Goal: Task Accomplishment & Management: Complete application form

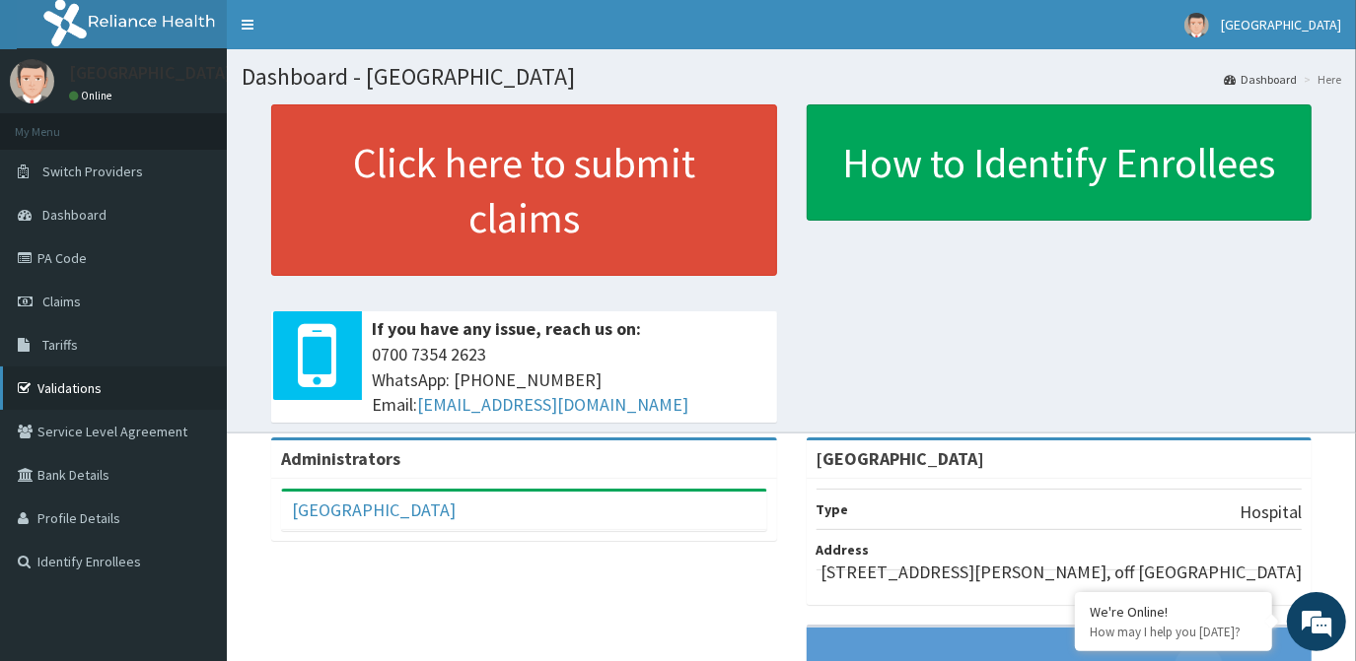
click at [68, 401] on link "Validations" at bounding box center [113, 388] width 227 height 43
click at [84, 390] on link "Validations" at bounding box center [113, 388] width 227 height 43
click at [79, 348] on link "Tariffs" at bounding box center [113, 344] width 227 height 43
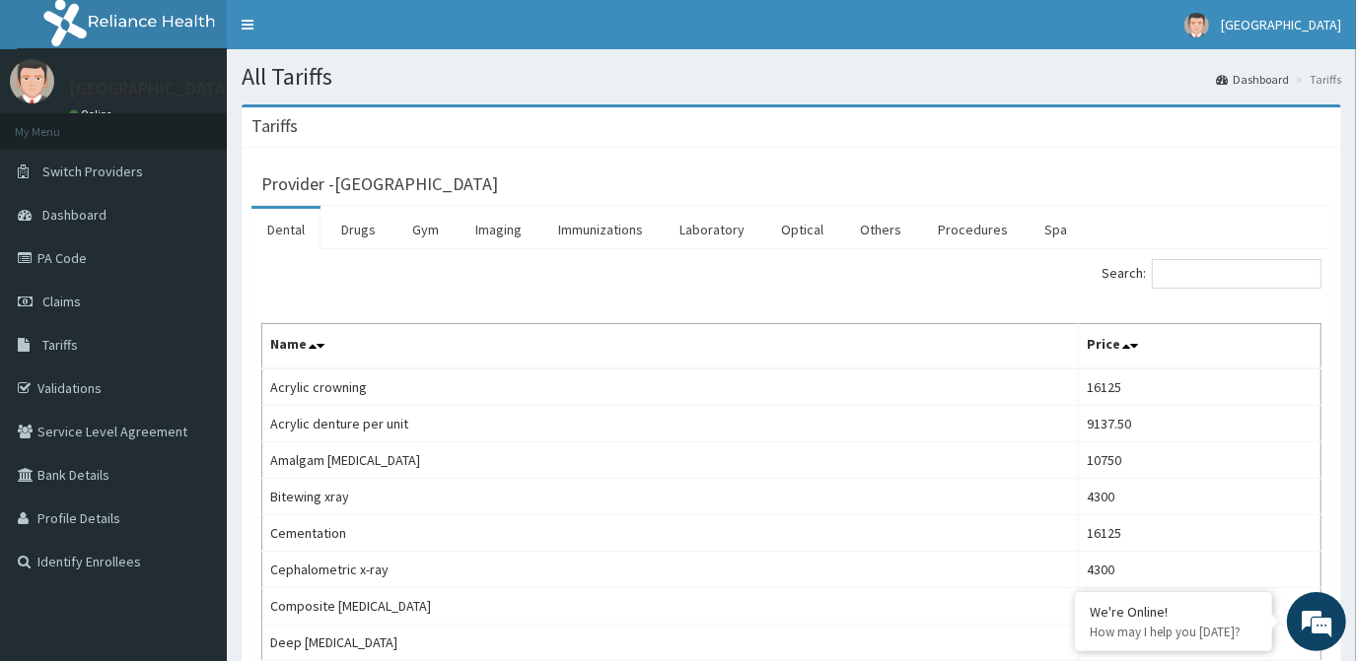
drag, startPoint x: 691, startPoint y: 154, endPoint x: 1222, endPoint y: 177, distance: 531.9
click at [1222, 177] on div "Provider - Mount Pisgah Hospital" at bounding box center [791, 182] width 1060 height 28
click at [74, 304] on span "Claims" at bounding box center [61, 302] width 38 height 18
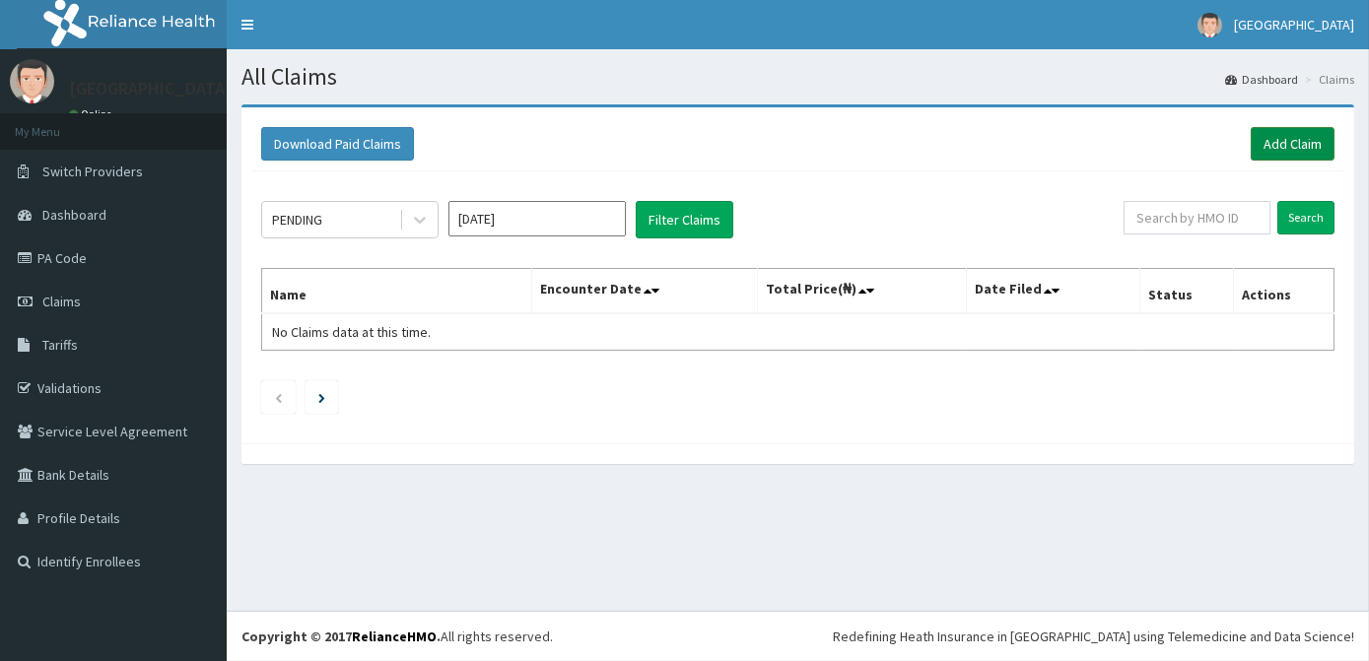
click at [1288, 144] on link "Add Claim" at bounding box center [1293, 144] width 84 height 34
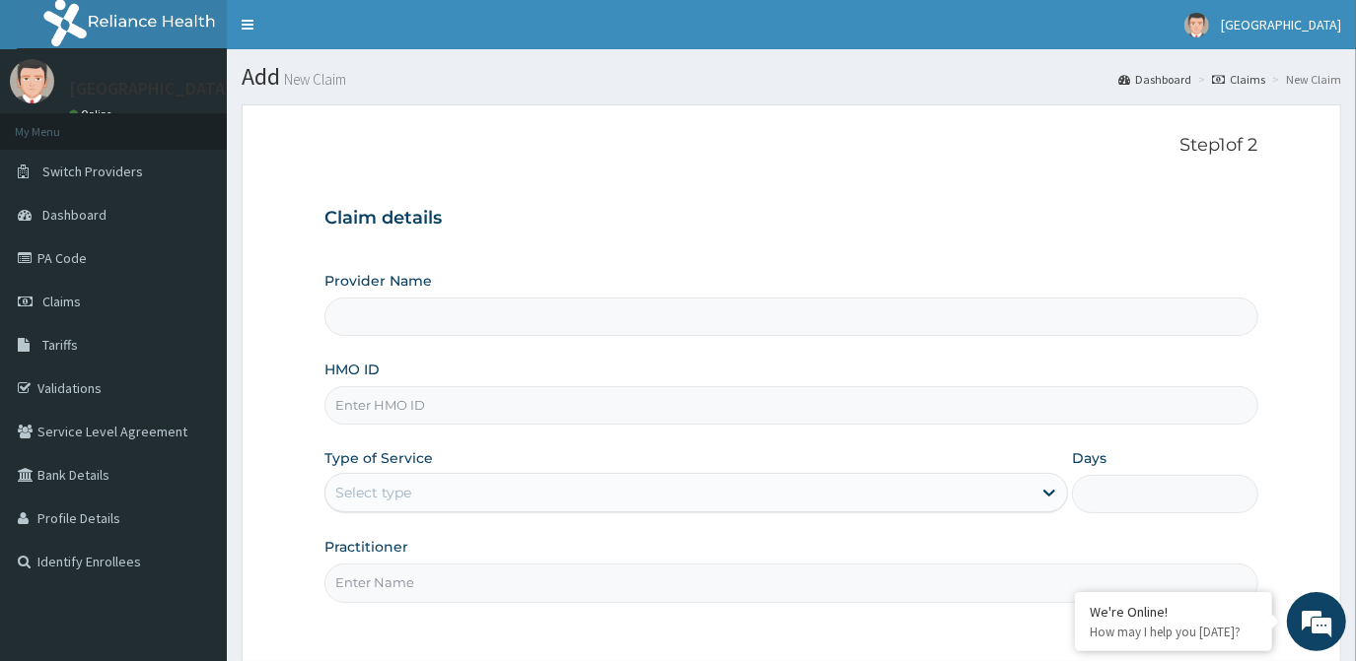
type input "[GEOGRAPHIC_DATA]"
click at [500, 406] on input "HMO ID" at bounding box center [790, 405] width 933 height 38
click at [499, 408] on input "prs/102" at bounding box center [790, 405] width 933 height 38
click at [499, 408] on input "prs/8" at bounding box center [790, 405] width 933 height 38
type input "PRS/10285/c"
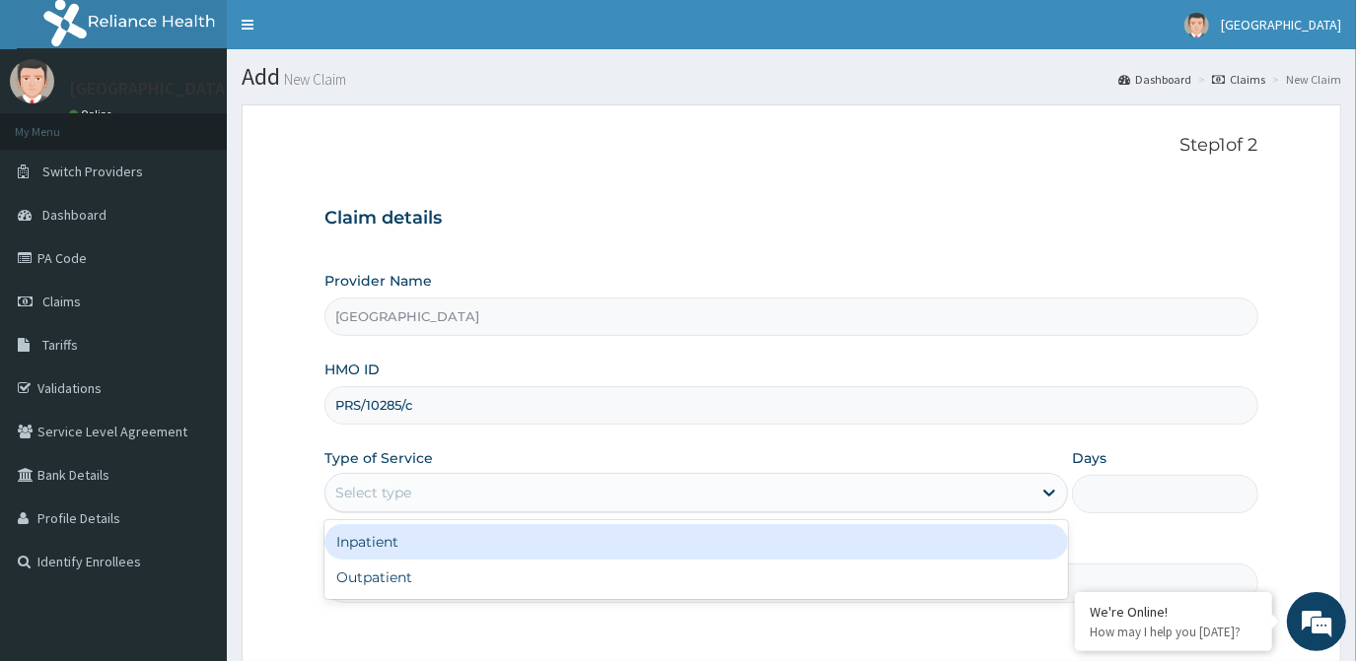
click at [545, 490] on div "Select type" at bounding box center [678, 493] width 706 height 32
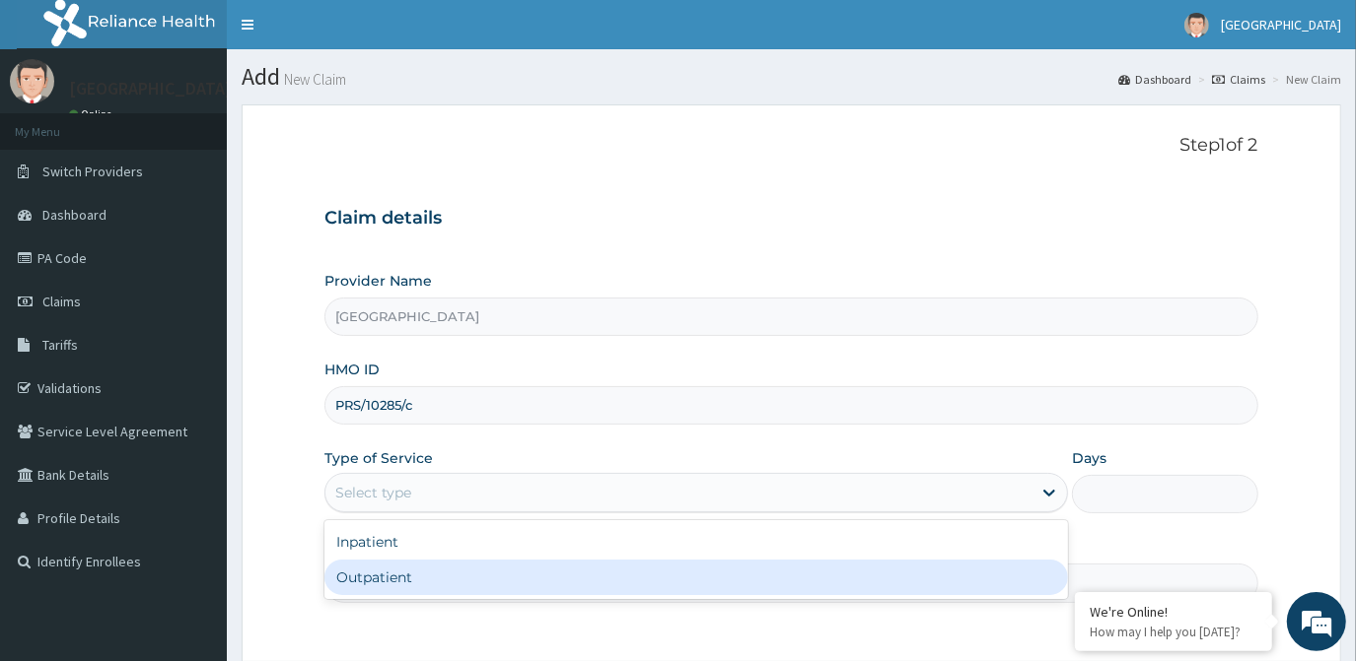
click at [455, 586] on div "Outpatient" at bounding box center [695, 577] width 743 height 35
type input "1"
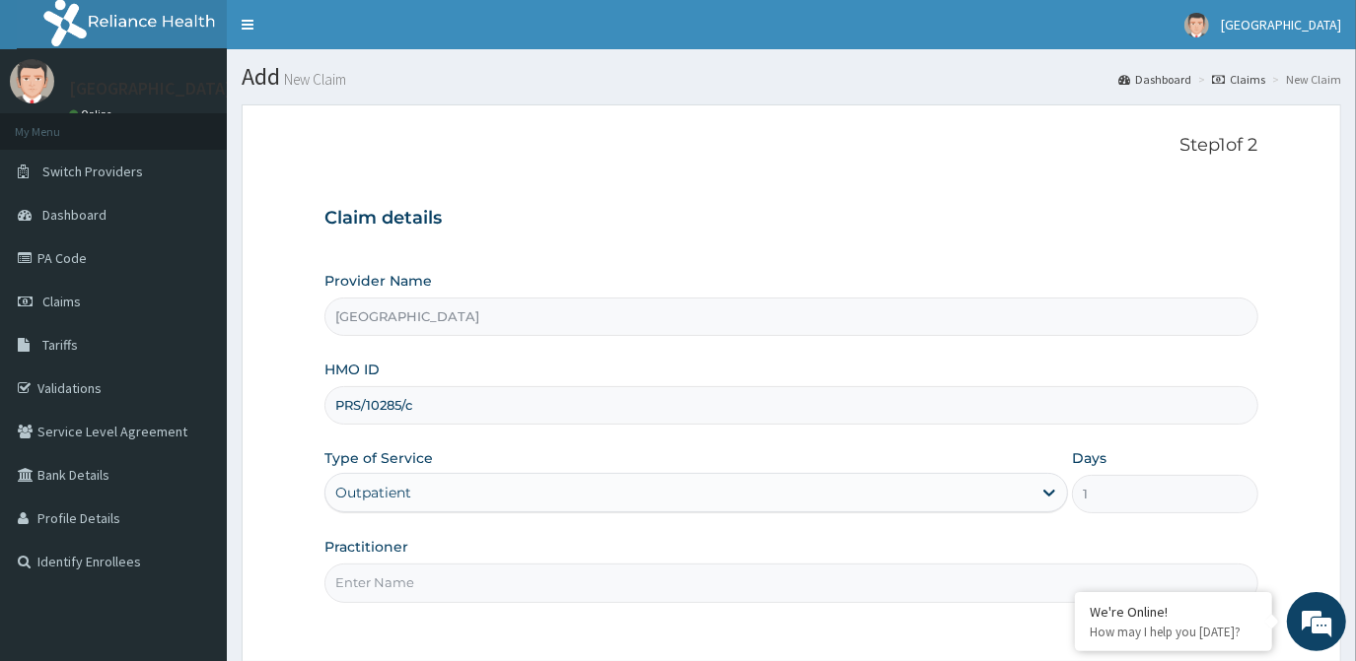
click at [462, 587] on input "Practitioner" at bounding box center [790, 583] width 933 height 38
type input "DR. OLA"
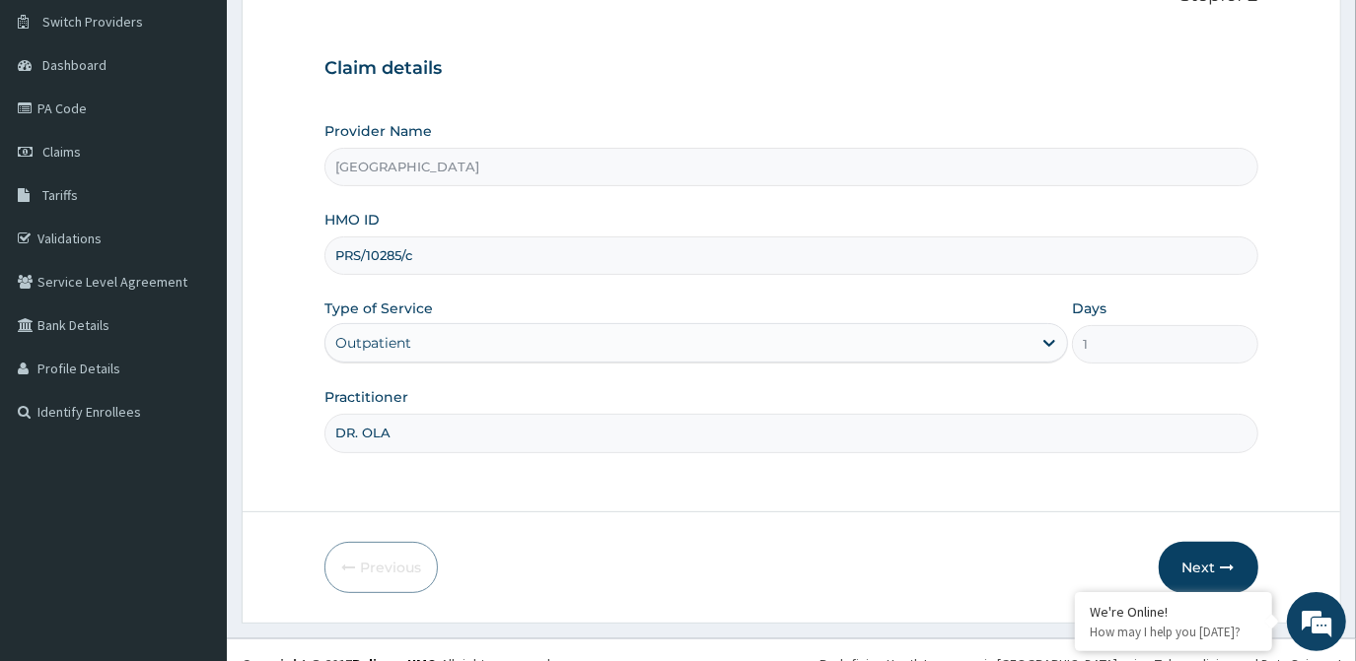
scroll to position [175, 0]
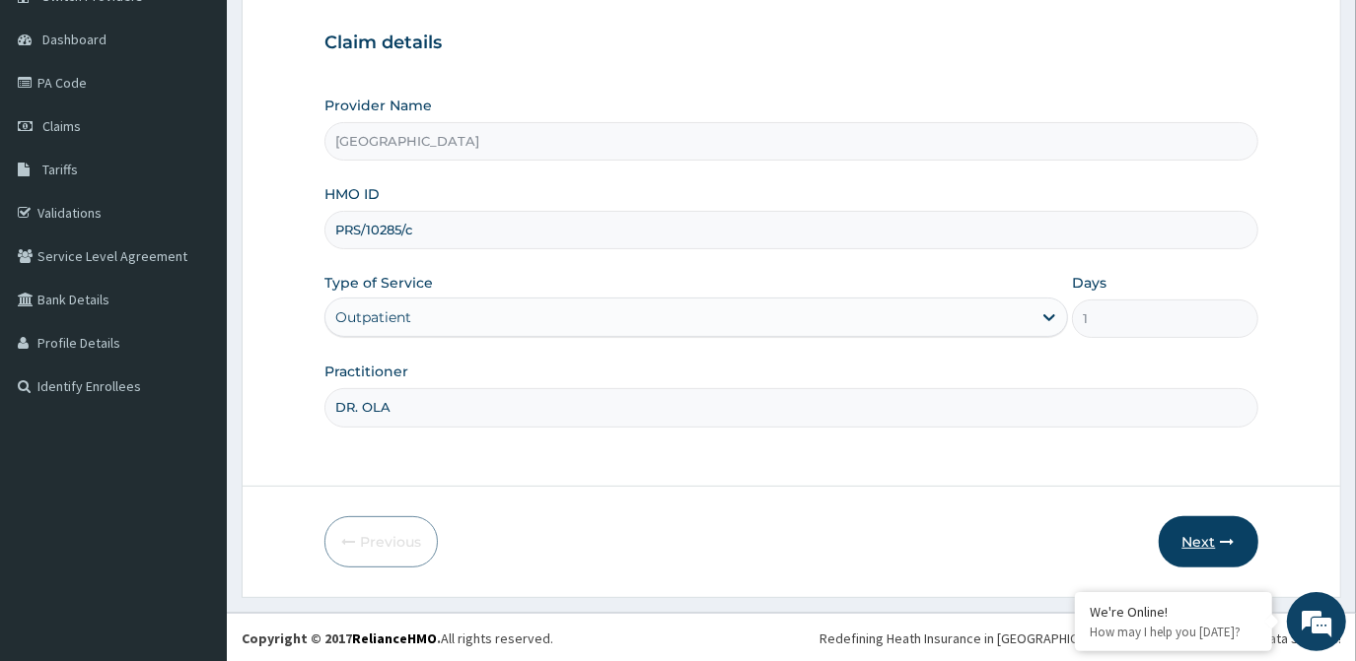
click at [1225, 548] on button "Next" at bounding box center [1208, 542] width 100 height 51
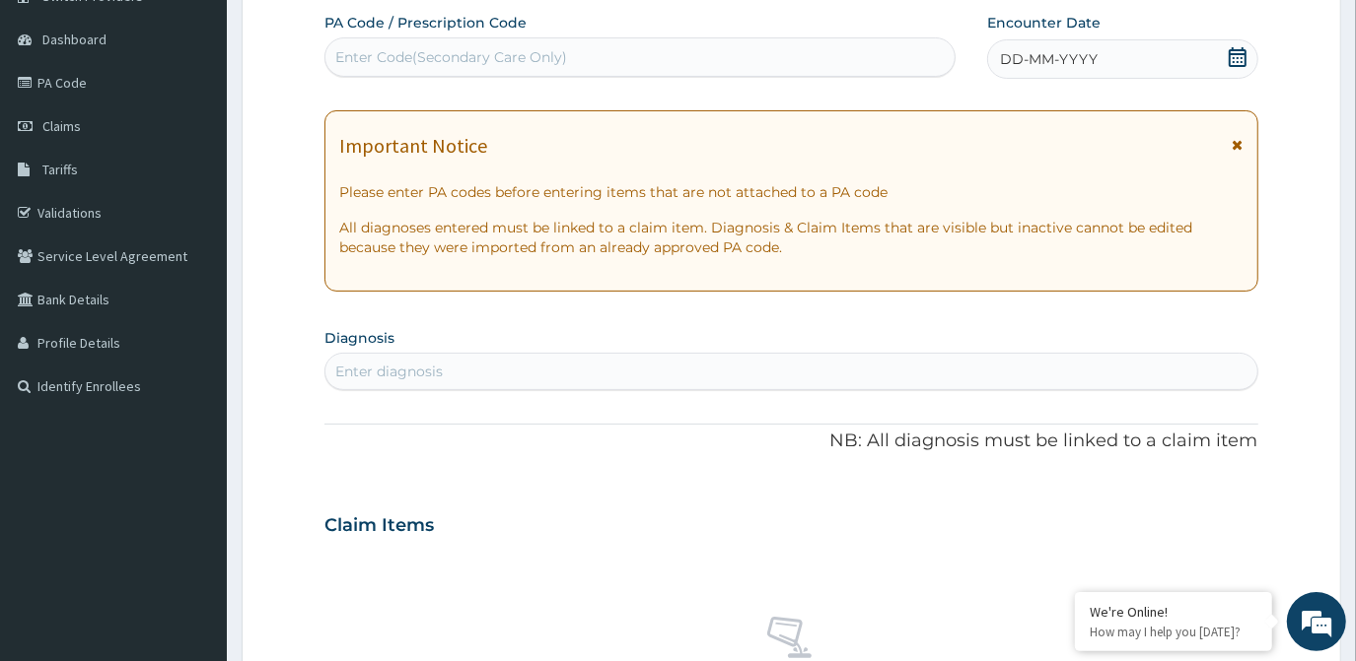
click at [1232, 62] on icon at bounding box center [1237, 57] width 20 height 20
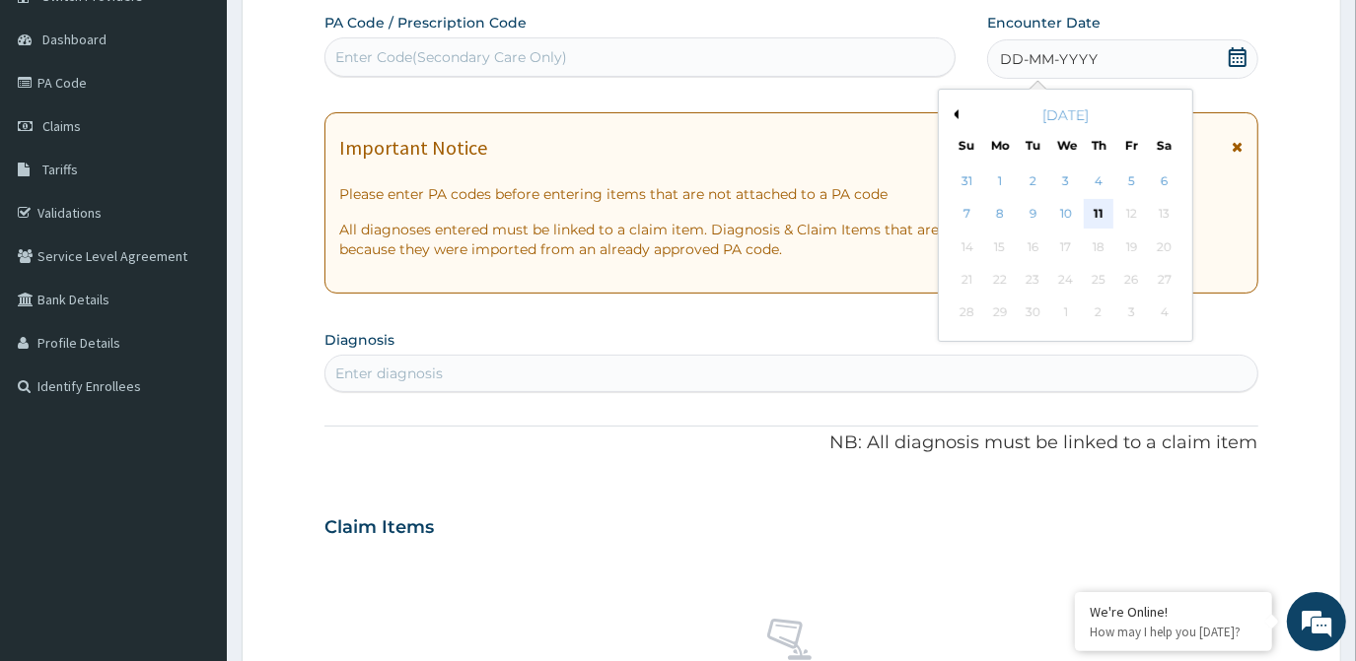
click at [1099, 214] on div "11" at bounding box center [1098, 215] width 30 height 30
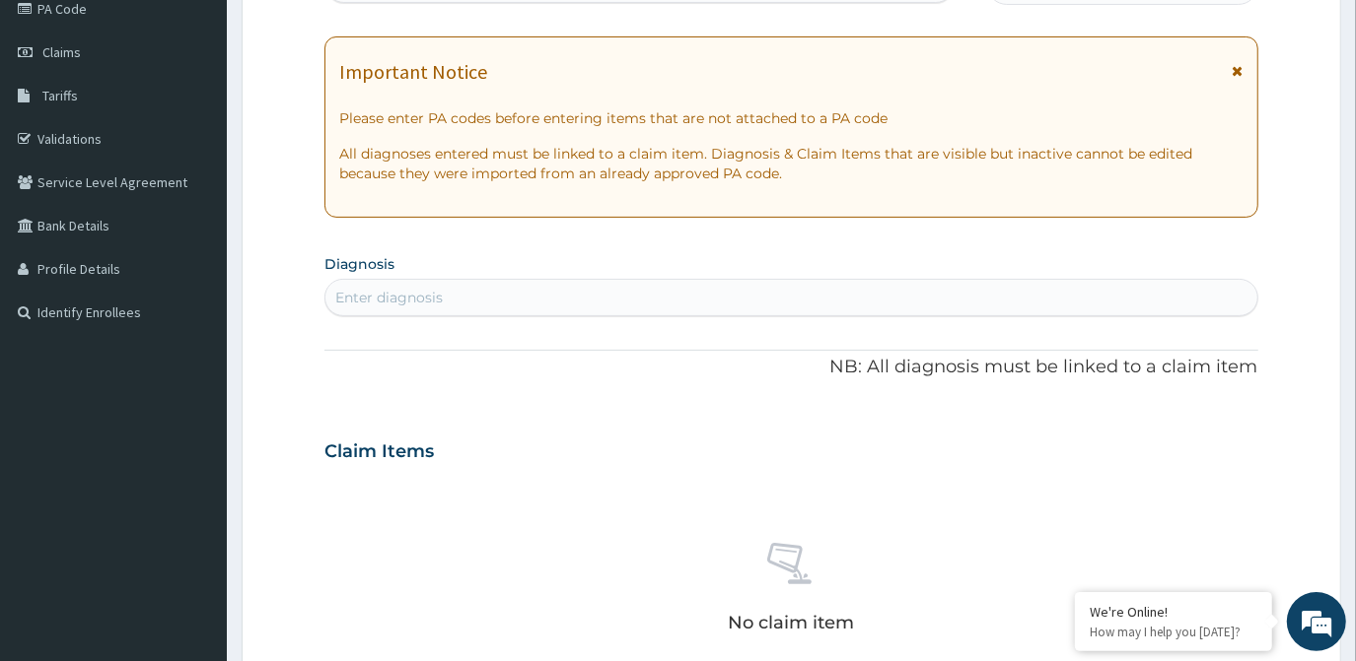
scroll to position [355, 0]
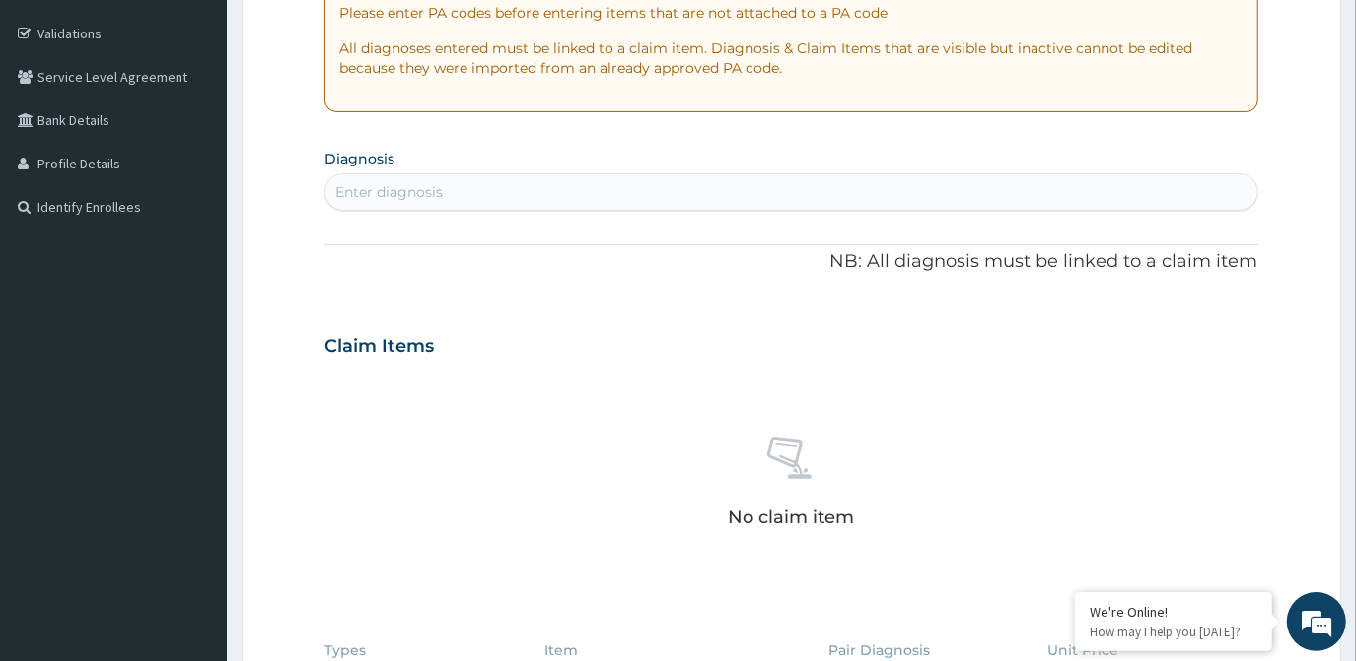
click at [433, 193] on div "Enter diagnosis" at bounding box center [388, 192] width 107 height 20
type input "malaria"
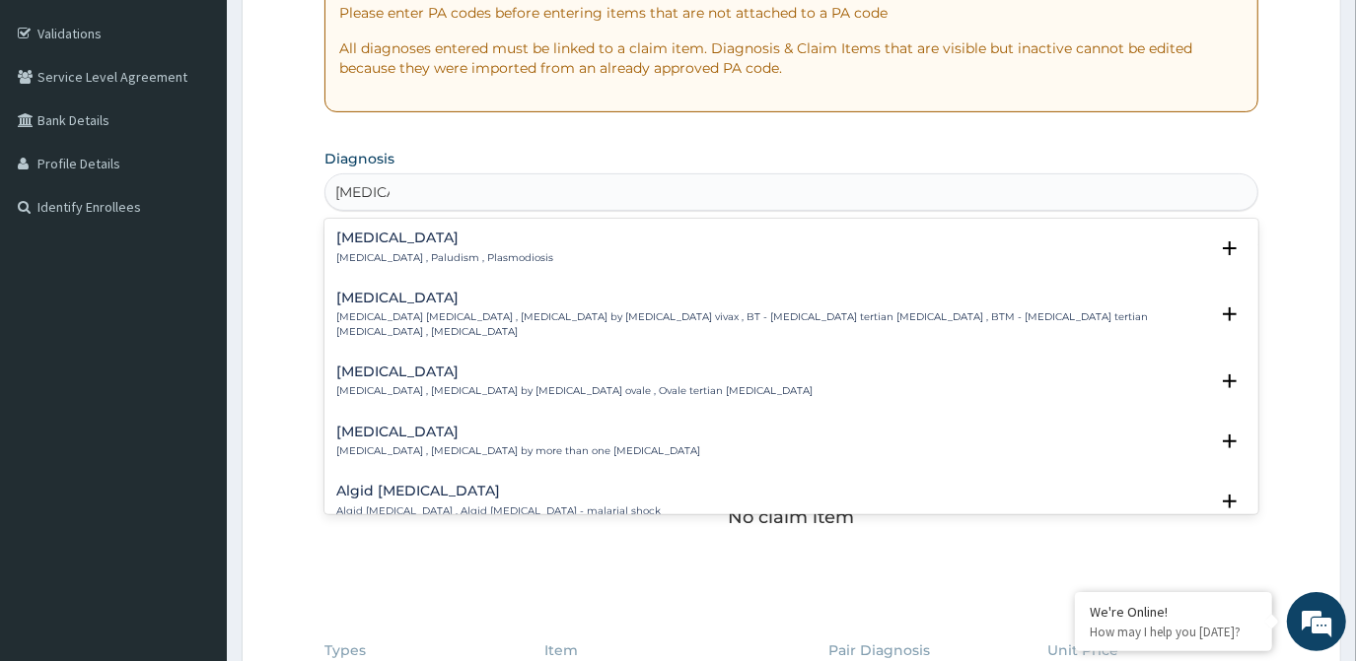
click at [470, 258] on p "Malaria , Paludism , Plasmodiosis" at bounding box center [444, 258] width 217 height 14
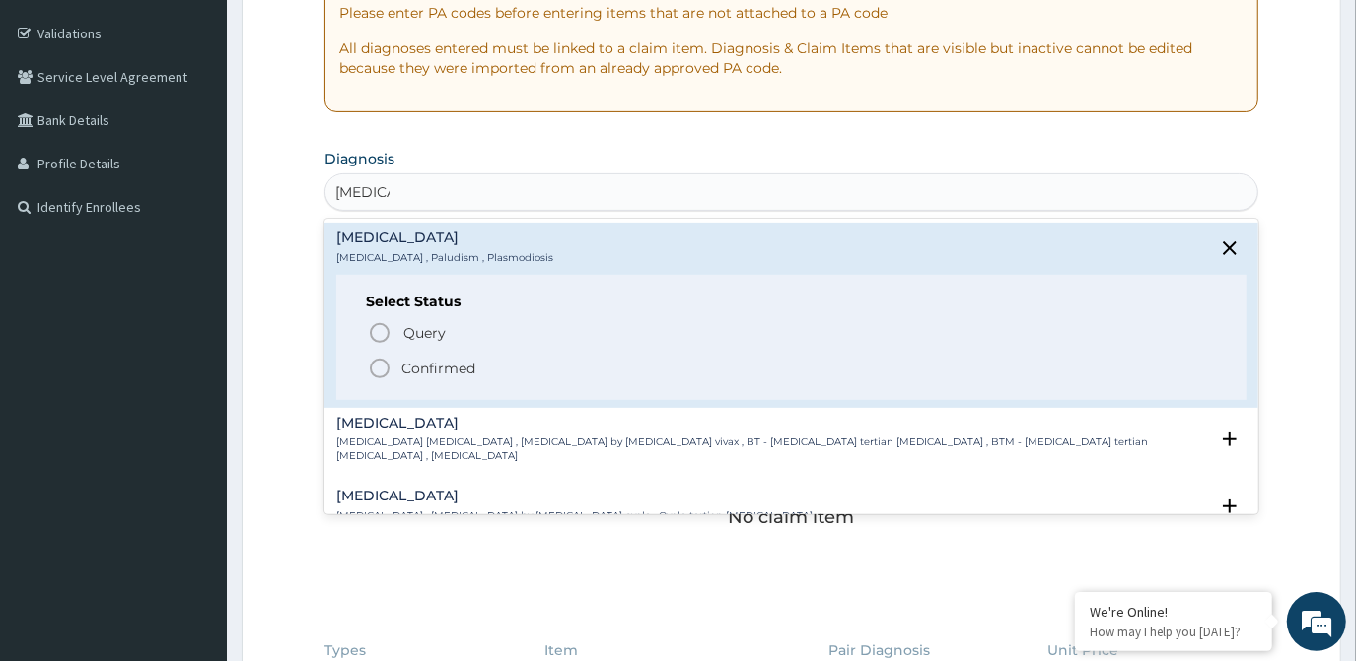
click at [441, 360] on p "Confirmed" at bounding box center [438, 369] width 74 height 20
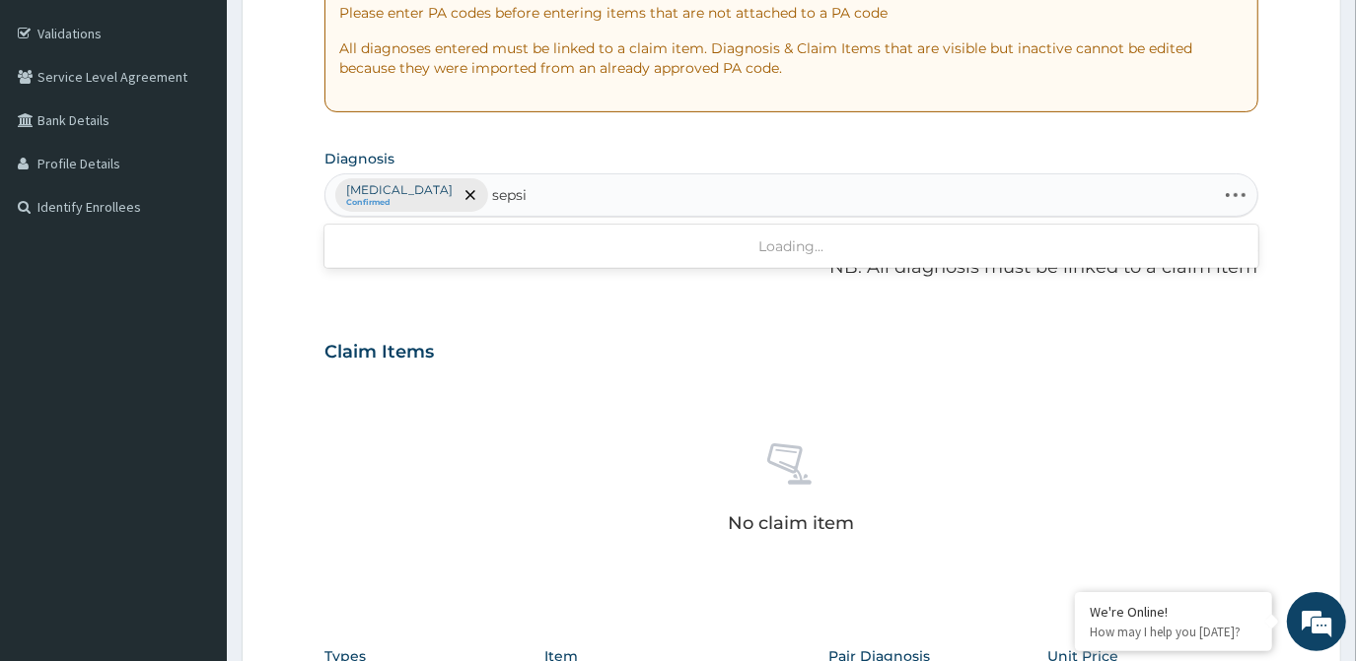
type input "sepsis"
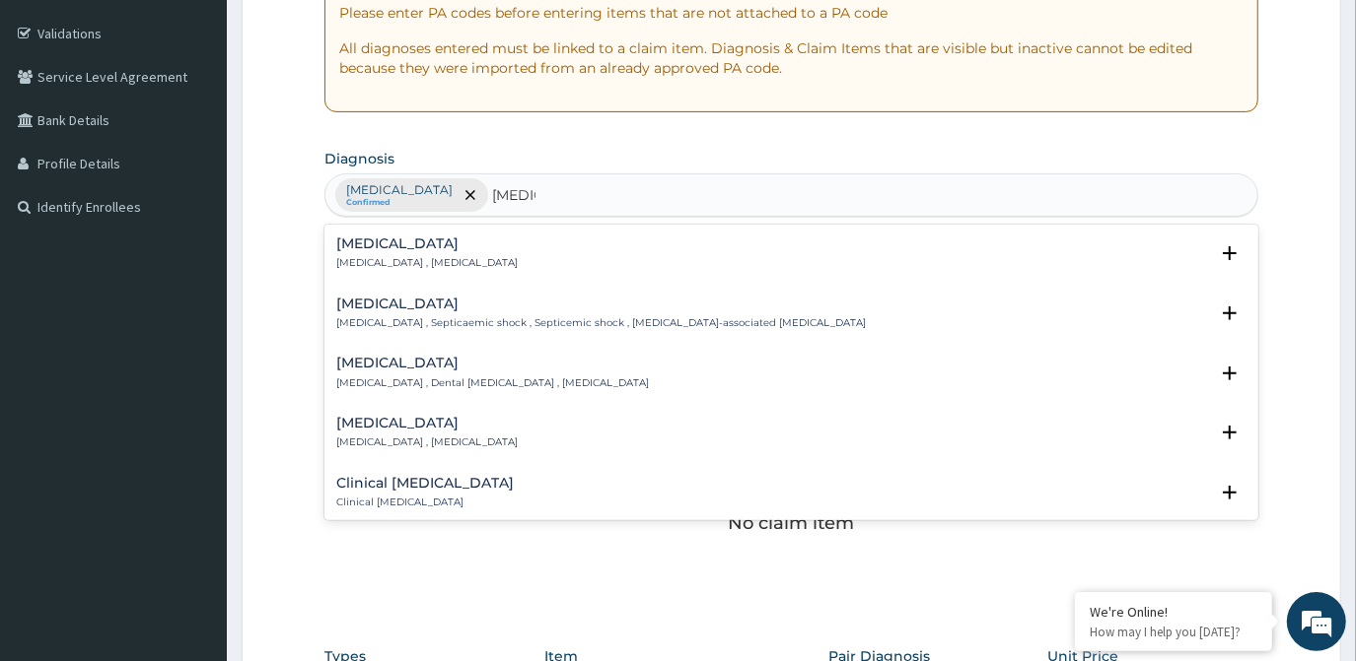
click at [383, 239] on h4 "Sepsis" at bounding box center [426, 244] width 181 height 15
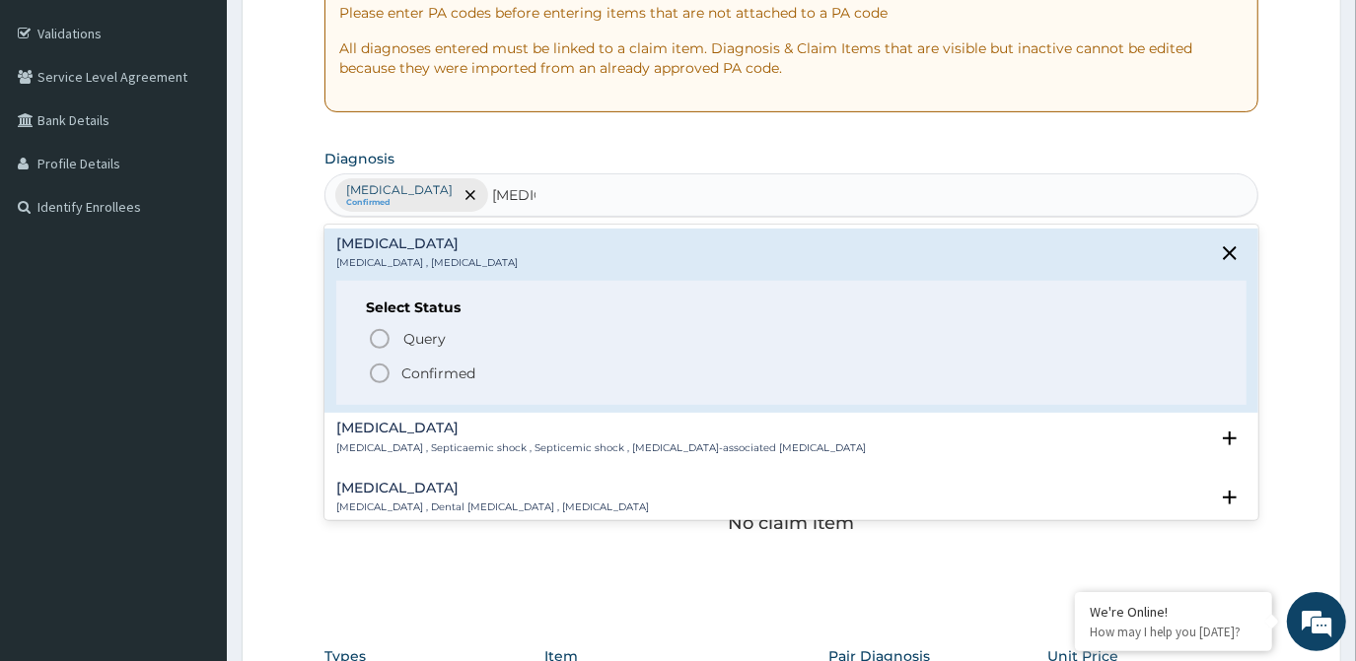
click at [383, 373] on icon "status option filled" at bounding box center [380, 374] width 24 height 24
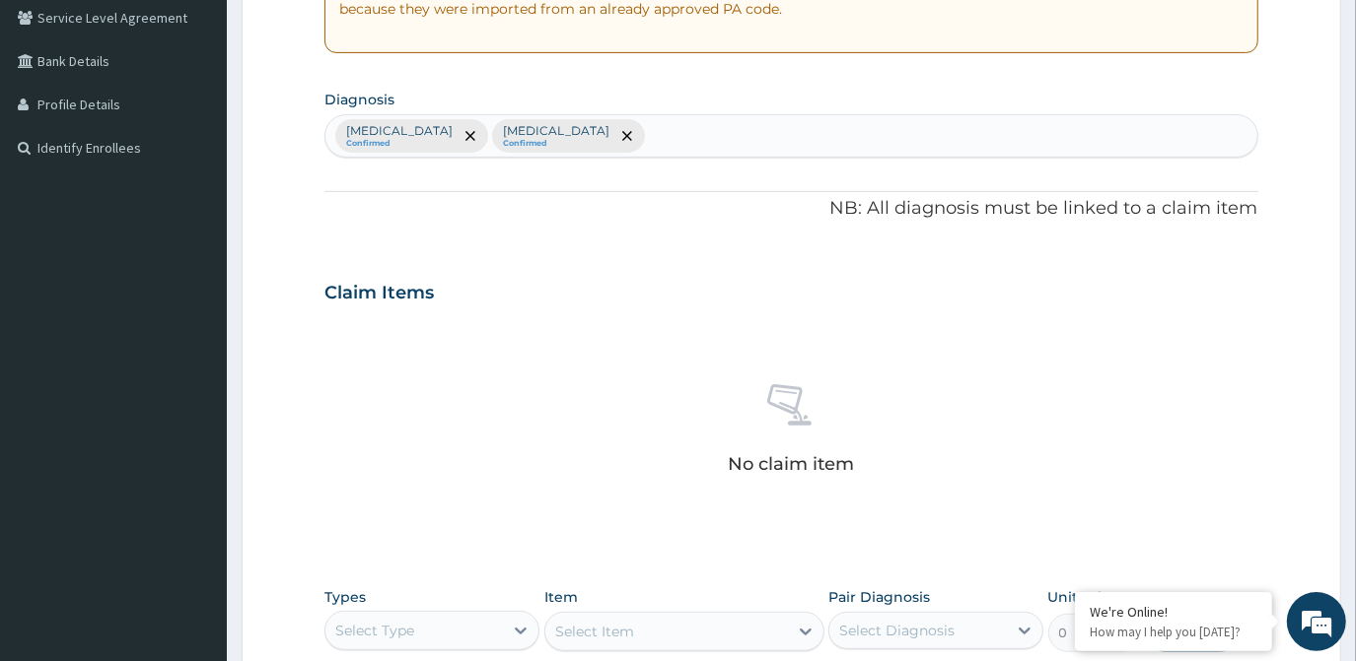
scroll to position [445, 0]
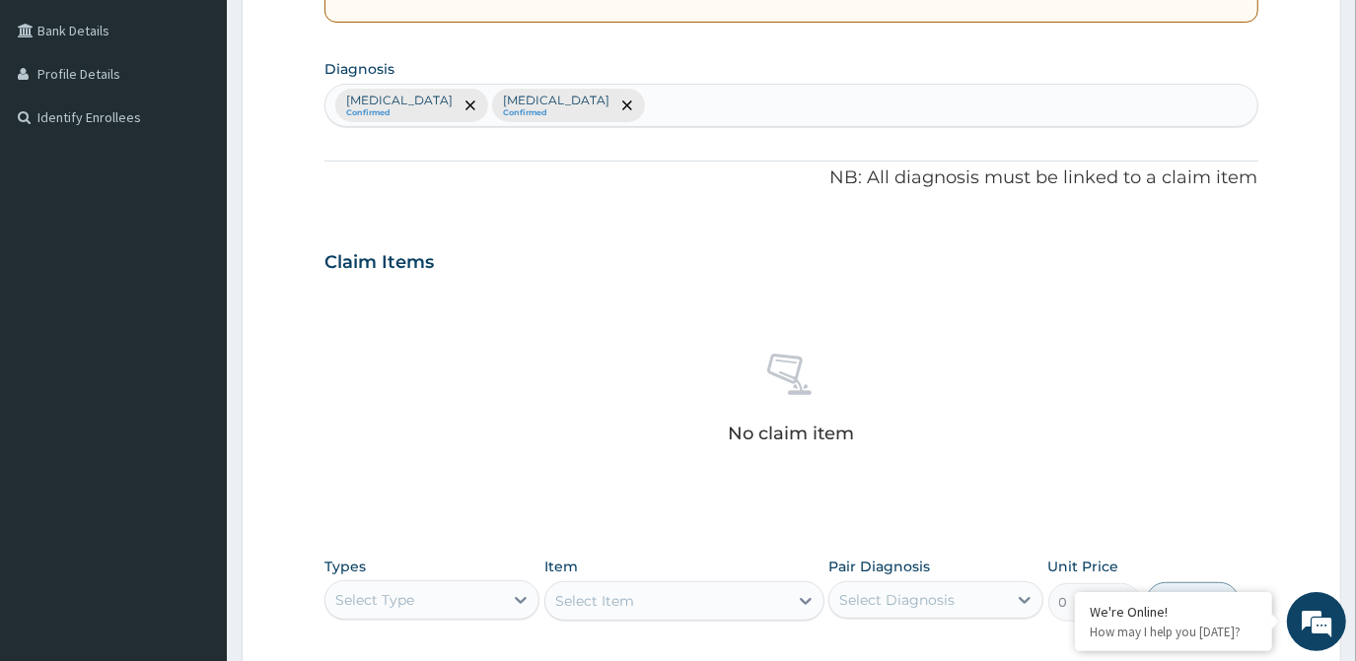
click at [436, 595] on div "Select Type" at bounding box center [413, 601] width 177 height 32
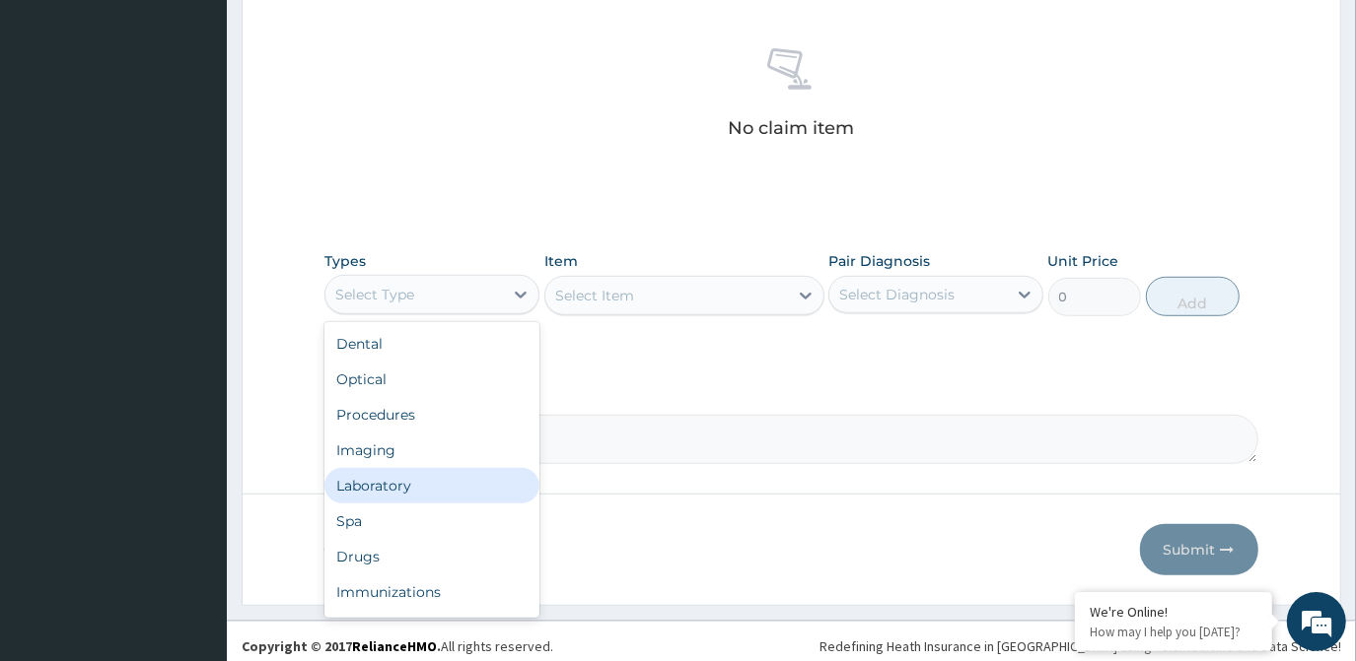
scroll to position [757, 0]
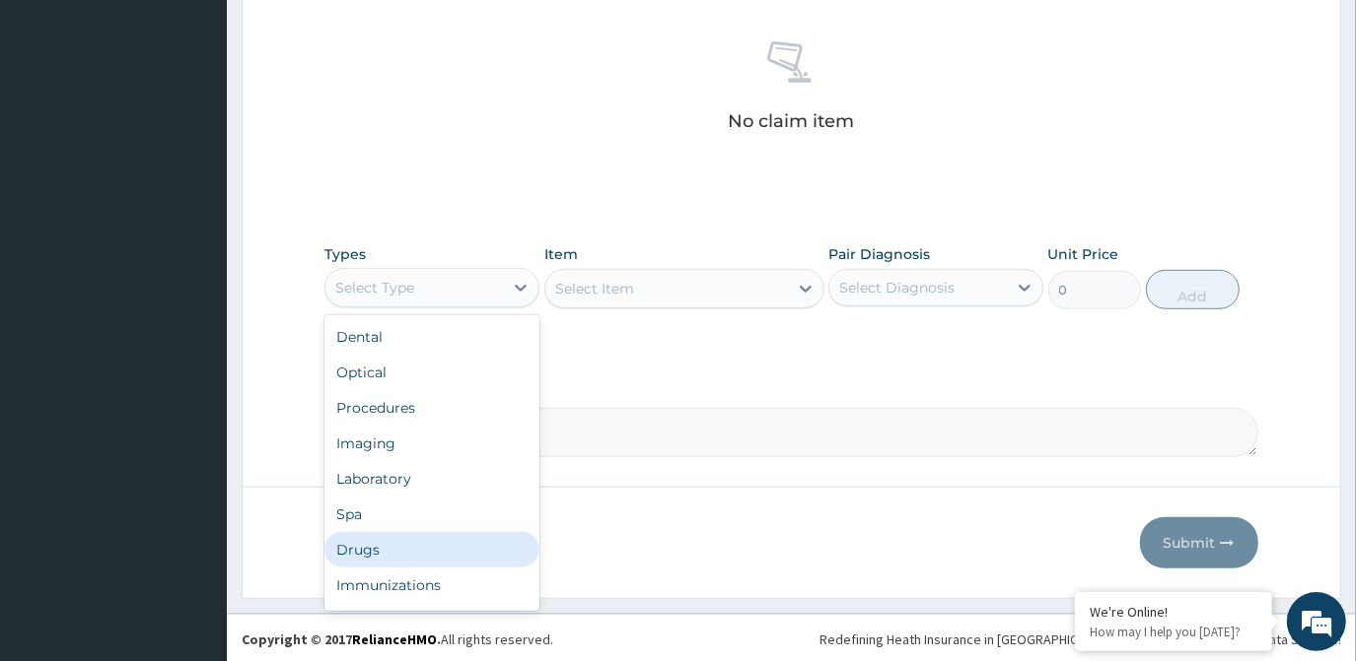
click at [444, 538] on div "Drugs" at bounding box center [431, 549] width 215 height 35
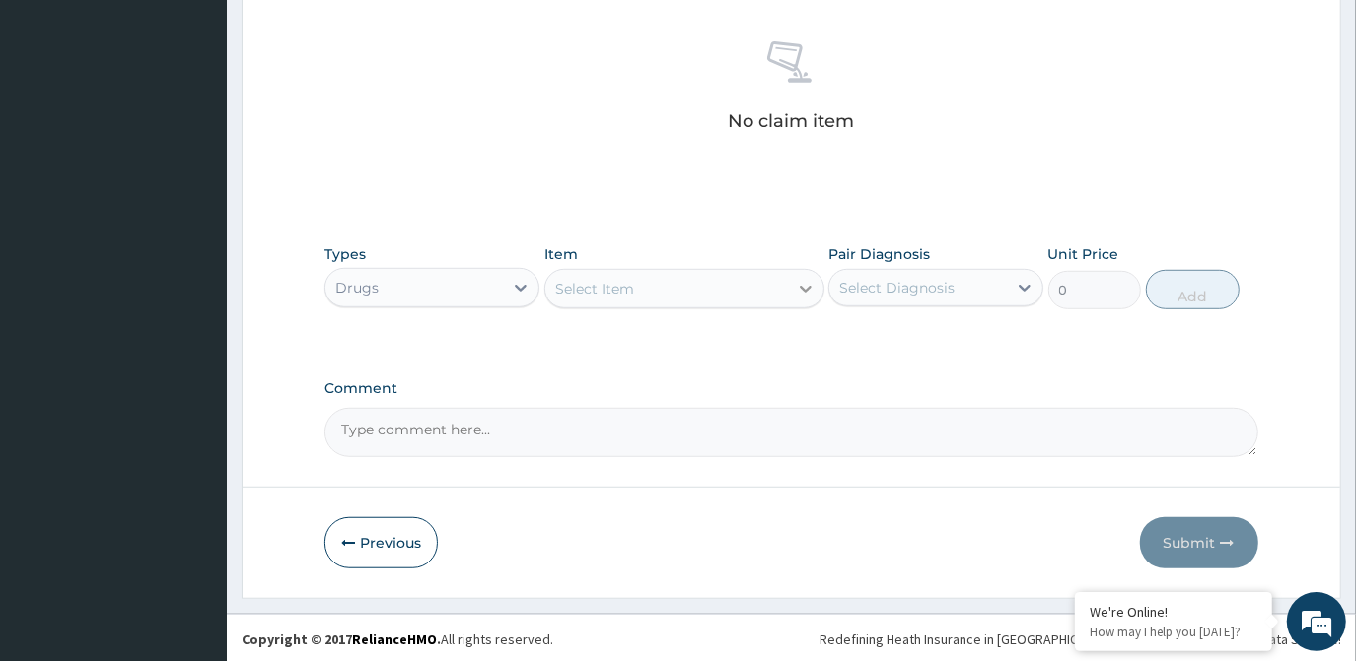
click at [807, 274] on div at bounding box center [805, 288] width 35 height 35
type input "artem"
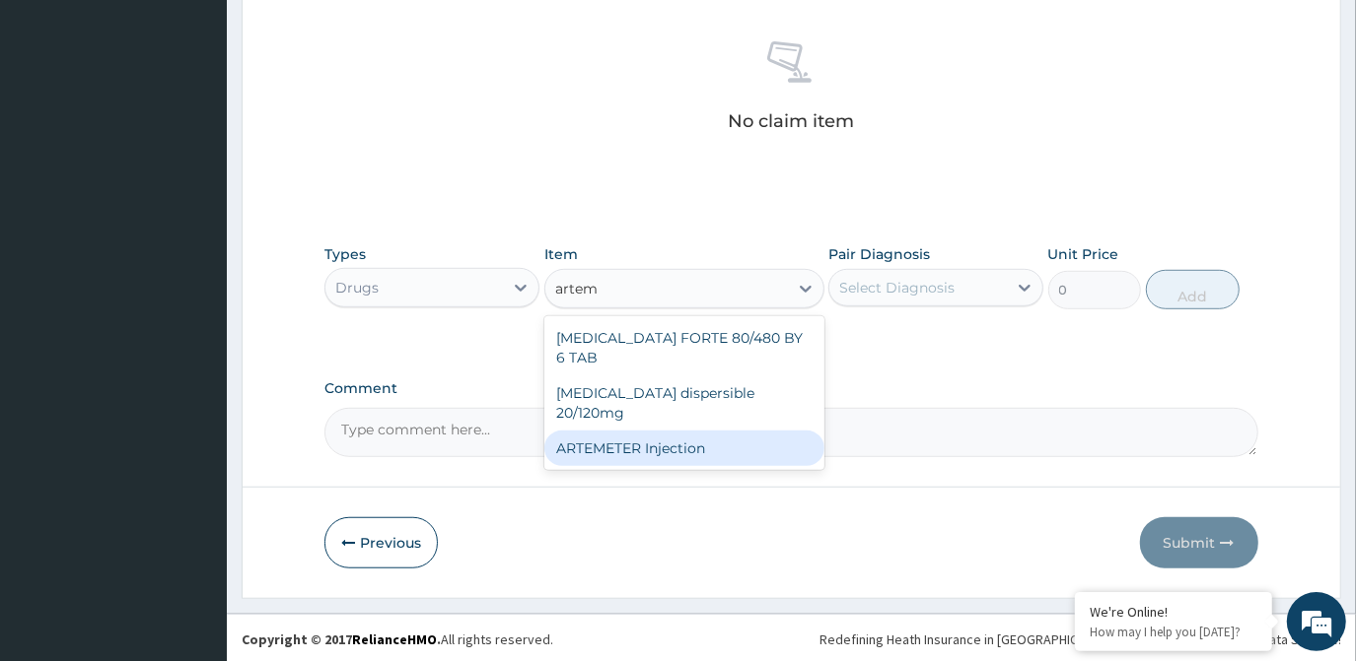
click at [750, 431] on div "ARTEMETER Injection" at bounding box center [684, 448] width 280 height 35
type input "946"
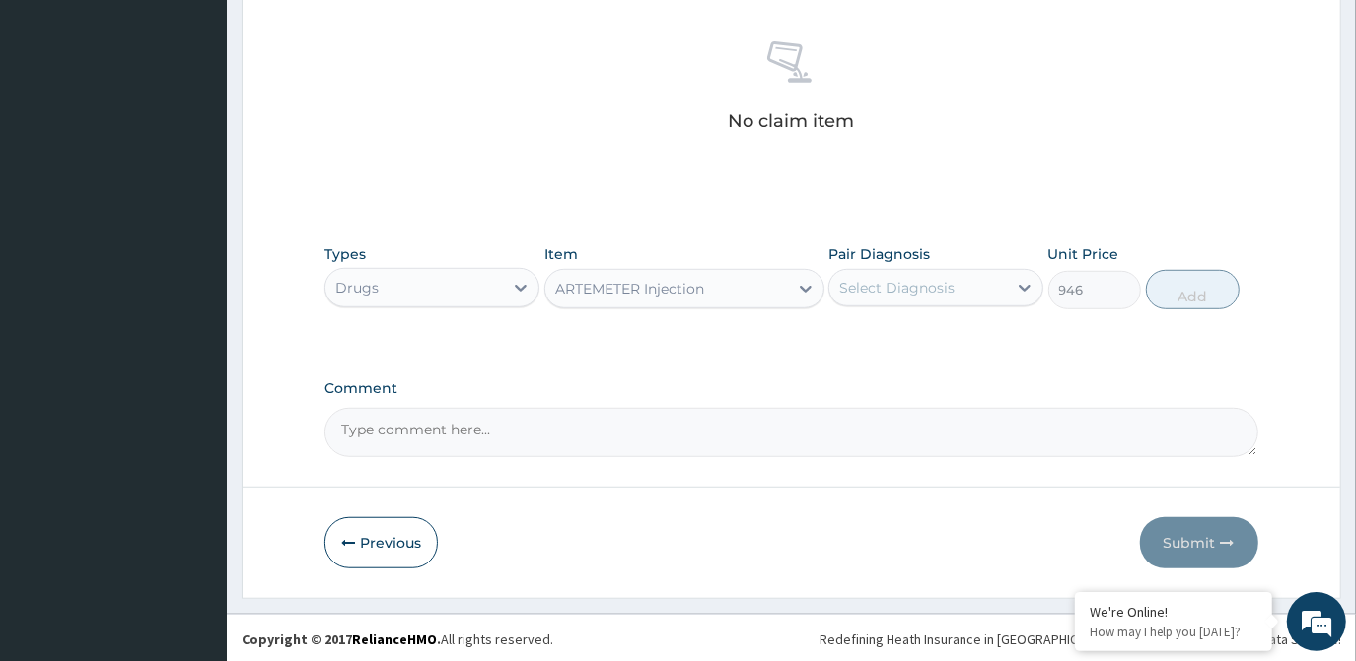
click at [924, 290] on div "Select Diagnosis" at bounding box center [896, 288] width 115 height 20
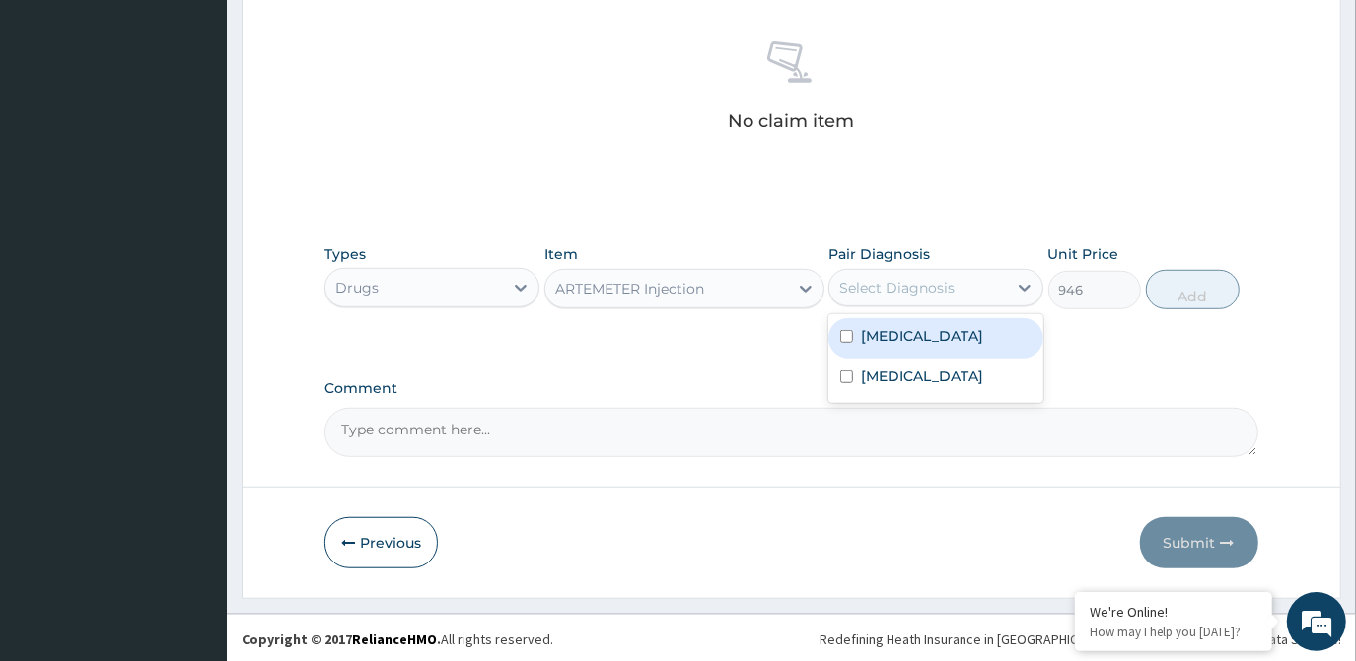
click at [909, 342] on label "Malaria" at bounding box center [922, 336] width 122 height 20
checkbox input "true"
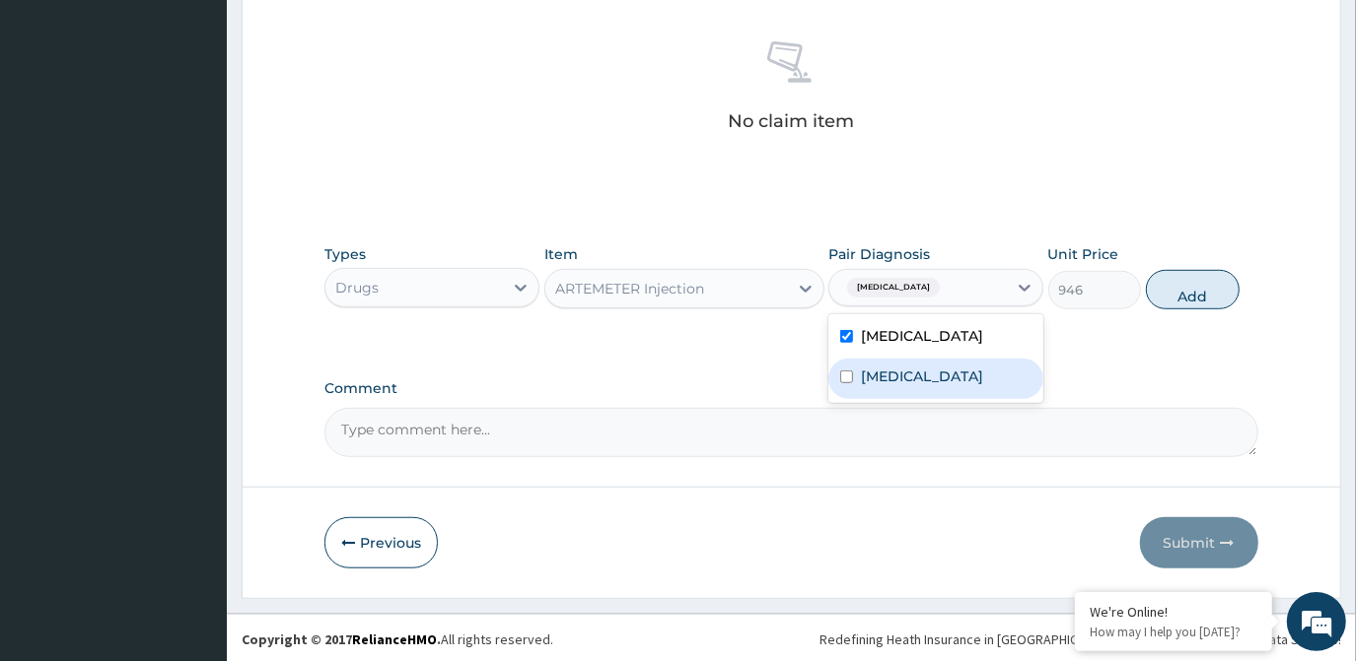
click at [900, 373] on label "Sepsis" at bounding box center [922, 377] width 122 height 20
checkbox input "true"
click at [1204, 301] on button "Add" at bounding box center [1193, 289] width 94 height 39
type input "0"
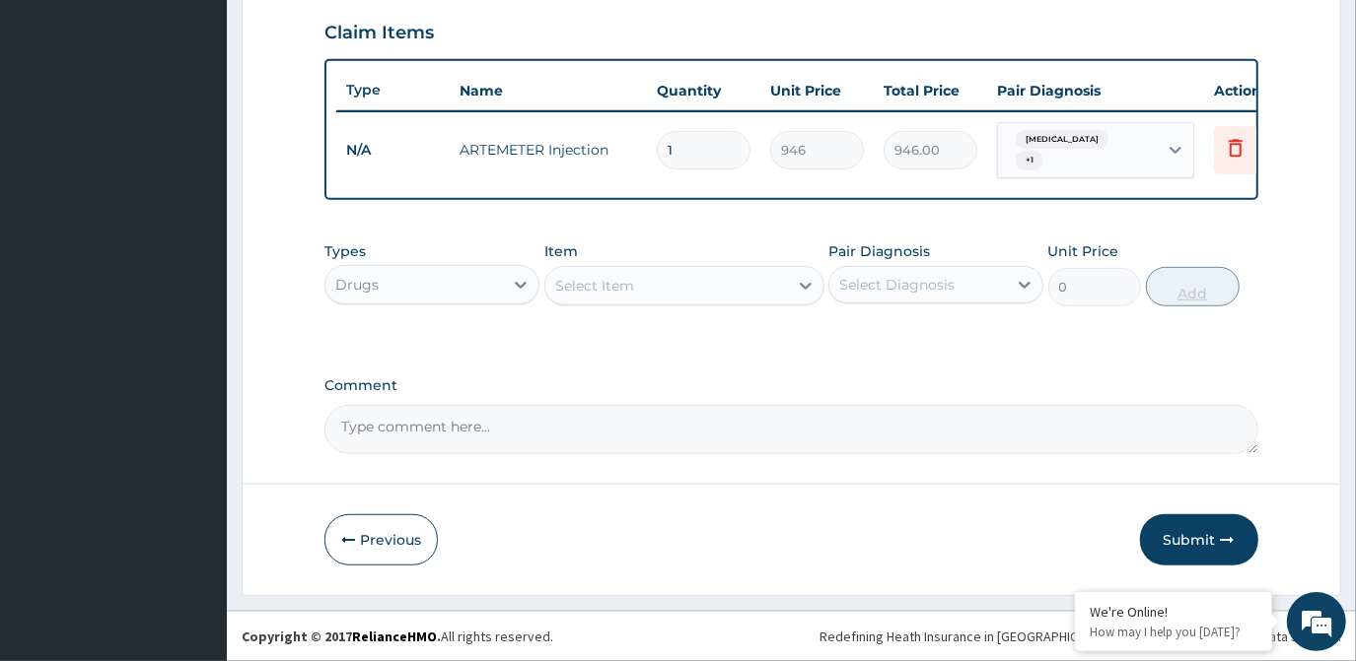
scroll to position [675, 0]
type input "0.00"
type input "2"
type input "1892.00"
type input "2"
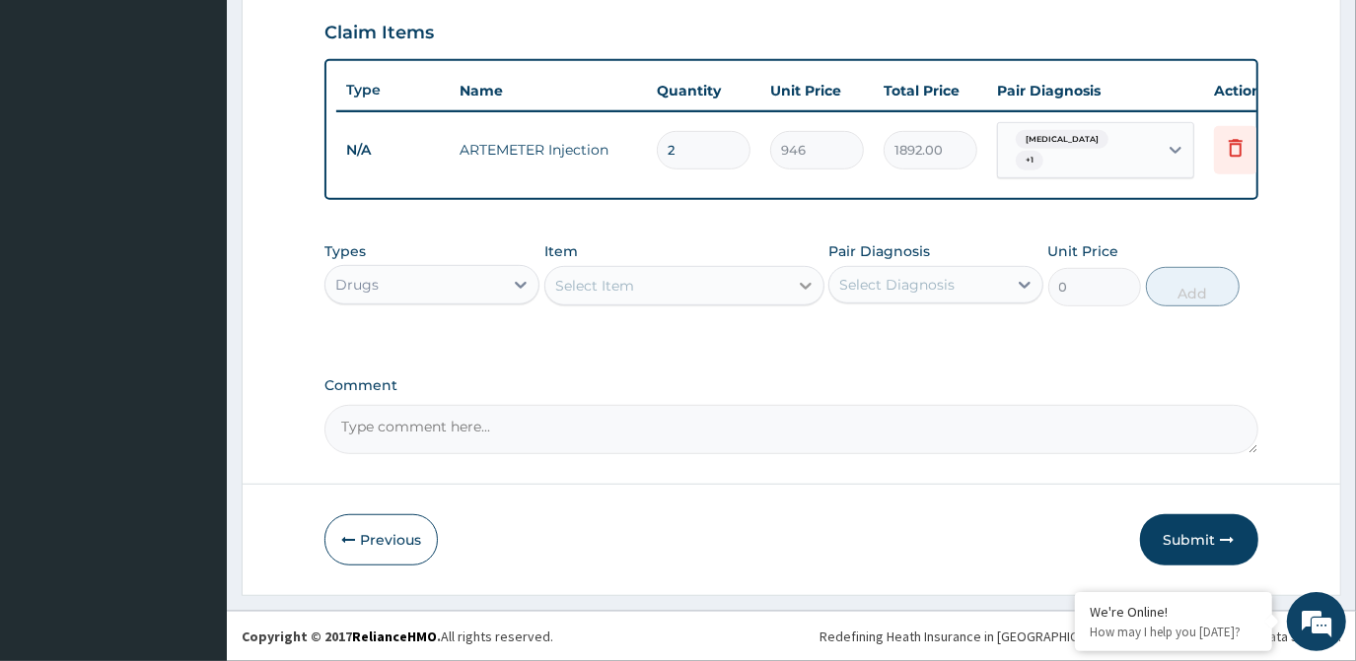
click at [794, 281] on div at bounding box center [805, 285] width 35 height 35
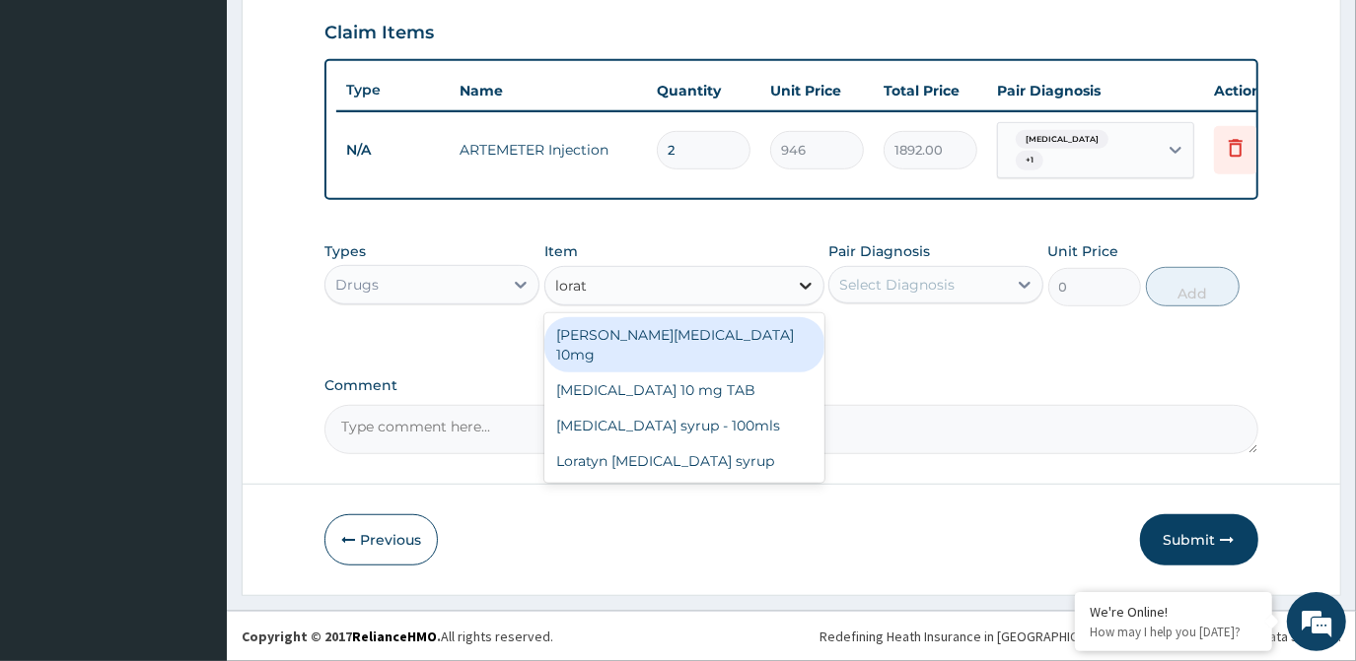
type input "lorata"
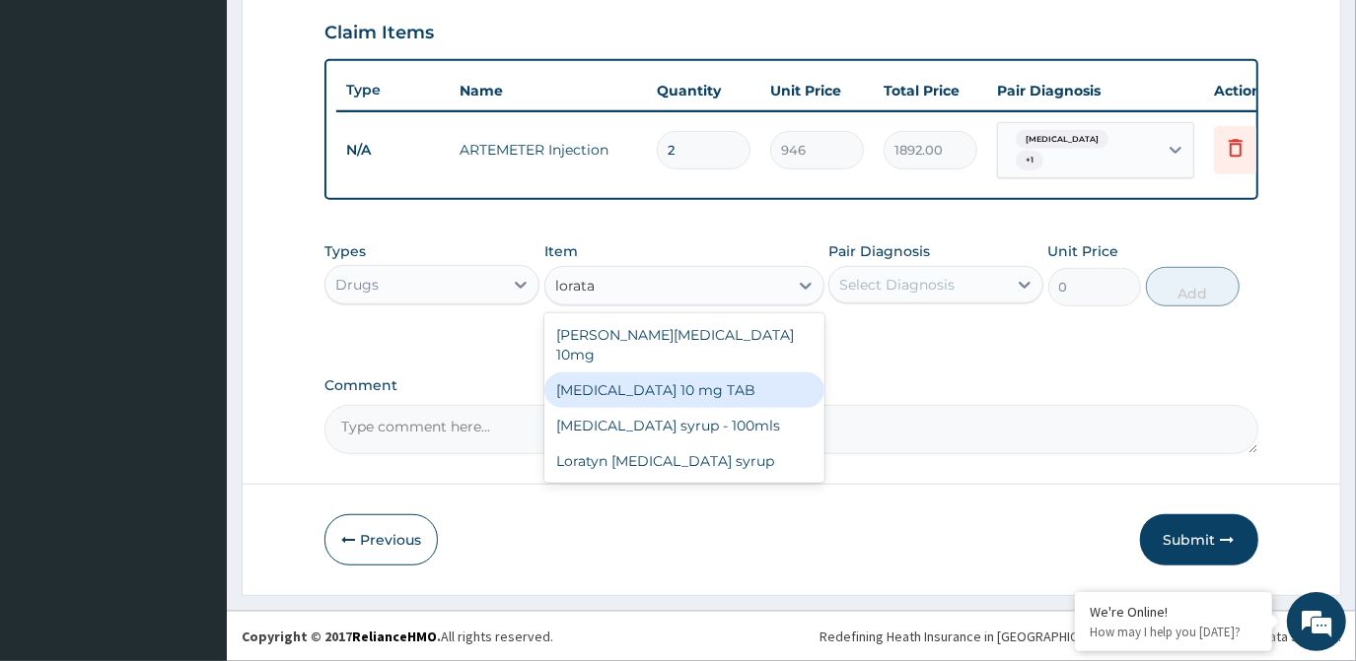
click at [740, 373] on div "LORATADINE 10 mg TAB" at bounding box center [684, 390] width 280 height 35
type input "59.125"
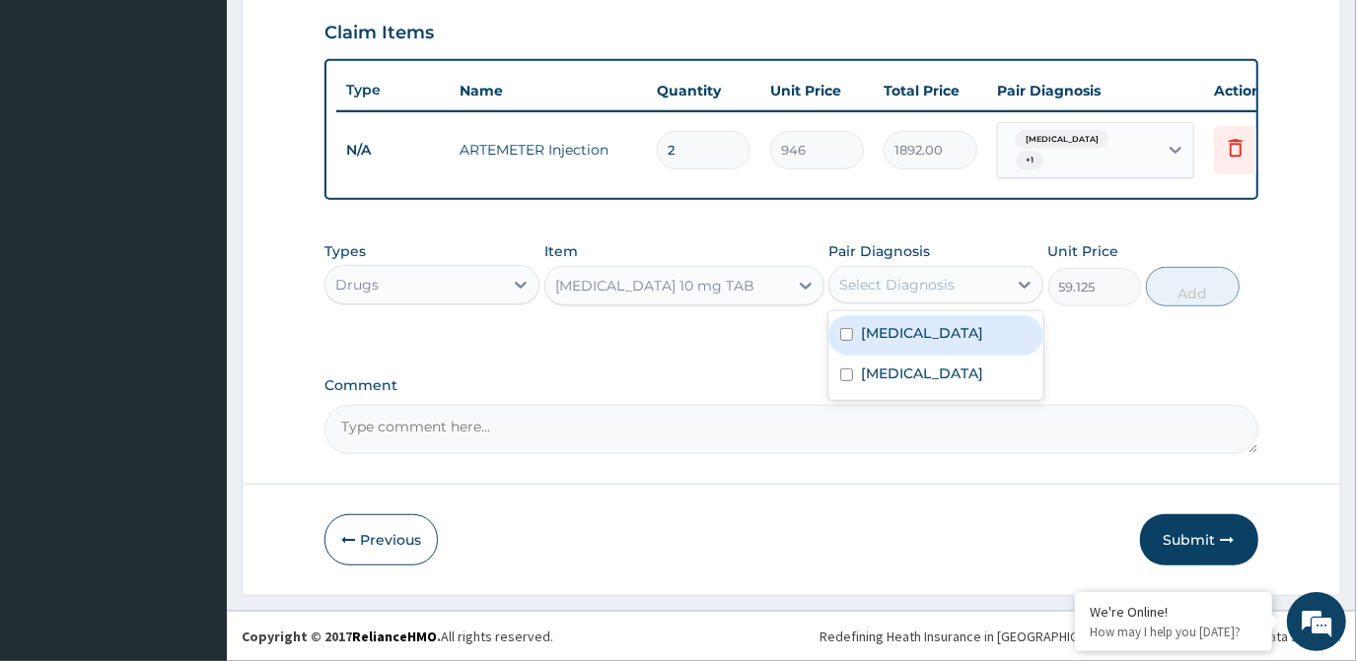
click at [940, 277] on div "Select Diagnosis" at bounding box center [896, 285] width 115 height 20
click at [924, 337] on div "Malaria" at bounding box center [935, 335] width 215 height 40
checkbox input "true"
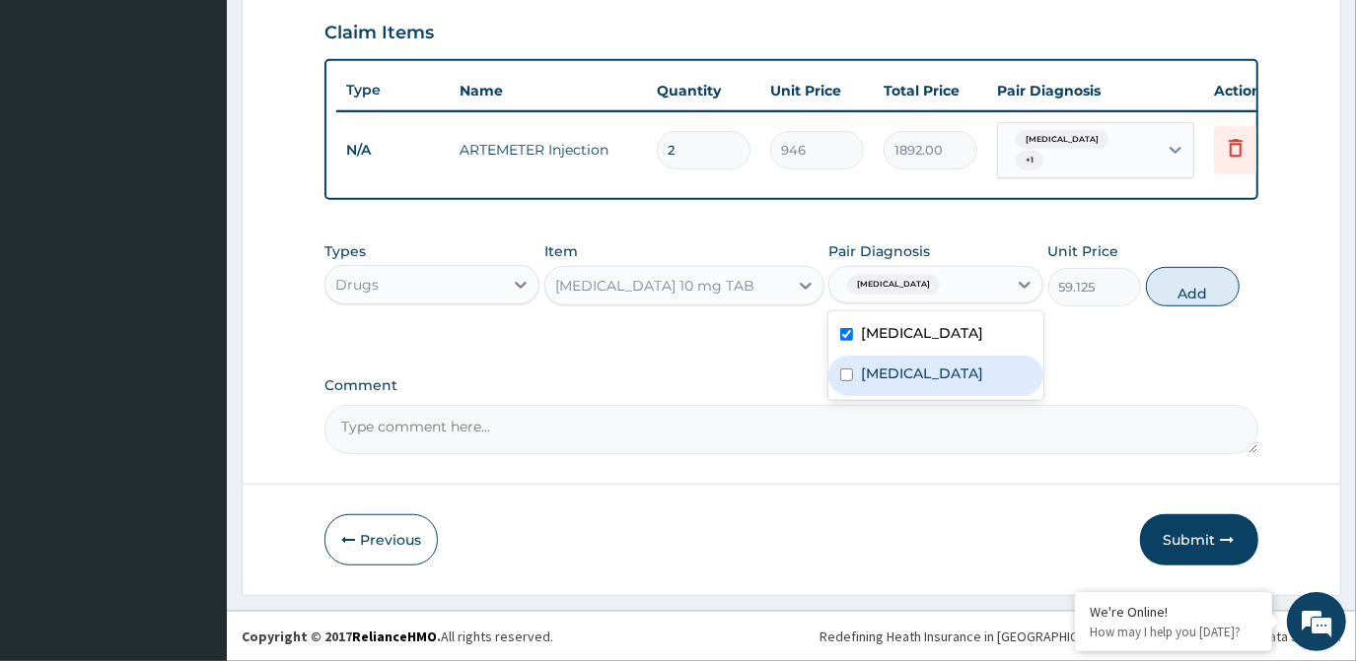
click at [906, 374] on div "Sepsis" at bounding box center [935, 376] width 215 height 40
checkbox input "true"
click at [1177, 288] on button "Add" at bounding box center [1193, 286] width 94 height 39
type input "0"
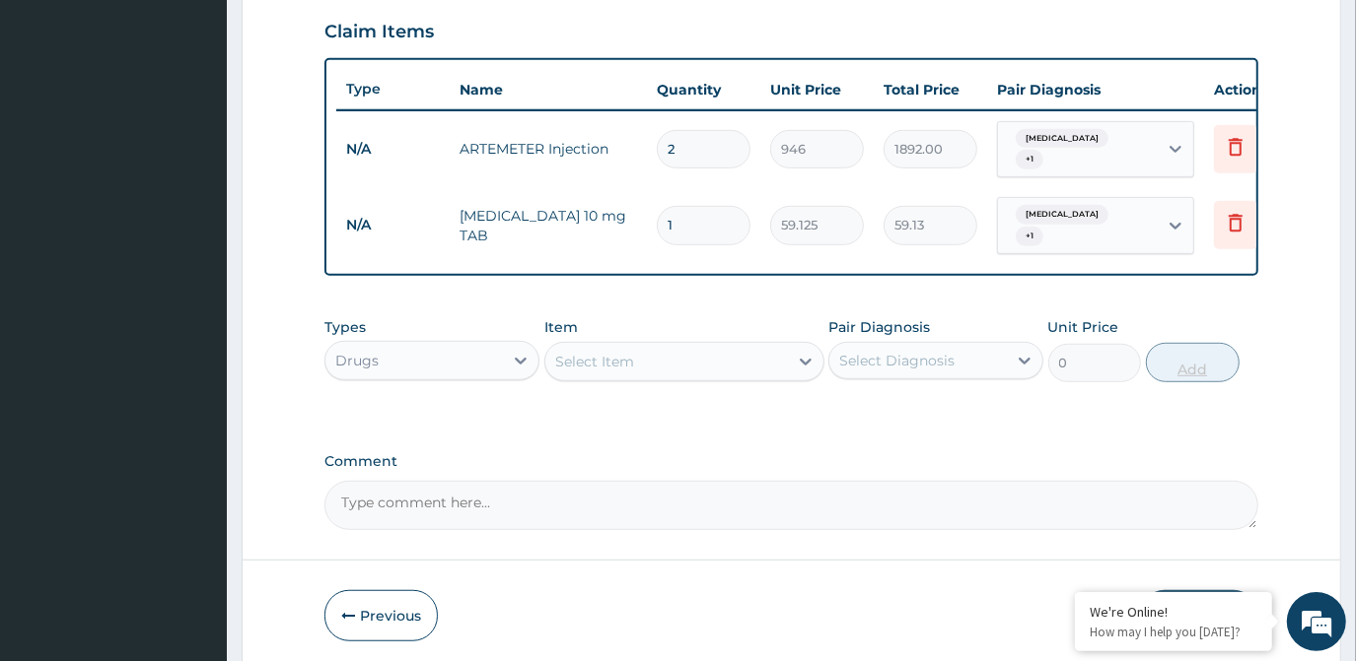
type input "0.00"
type input "5"
type input "295.63"
type input "5"
click at [741, 356] on div "Select Item" at bounding box center [666, 362] width 243 height 32
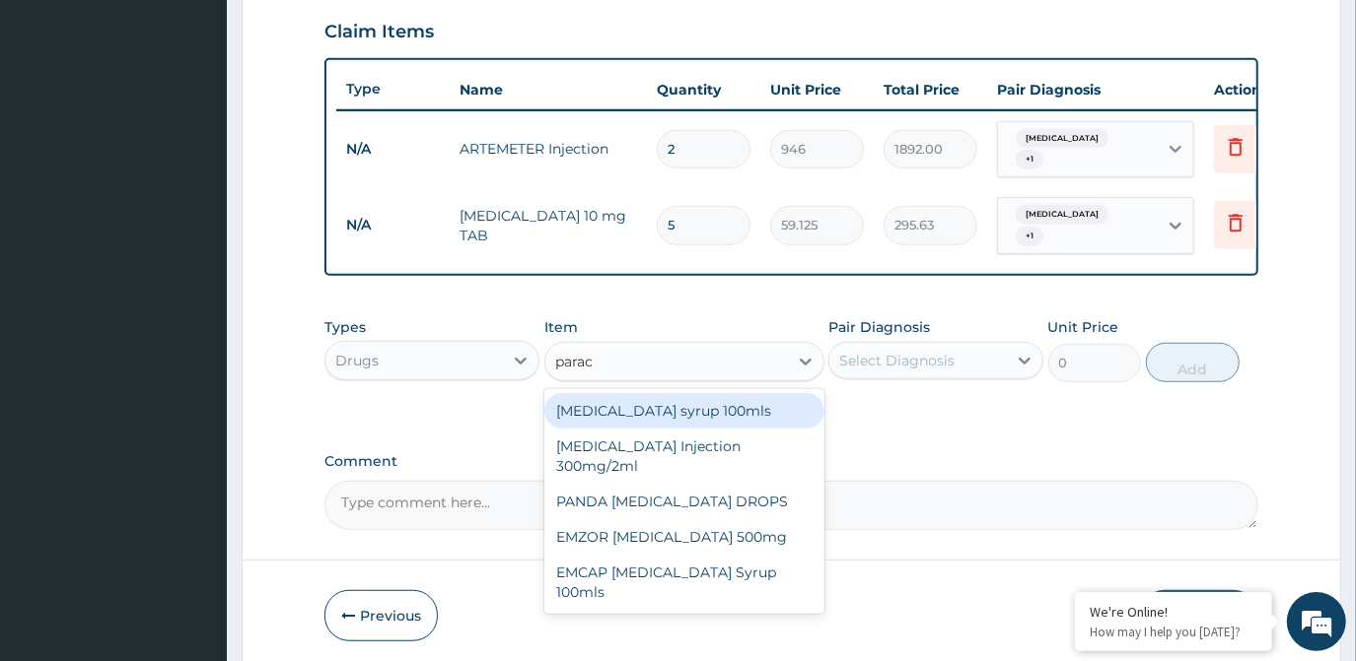
type input "parace"
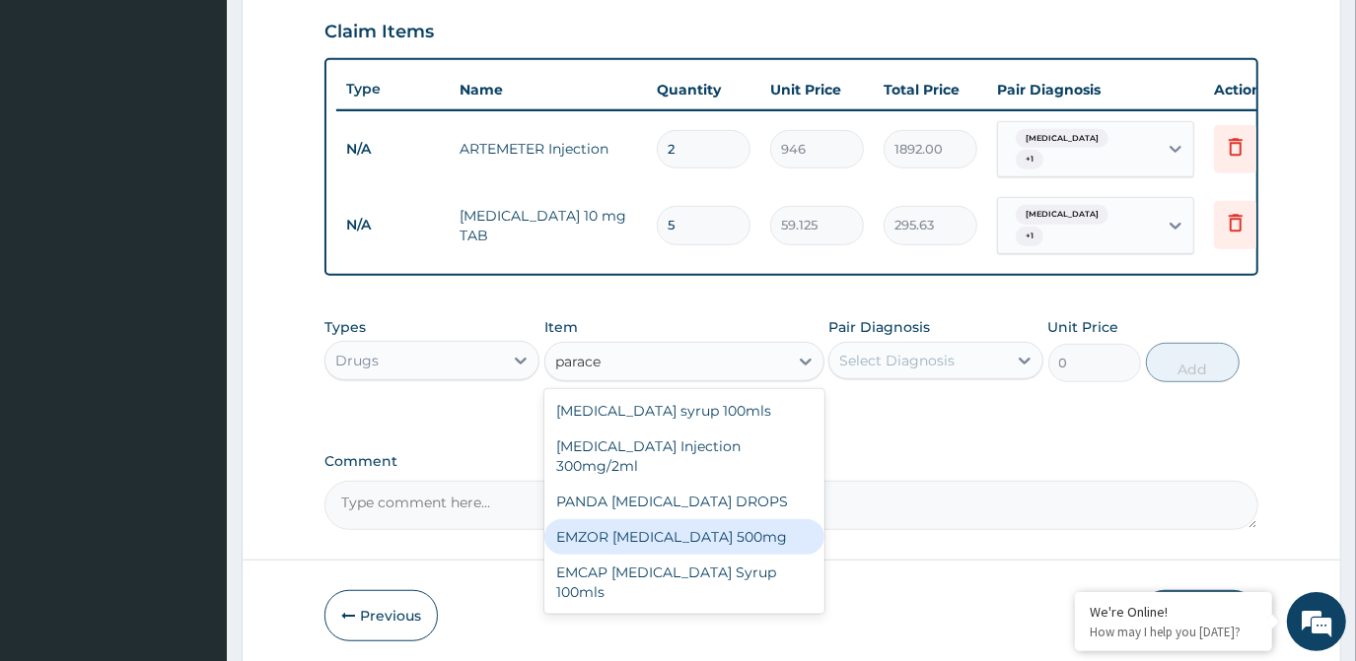
click at [719, 520] on div "EMZOR PARACETAMOL 500mg" at bounding box center [684, 537] width 280 height 35
type input "23.65"
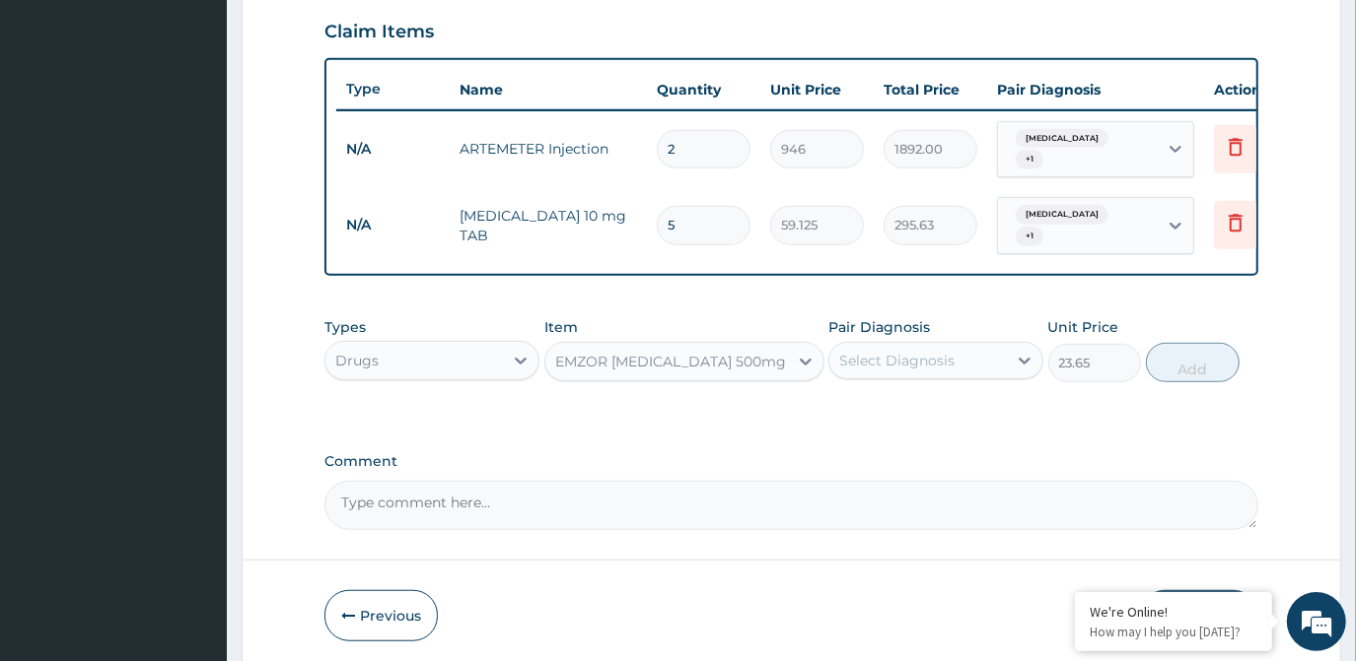
click at [880, 356] on div "Select Diagnosis" at bounding box center [896, 361] width 115 height 20
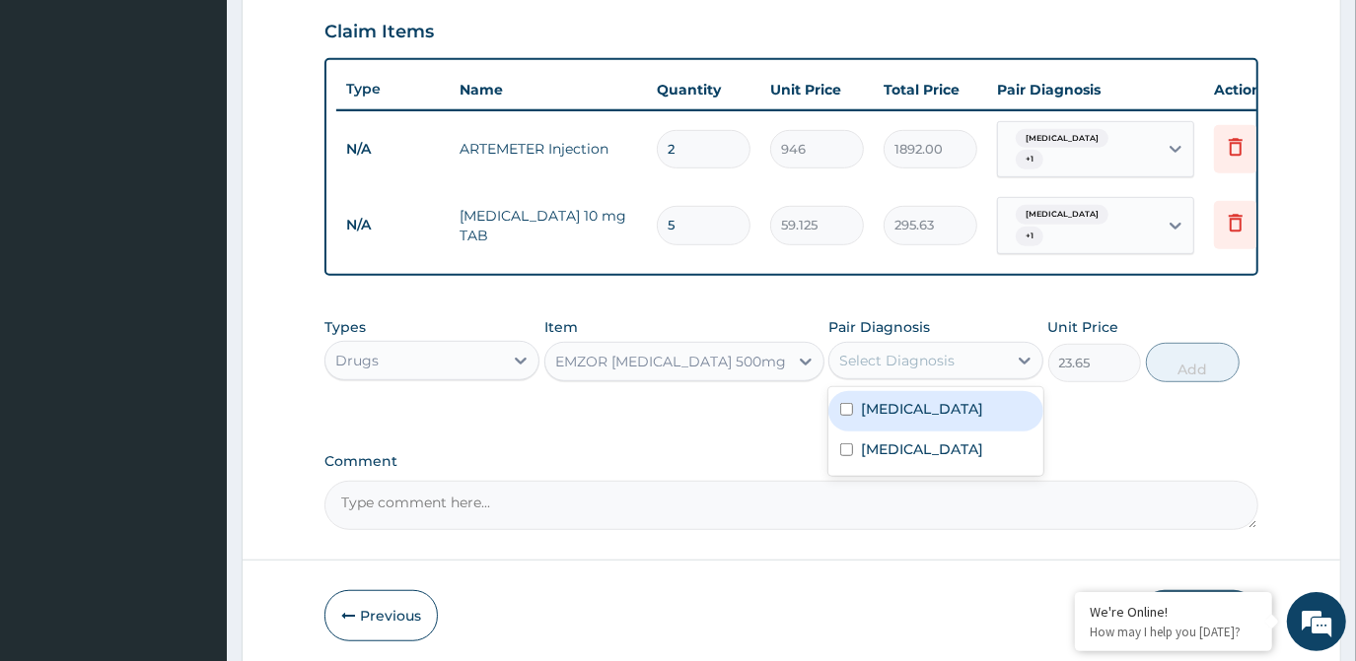
click at [883, 409] on label "Malaria" at bounding box center [922, 409] width 122 height 20
checkbox input "true"
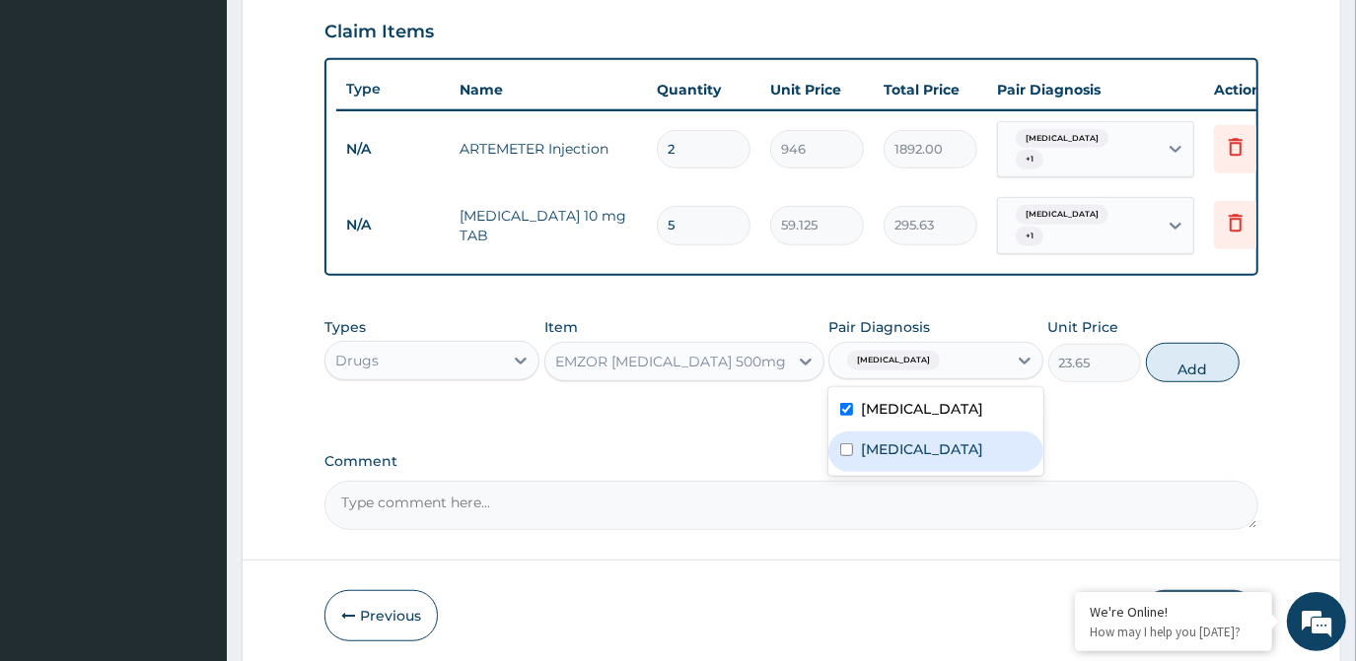
click at [880, 450] on label "Sepsis" at bounding box center [922, 450] width 122 height 20
checkbox input "true"
click at [1208, 354] on button "Add" at bounding box center [1193, 362] width 94 height 39
type input "0"
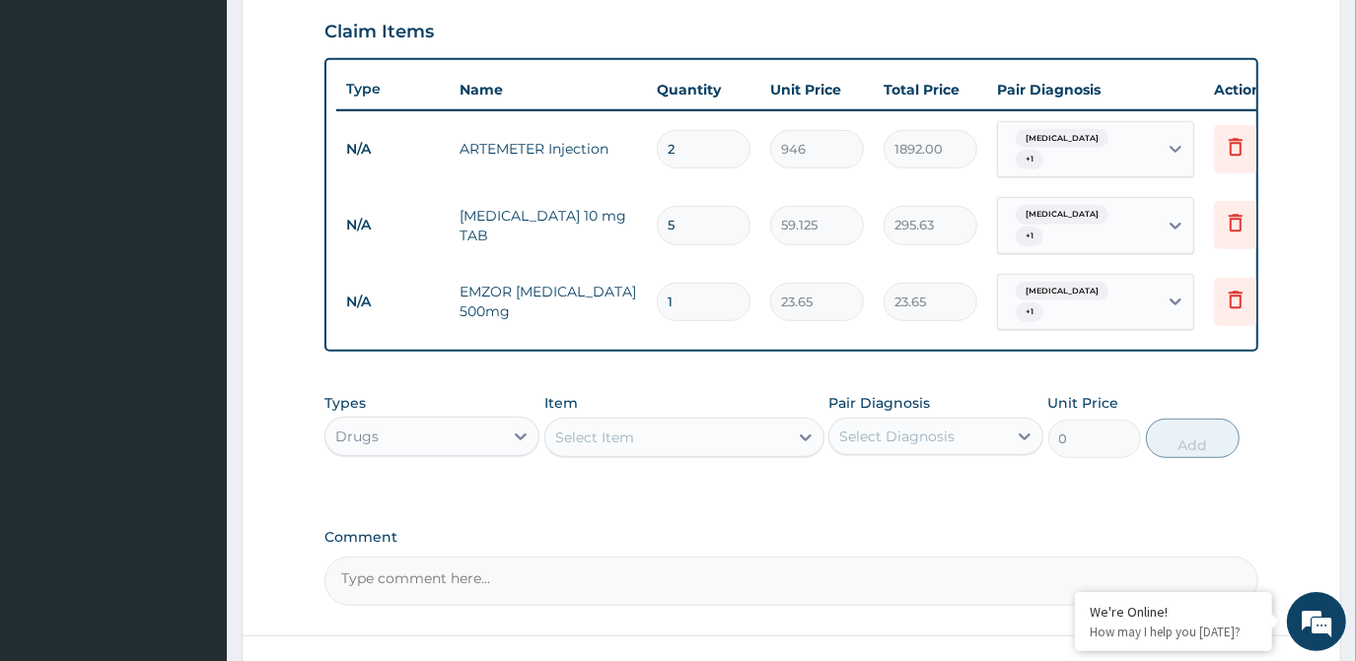
type input "18"
type input "425.70"
type input "18"
click at [797, 432] on icon at bounding box center [806, 438] width 20 height 20
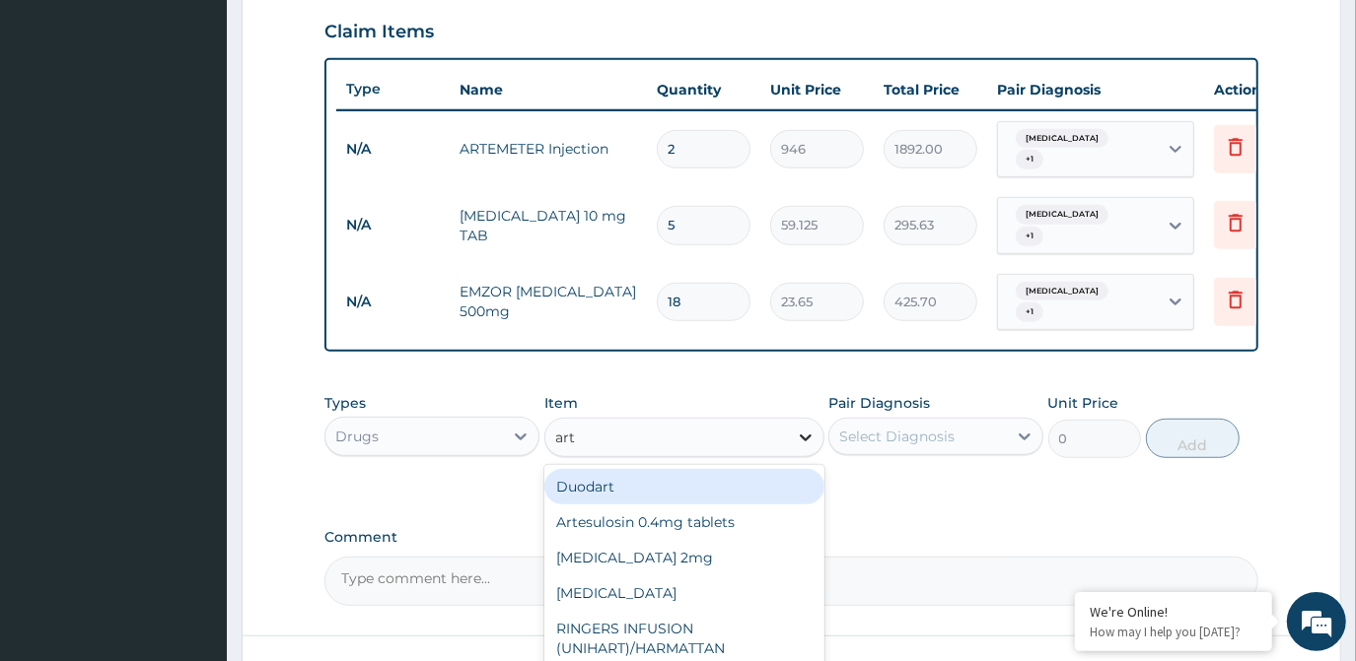
type input "arte"
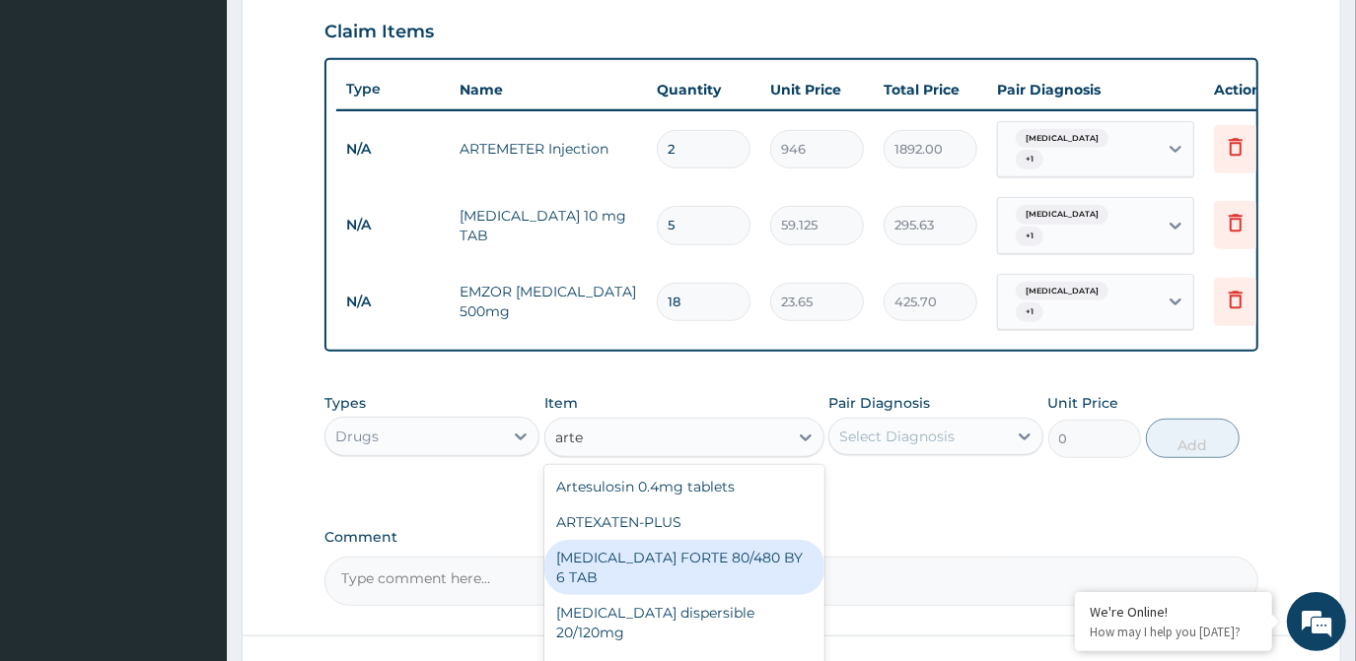
drag, startPoint x: 767, startPoint y: 547, endPoint x: 885, endPoint y: 458, distance: 147.9
click at [769, 544] on div "COARTEM FORTE 80/480 BY 6 TAB" at bounding box center [684, 567] width 280 height 55
type input "449.35"
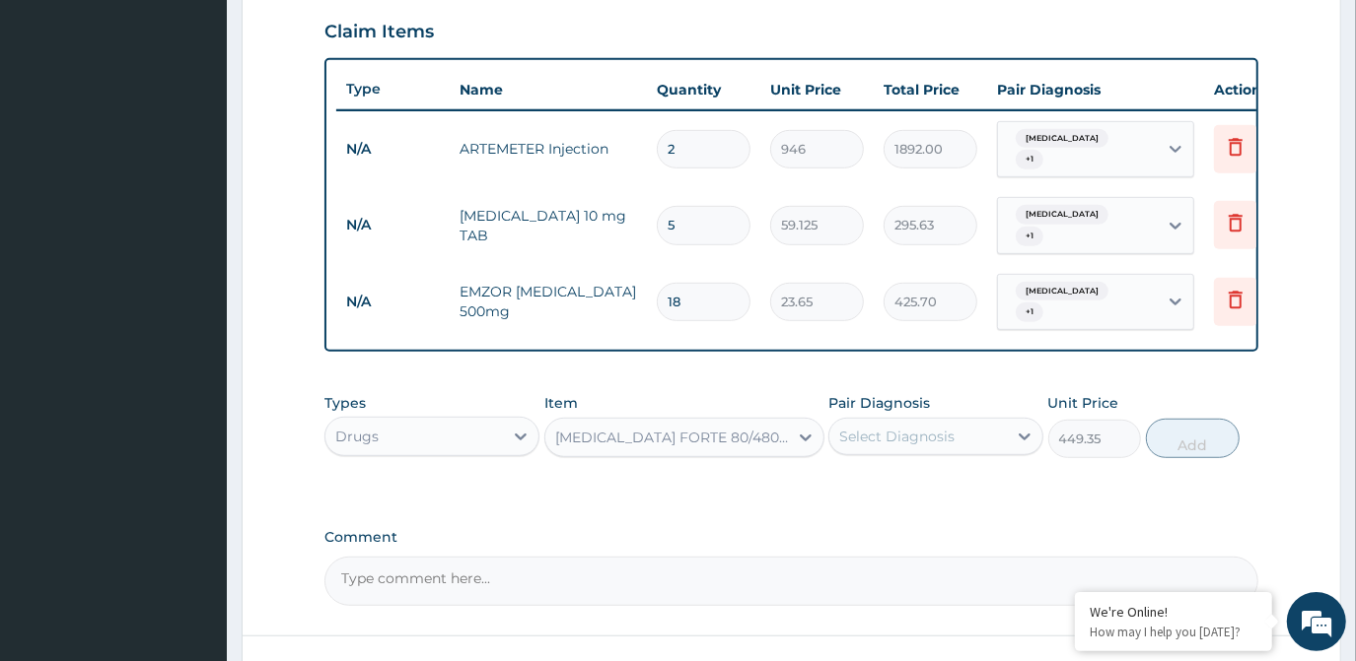
drag, startPoint x: 920, startPoint y: 425, endPoint x: 920, endPoint y: 438, distance: 12.8
click at [920, 427] on div "Select Diagnosis" at bounding box center [896, 437] width 115 height 20
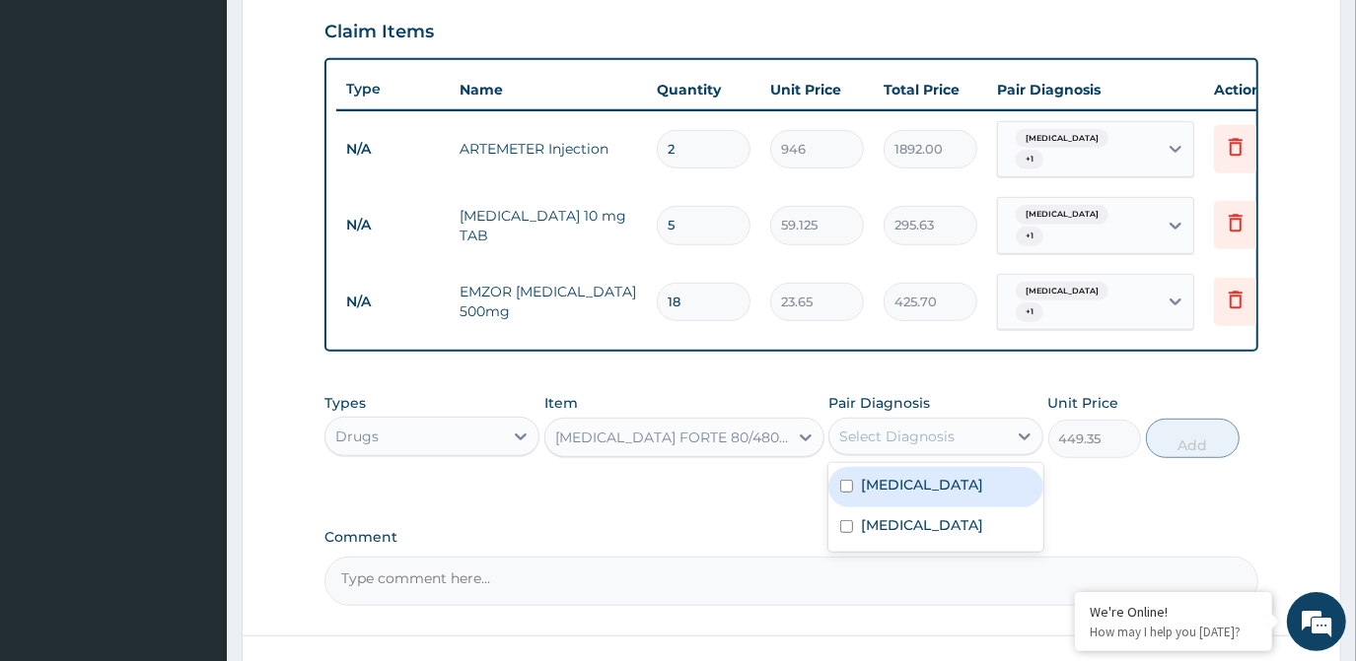
click at [923, 469] on div "Malaria" at bounding box center [935, 487] width 215 height 40
checkbox input "true"
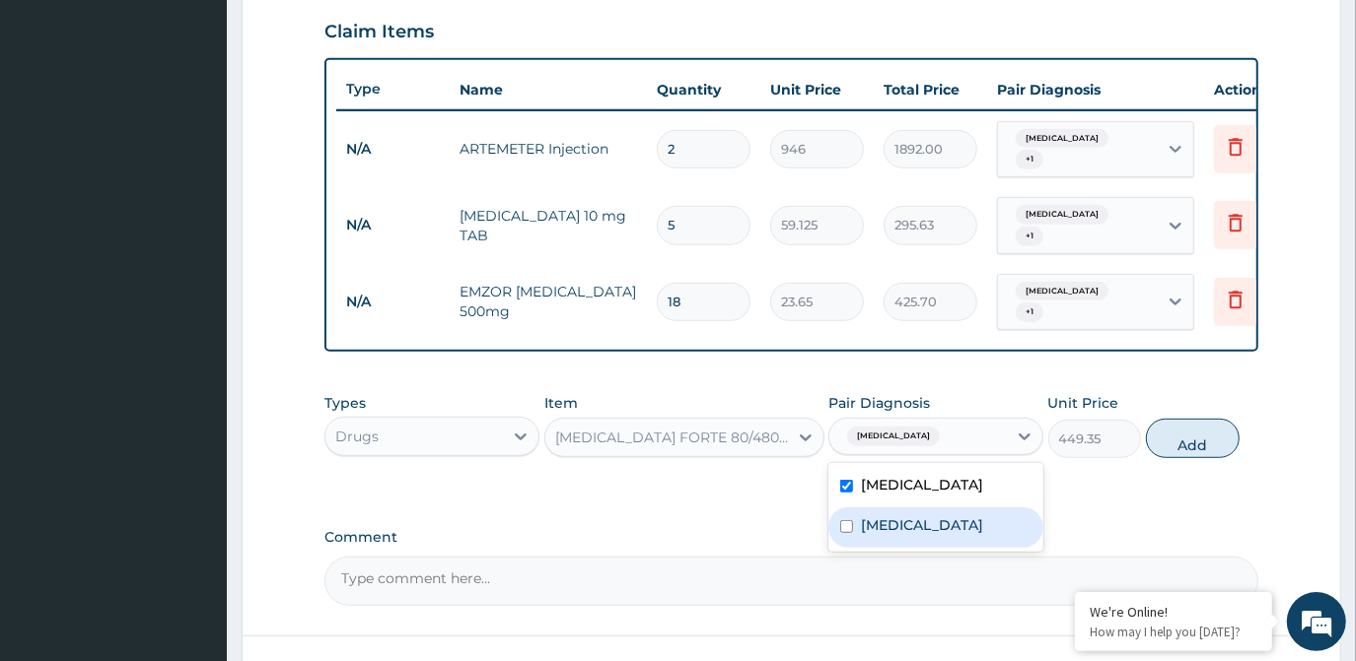
click at [917, 509] on div "Sepsis" at bounding box center [935, 528] width 215 height 40
checkbox input "true"
click at [1193, 424] on button "Add" at bounding box center [1193, 438] width 94 height 39
type input "0"
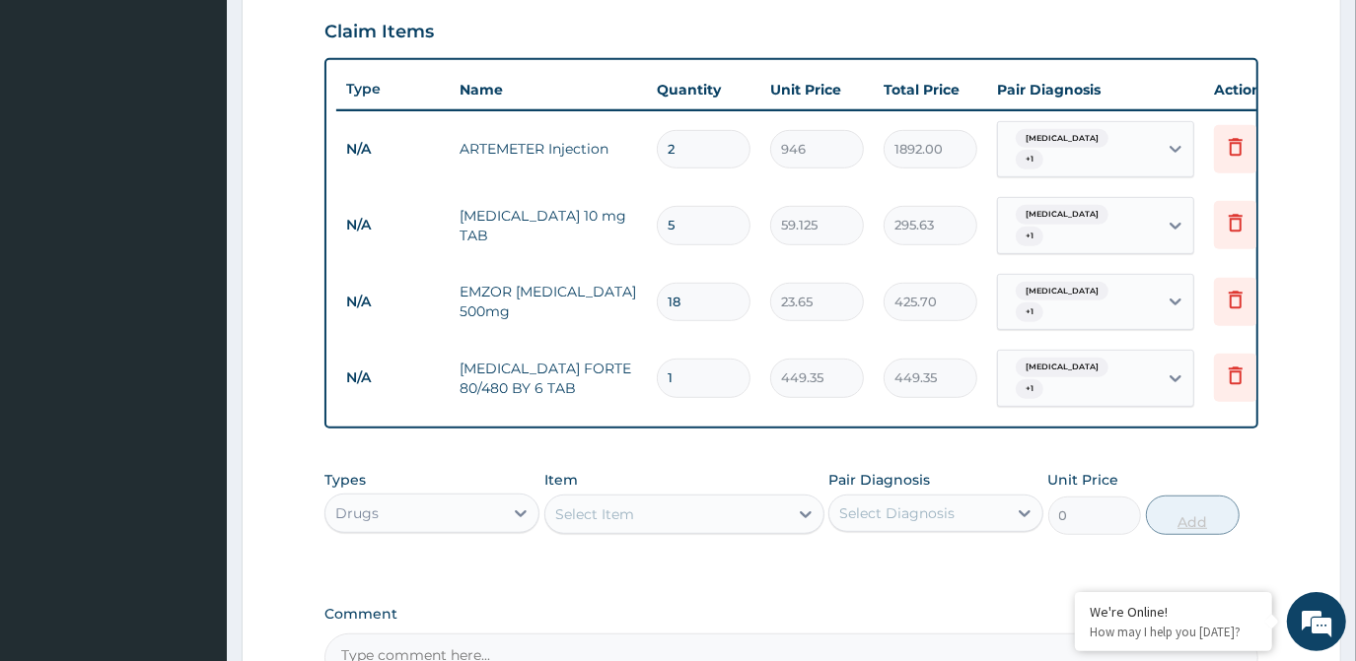
type input "0.00"
type input "6"
type input "2696.10"
type input "6"
click at [741, 499] on div "Select Item" at bounding box center [666, 515] width 243 height 32
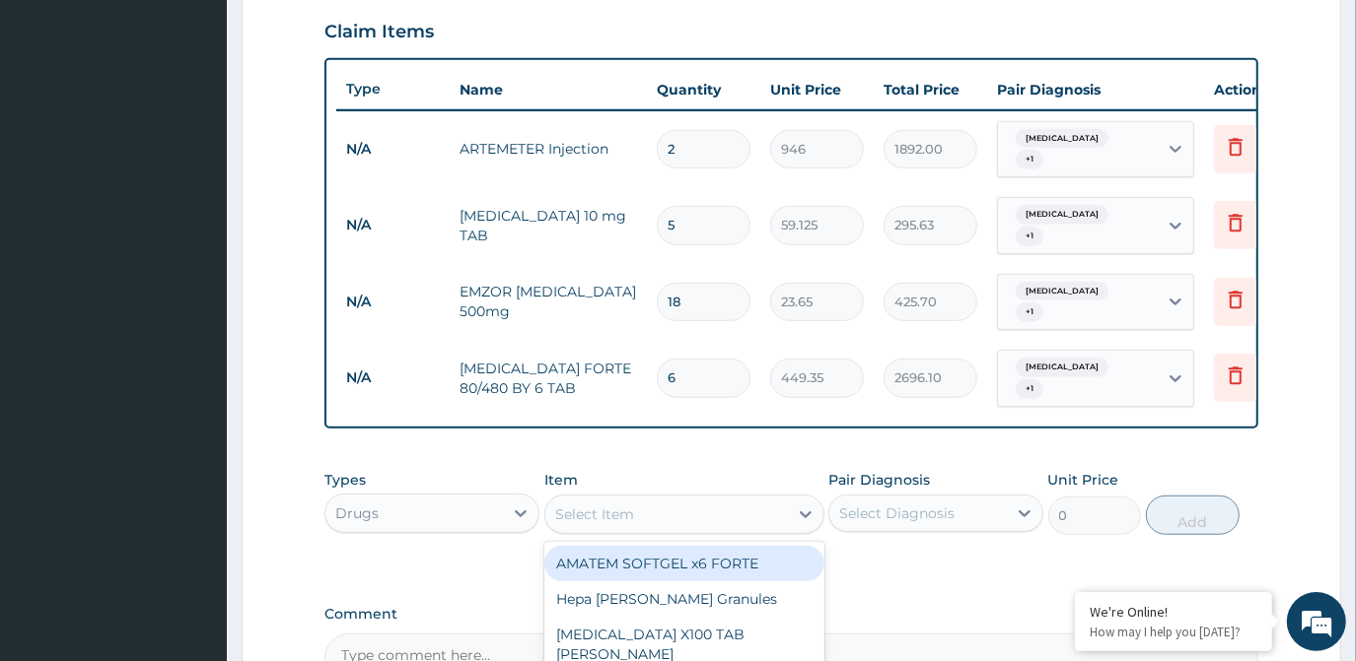
click at [425, 498] on div "Drugs" at bounding box center [413, 514] width 177 height 32
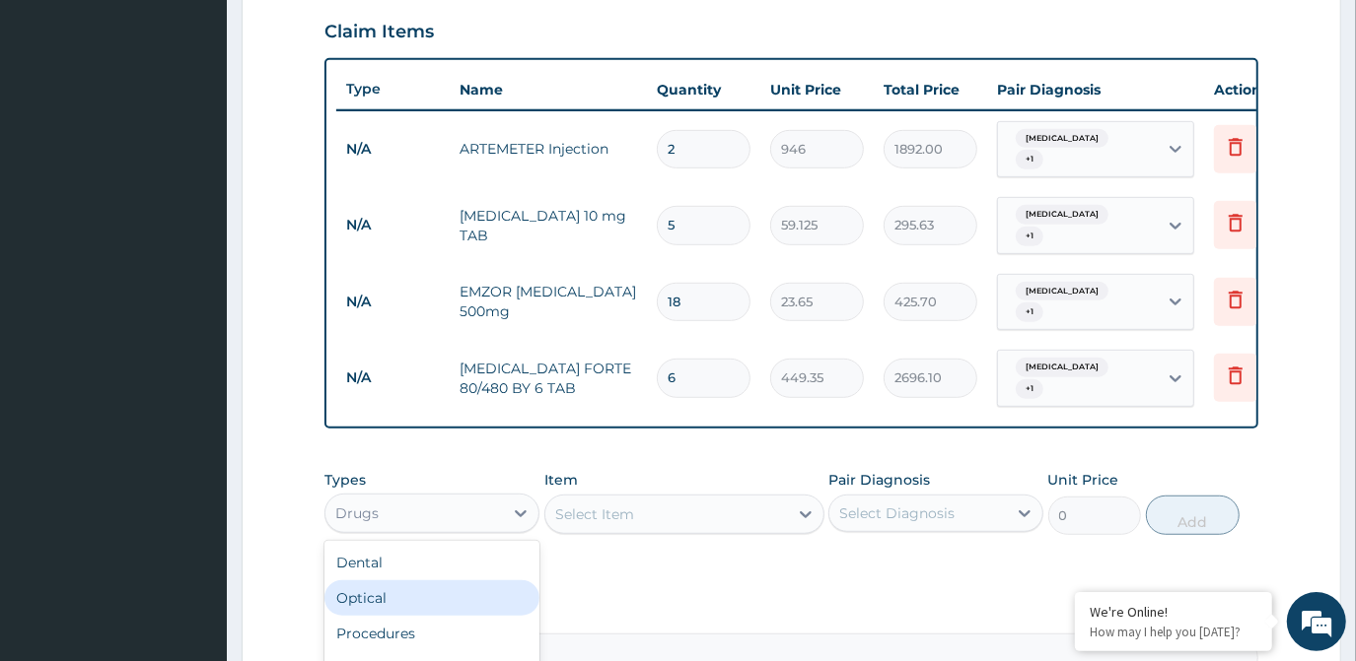
scroll to position [66, 0]
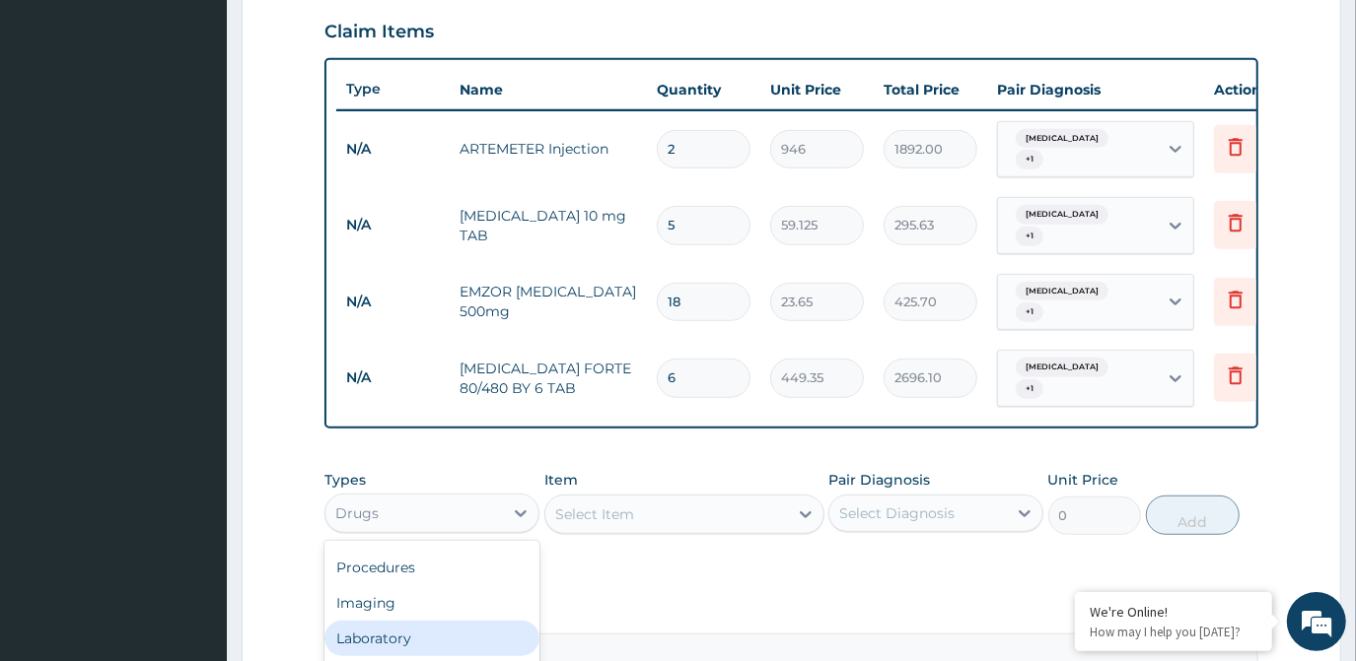
click at [423, 621] on div "Laboratory" at bounding box center [431, 638] width 215 height 35
click at [792, 497] on div at bounding box center [805, 514] width 35 height 35
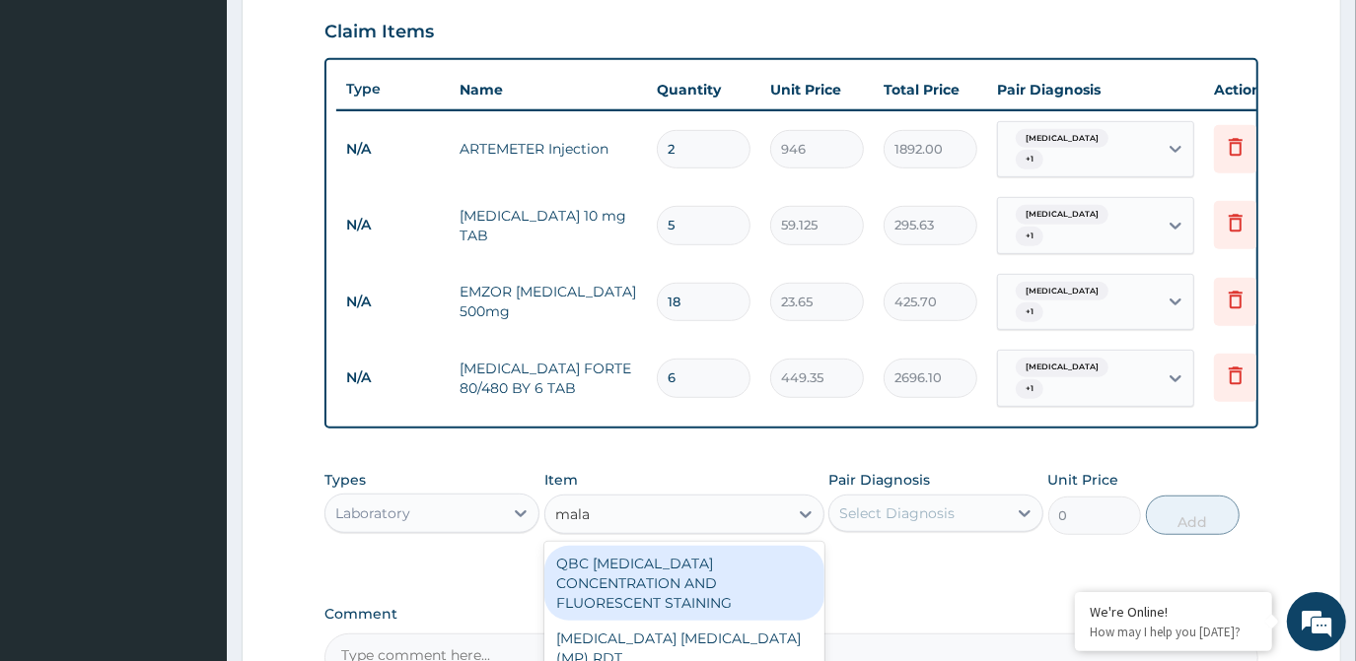
type input "malar"
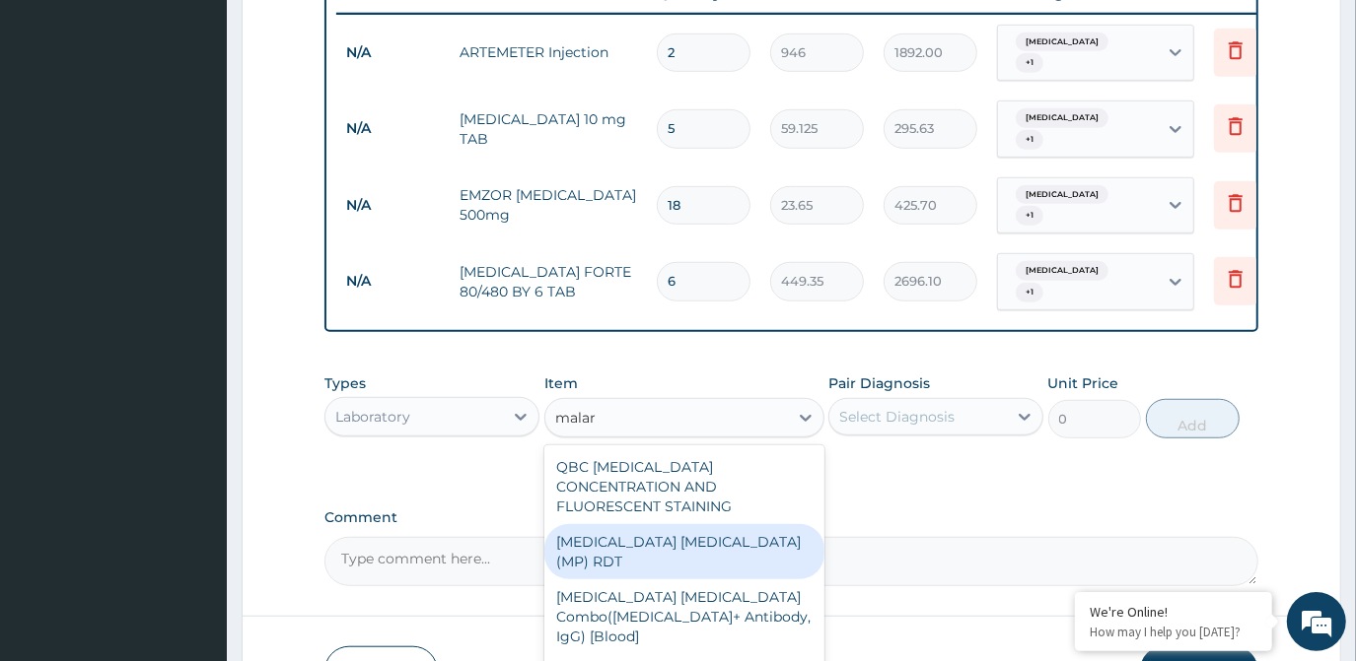
scroll to position [880, 0]
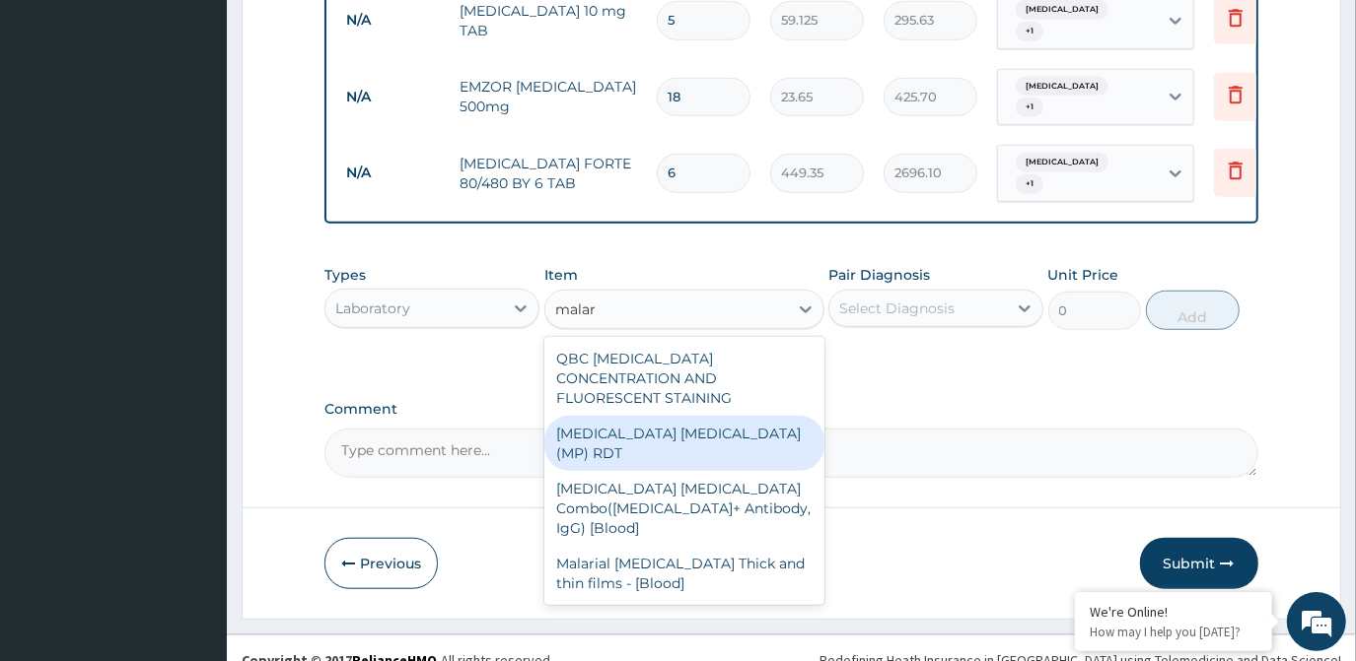
click at [726, 416] on div "MALARIA PARASITE (MP) RDT" at bounding box center [684, 443] width 280 height 55
type input "1612.5"
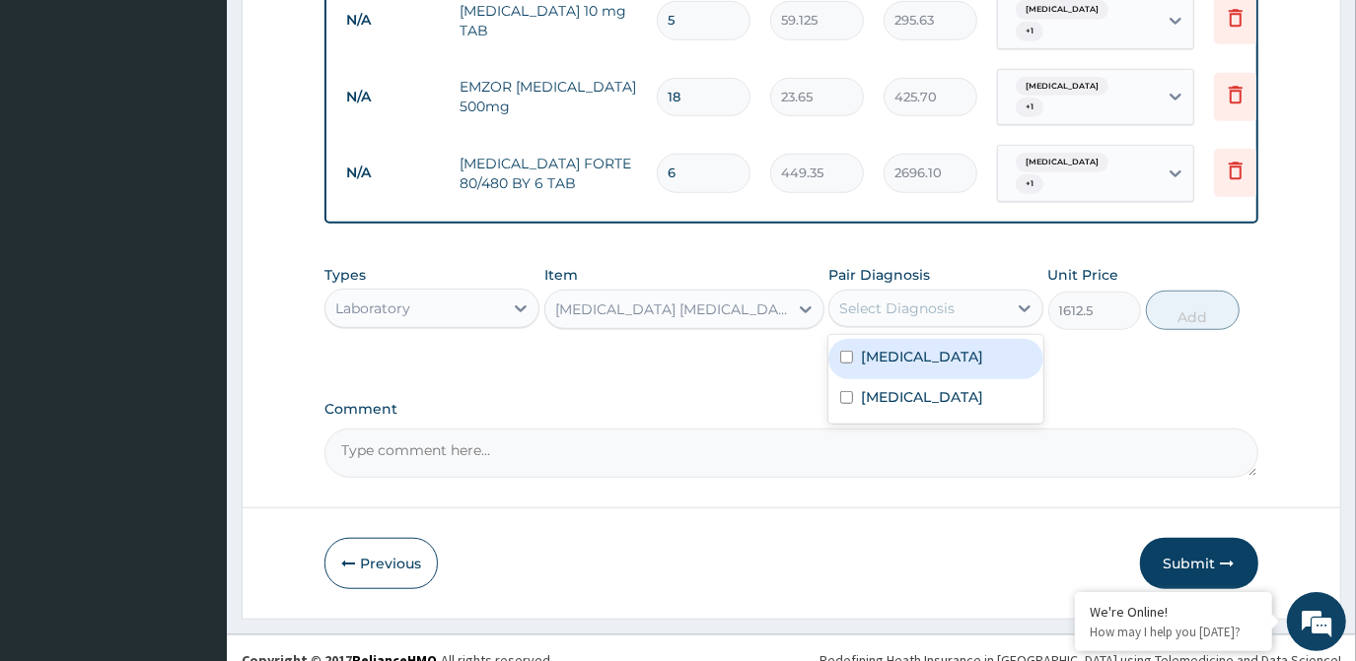
click at [906, 299] on div "Select Diagnosis" at bounding box center [896, 309] width 115 height 20
drag, startPoint x: 890, startPoint y: 337, endPoint x: 889, endPoint y: 356, distance: 18.8
click at [891, 347] on label "Malaria" at bounding box center [922, 357] width 122 height 20
checkbox input "true"
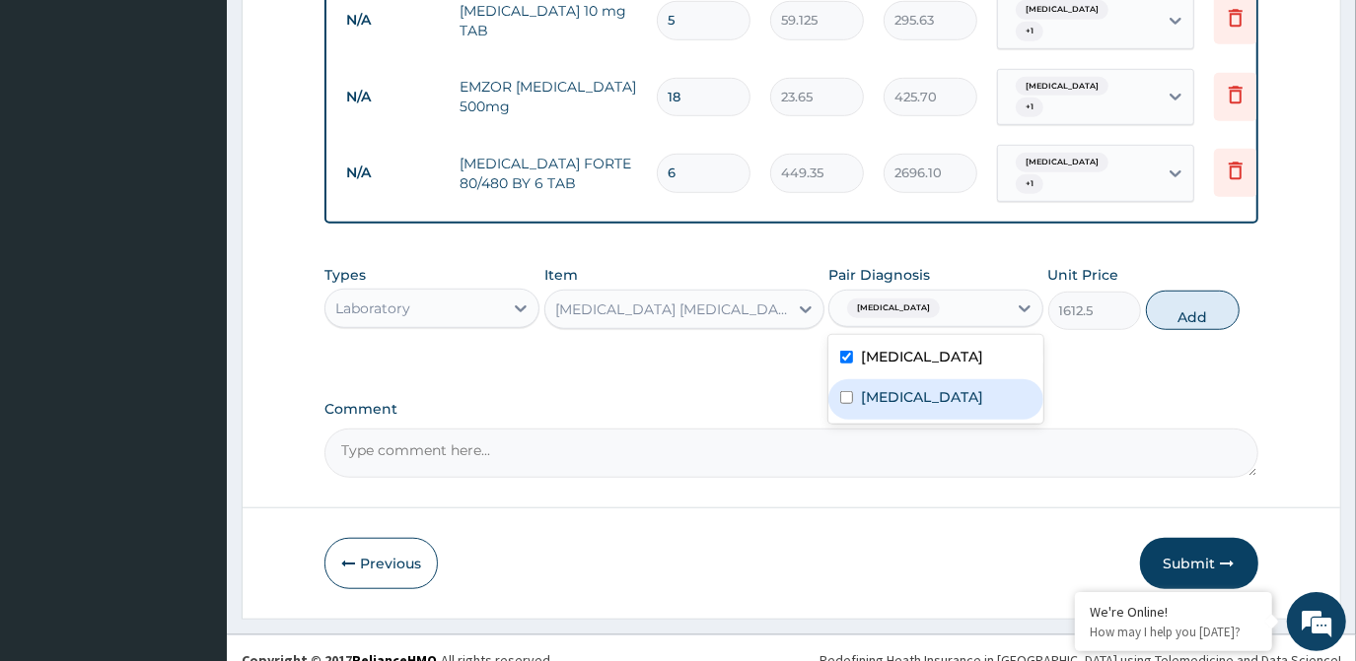
click at [886, 387] on label "Sepsis" at bounding box center [922, 397] width 122 height 20
checkbox input "true"
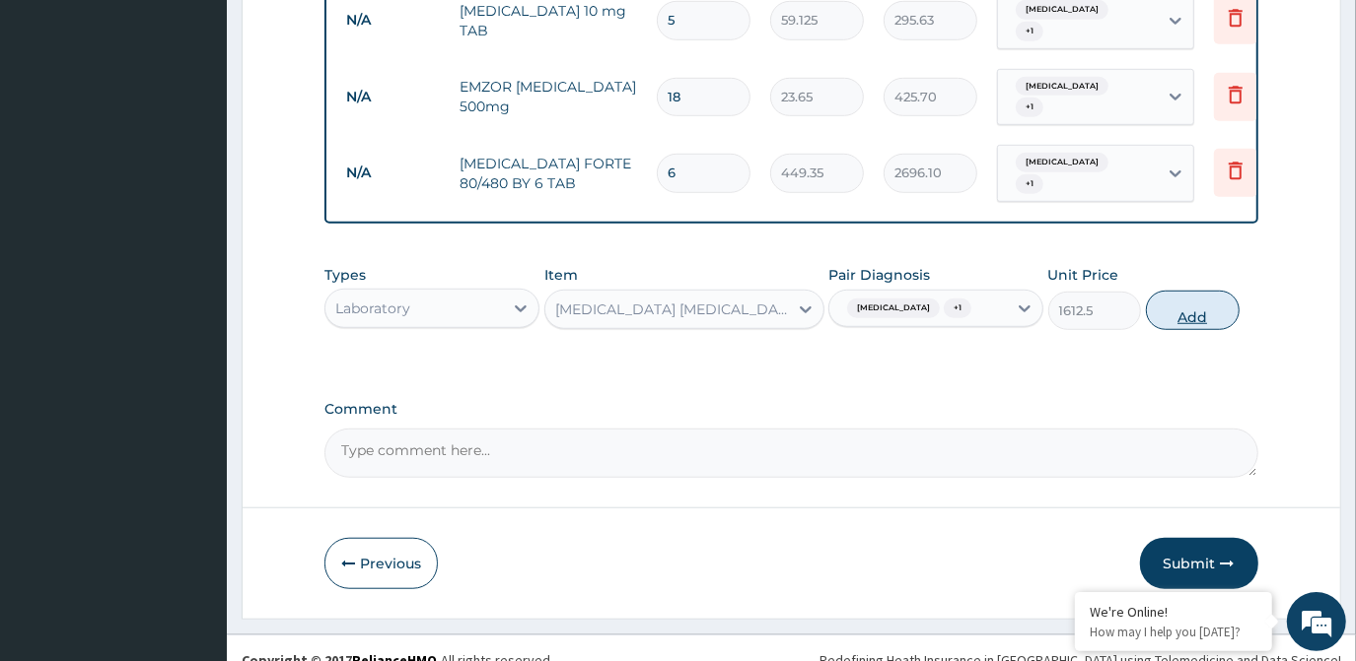
click at [1191, 291] on button "Add" at bounding box center [1193, 310] width 94 height 39
type input "0"
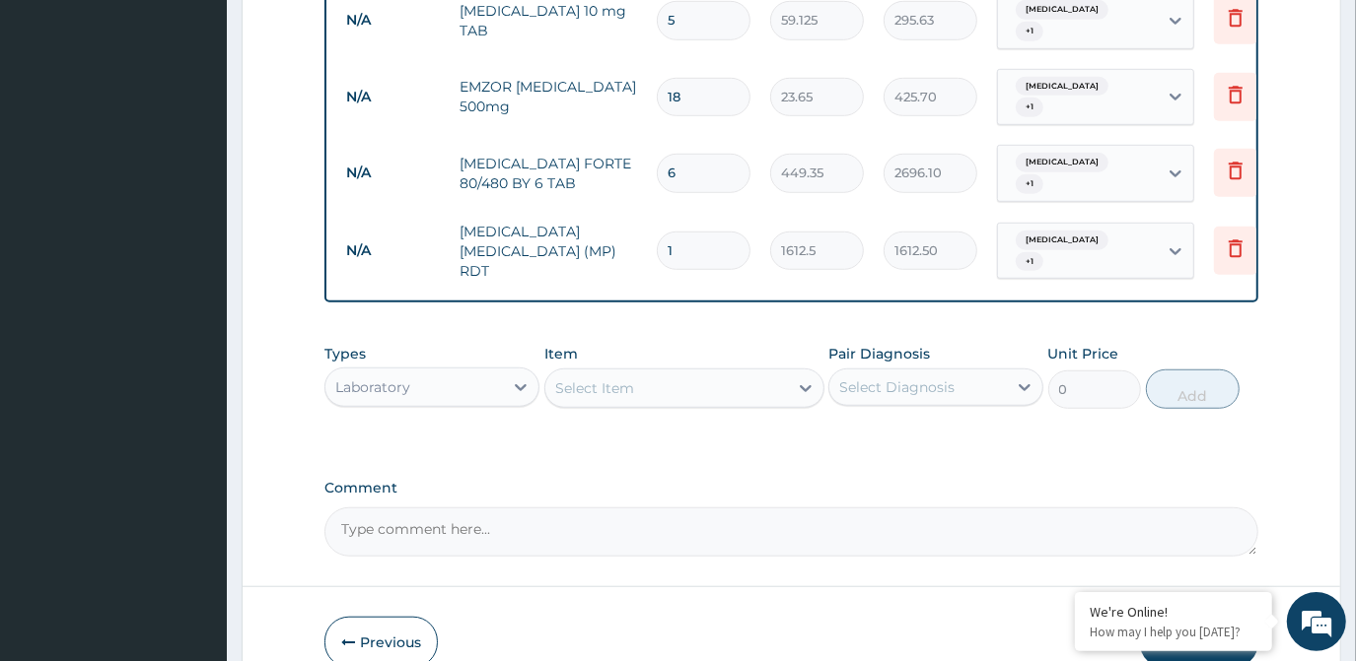
click at [716, 373] on div "Select Item" at bounding box center [666, 389] width 243 height 32
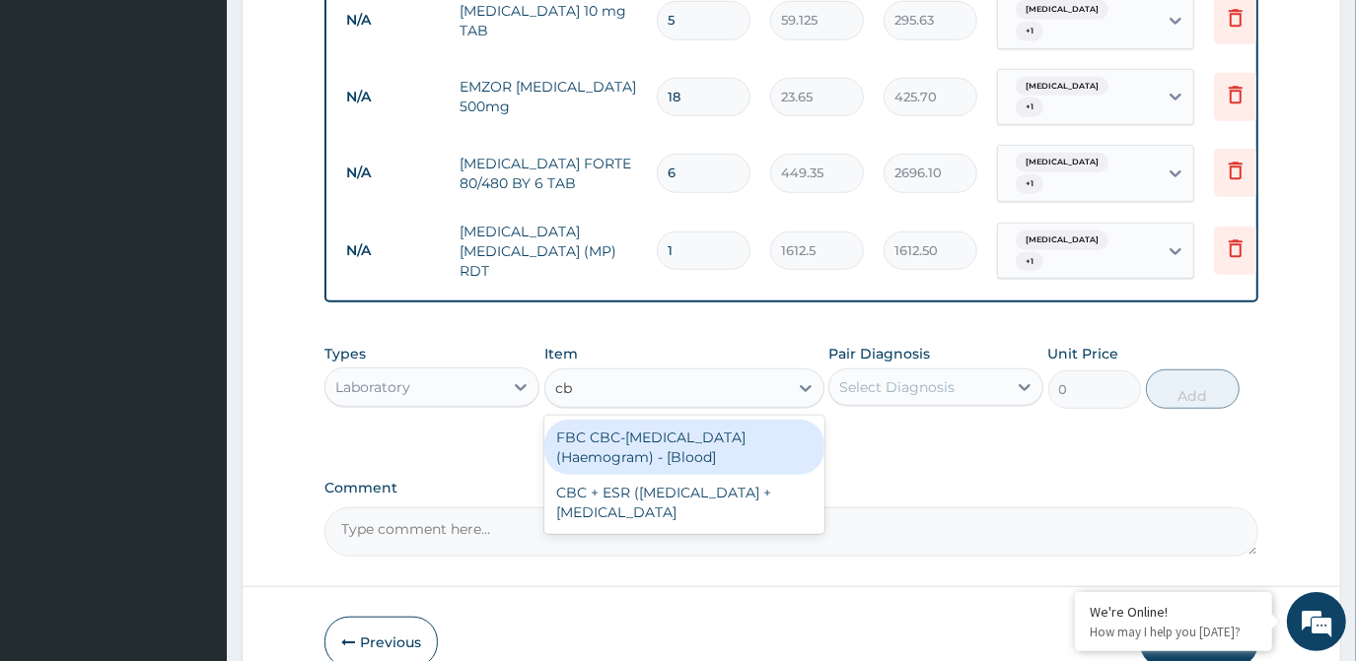
type input "cbc"
click at [717, 420] on div "FBC CBC-Complete Blood Count (Haemogram) - [Blood]" at bounding box center [684, 447] width 280 height 55
type input "4300"
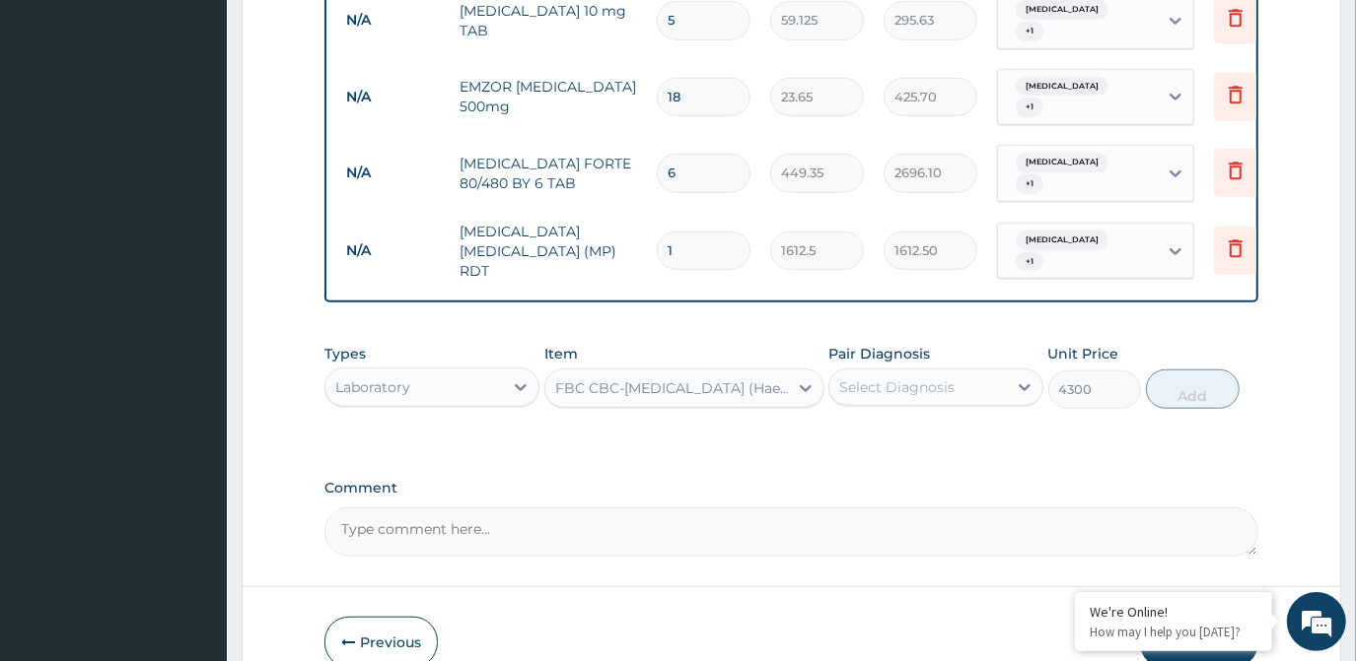
click at [954, 372] on div "Select Diagnosis" at bounding box center [917, 388] width 177 height 32
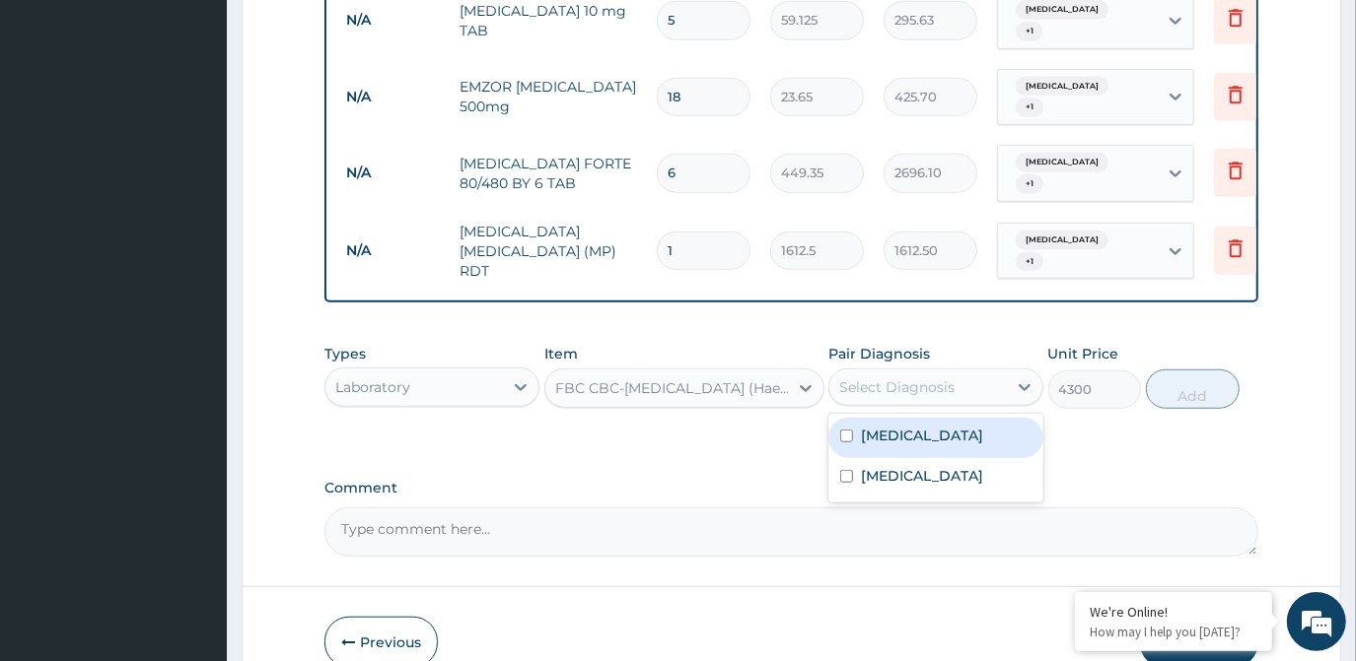
click at [923, 418] on div "Malaria" at bounding box center [935, 438] width 215 height 40
checkbox input "true"
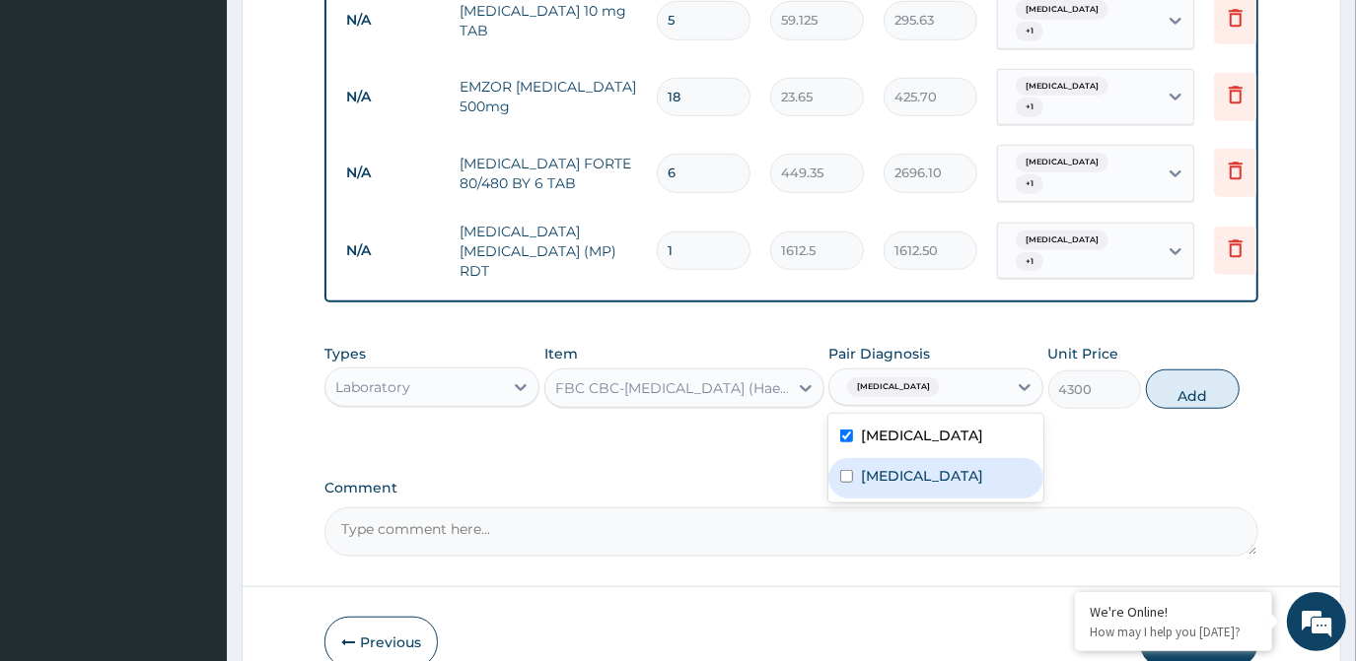
click at [923, 458] on div "Sepsis" at bounding box center [935, 478] width 215 height 40
checkbox input "true"
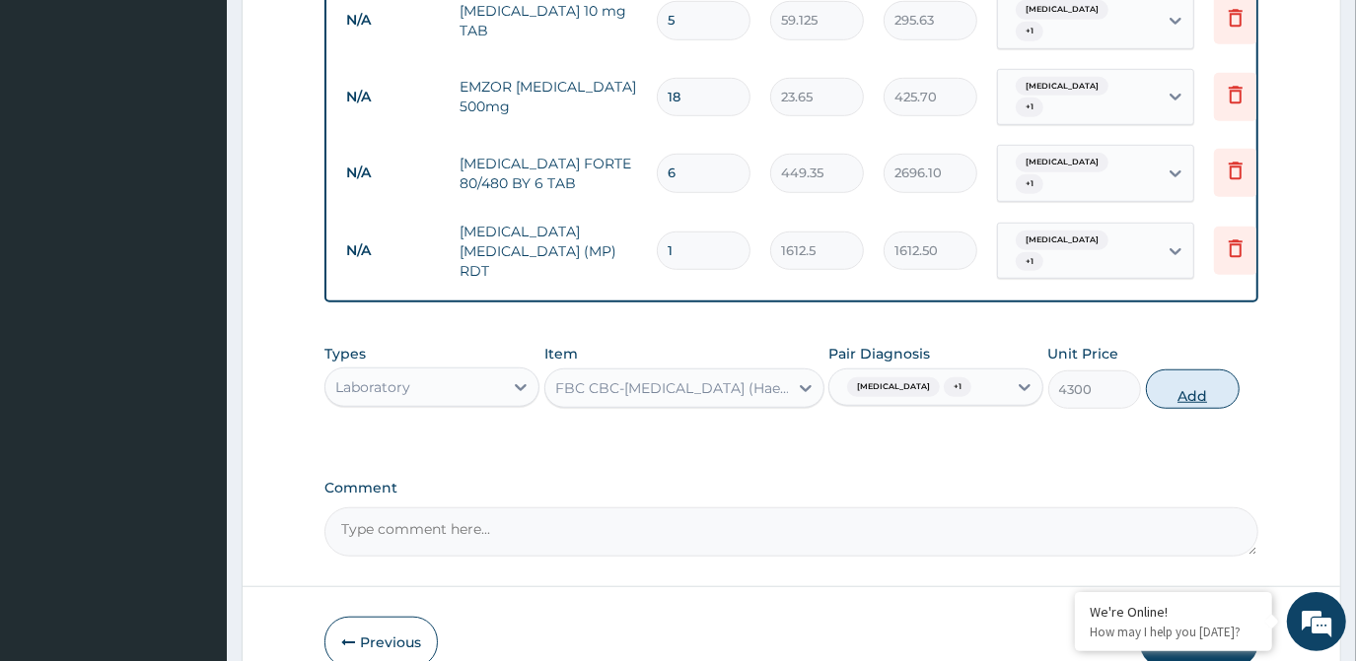
click at [1176, 370] on button "Add" at bounding box center [1193, 389] width 94 height 39
type input "0"
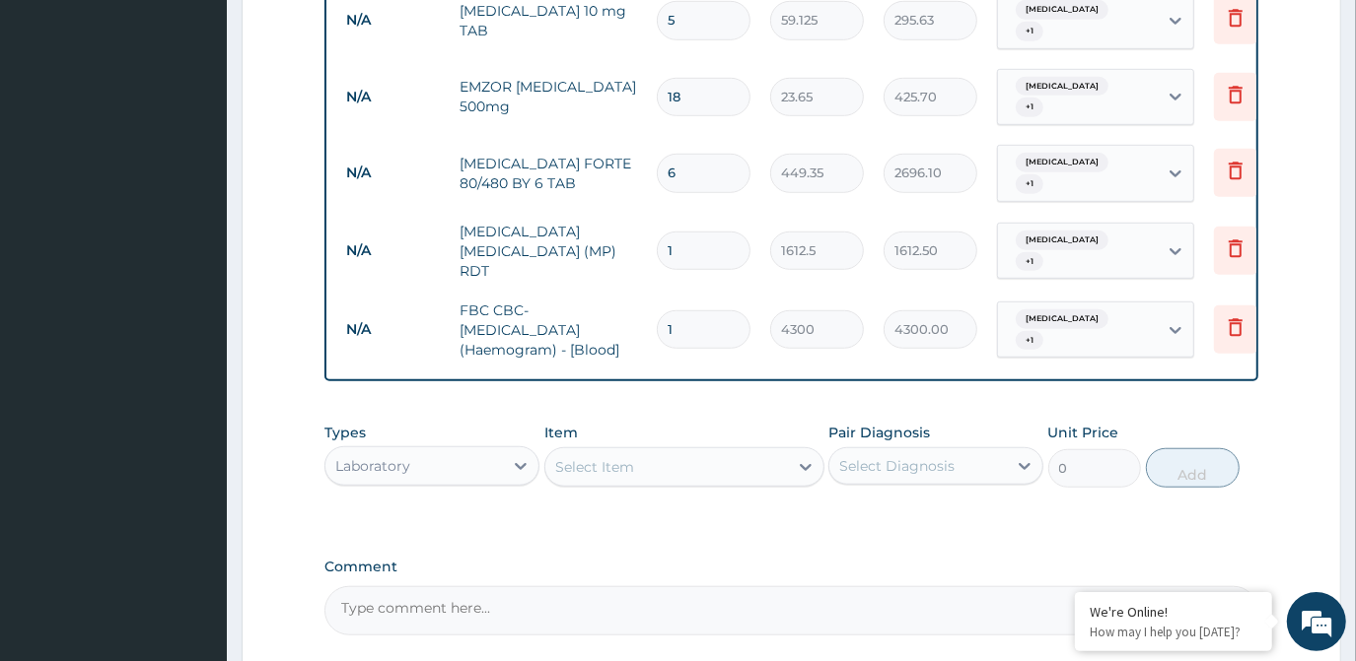
click at [650, 452] on div "Select Item" at bounding box center [666, 468] width 243 height 32
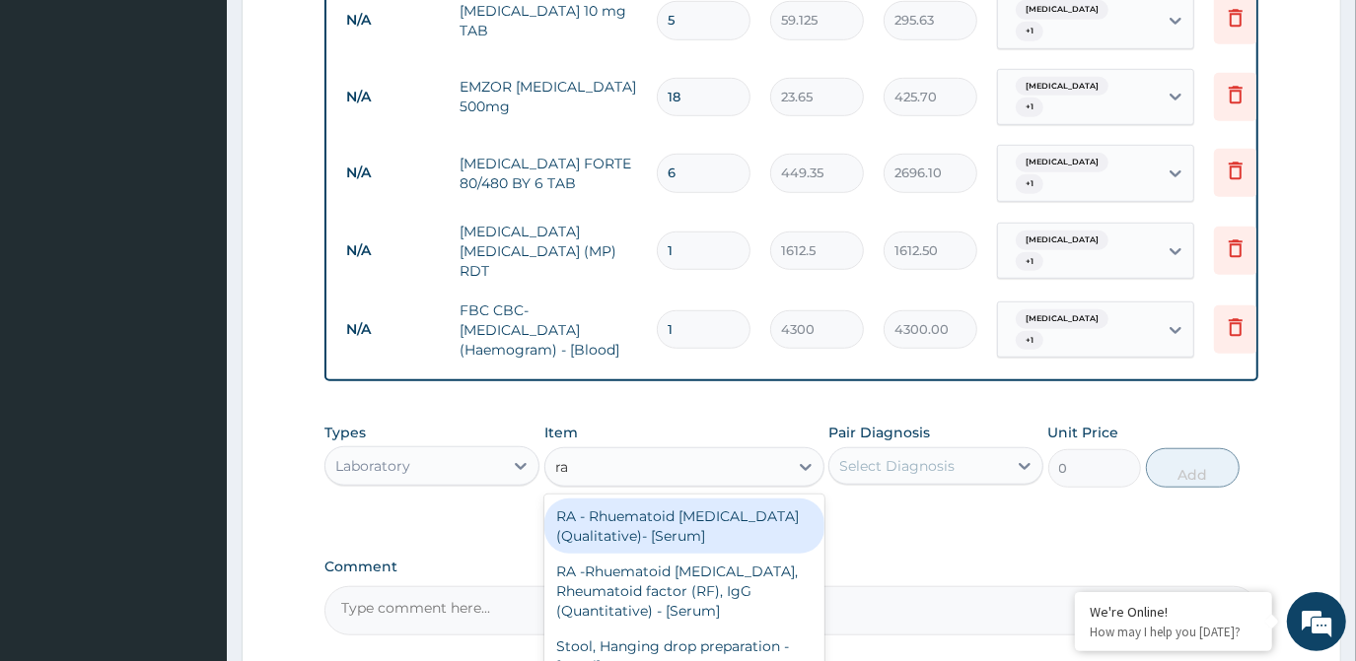
type input "ran"
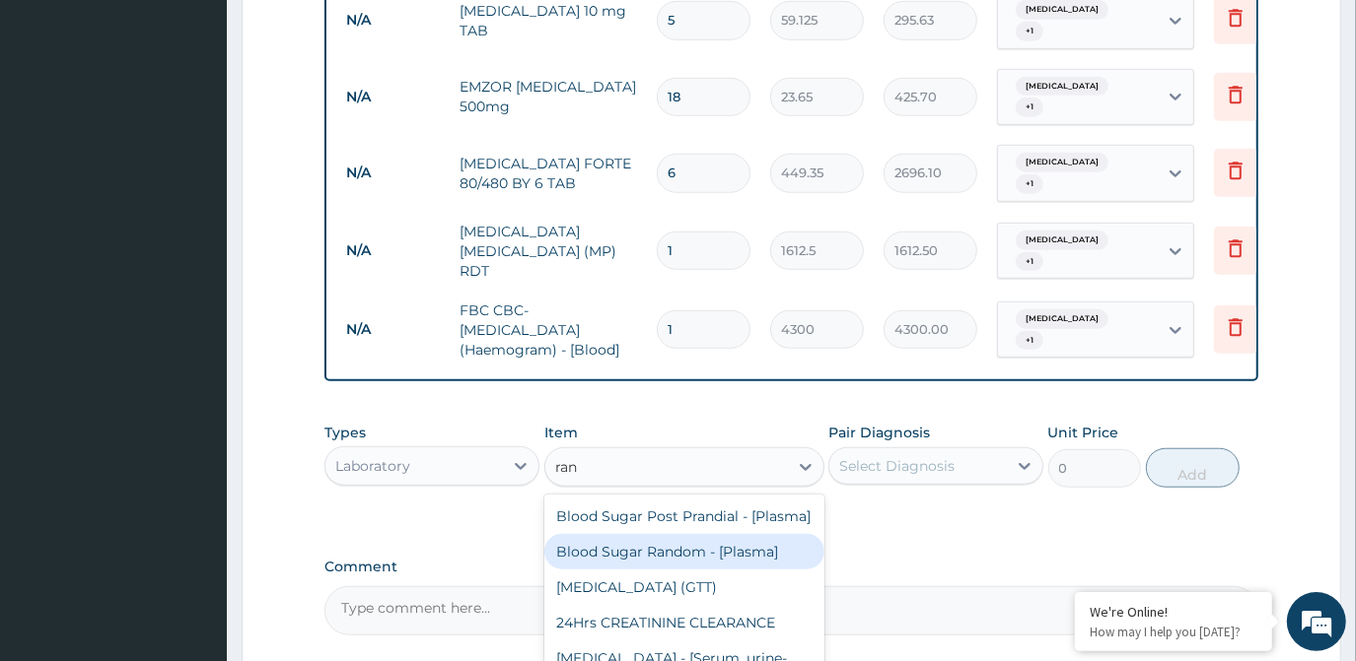
click at [713, 540] on div "Blood Sugar Random - [Plasma]" at bounding box center [684, 551] width 280 height 35
type input "1290"
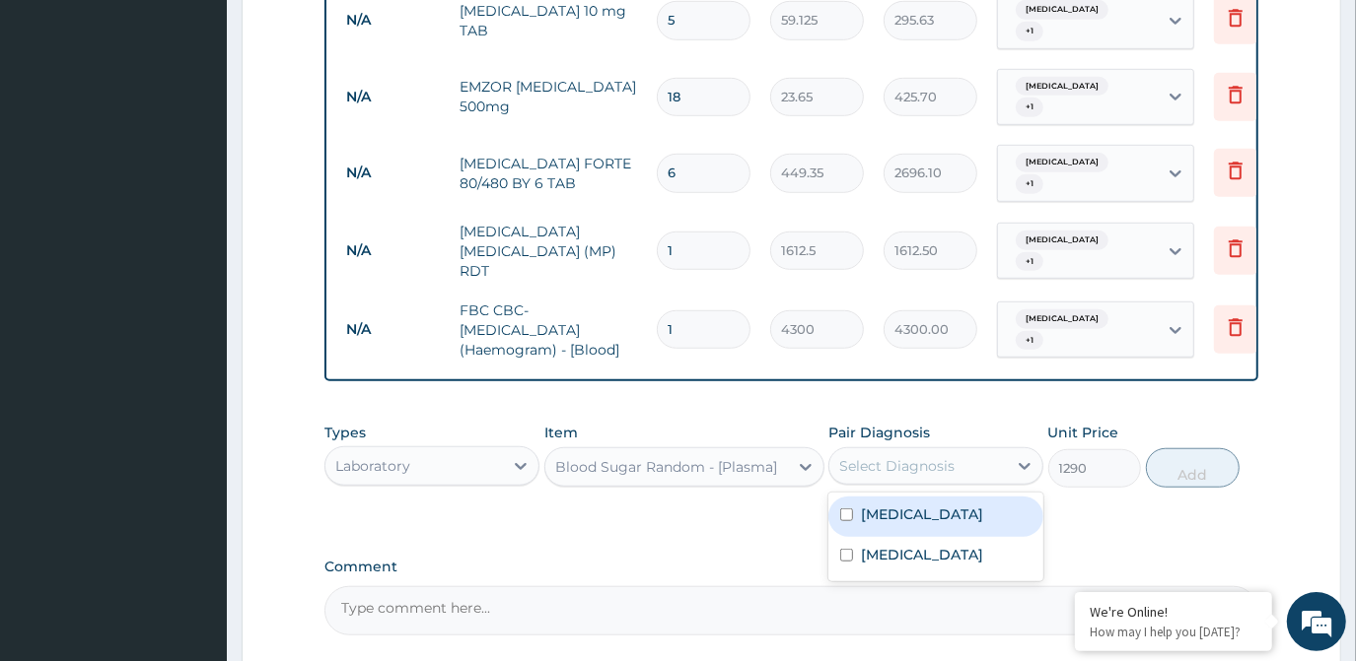
click at [928, 456] on div "Select Diagnosis" at bounding box center [896, 466] width 115 height 20
click at [926, 497] on div "Malaria" at bounding box center [935, 517] width 215 height 40
checkbox input "true"
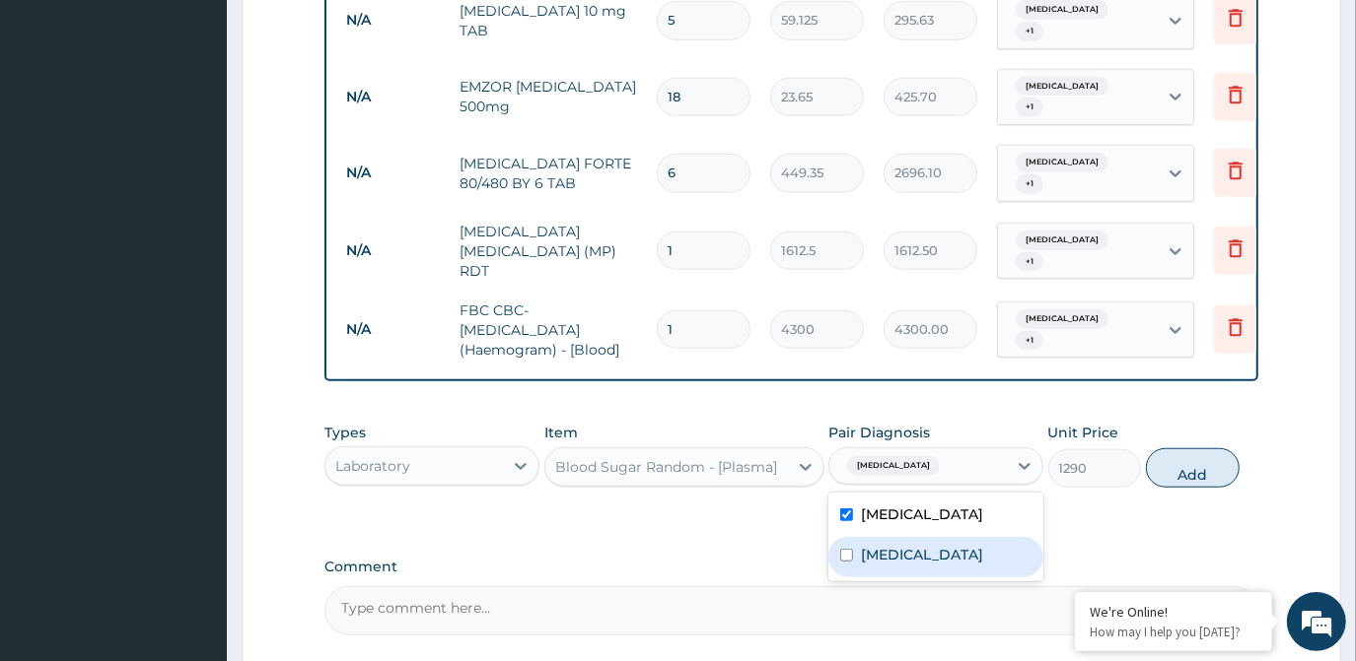
click at [911, 537] on div "Sepsis" at bounding box center [935, 557] width 215 height 40
checkbox input "true"
click at [1212, 449] on button "Add" at bounding box center [1193, 468] width 94 height 39
type input "0"
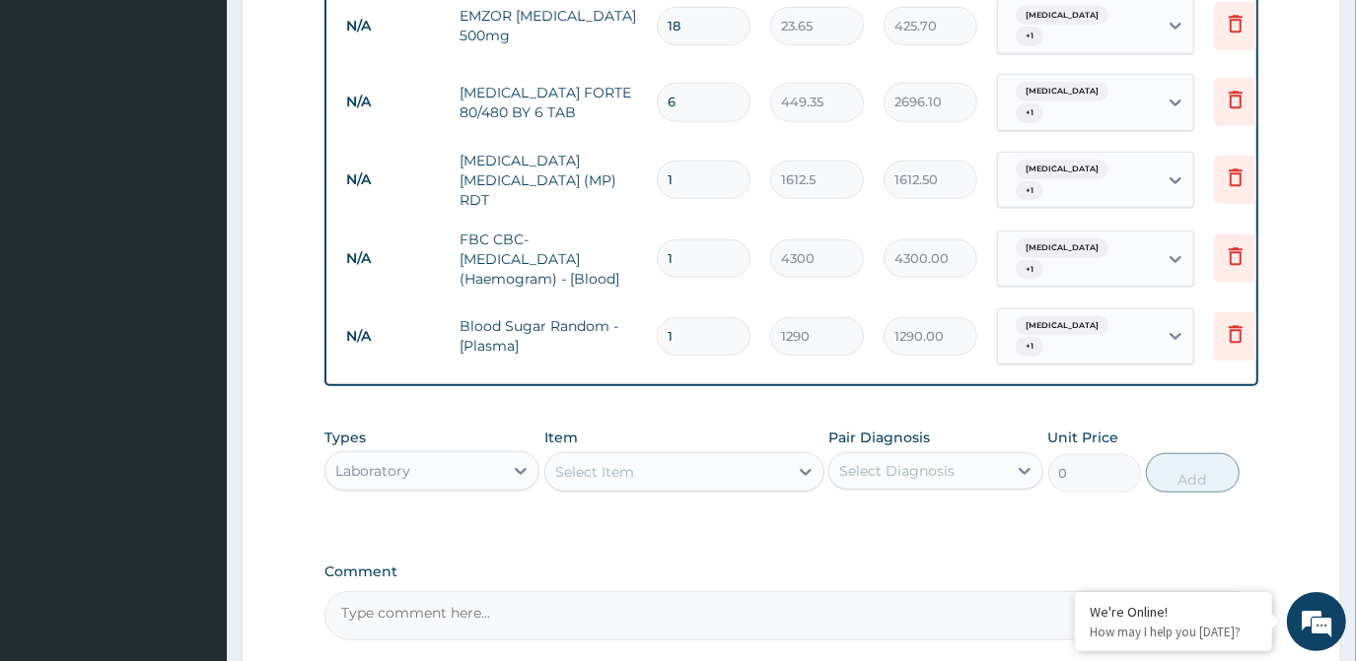
scroll to position [970, 0]
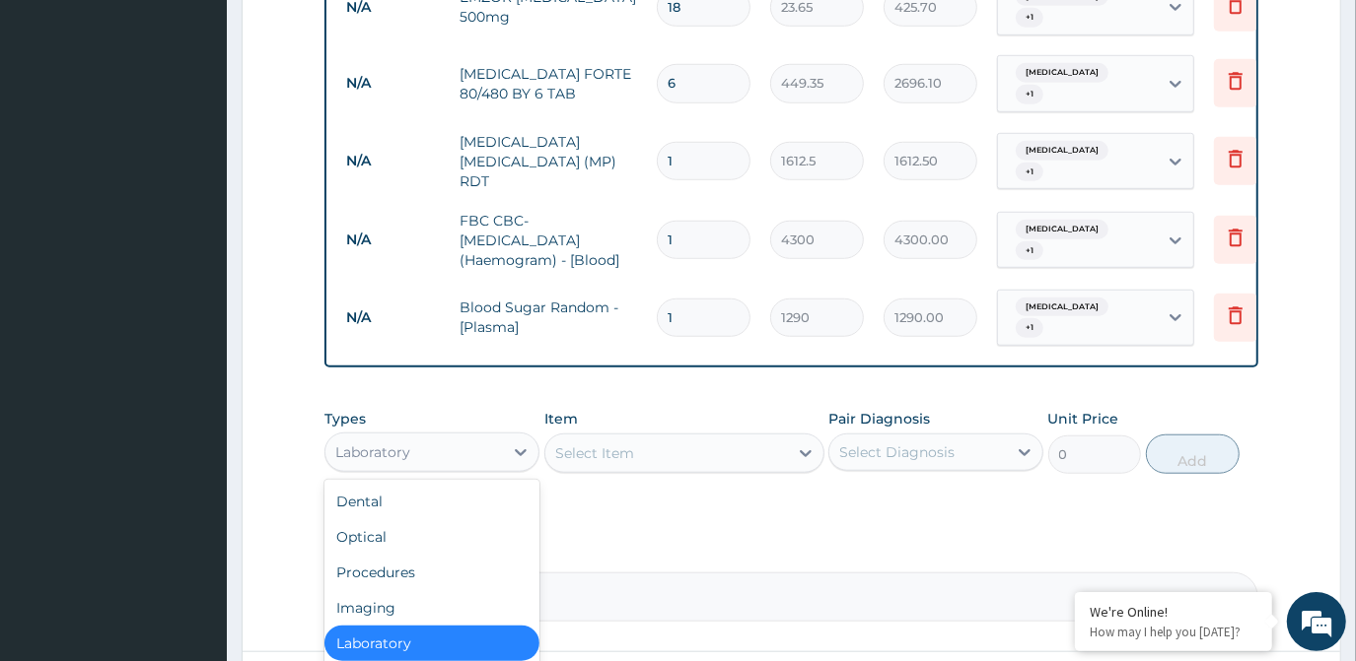
click at [446, 437] on div "Laboratory" at bounding box center [413, 453] width 177 height 32
click at [432, 555] on div "Procedures" at bounding box center [431, 572] width 215 height 35
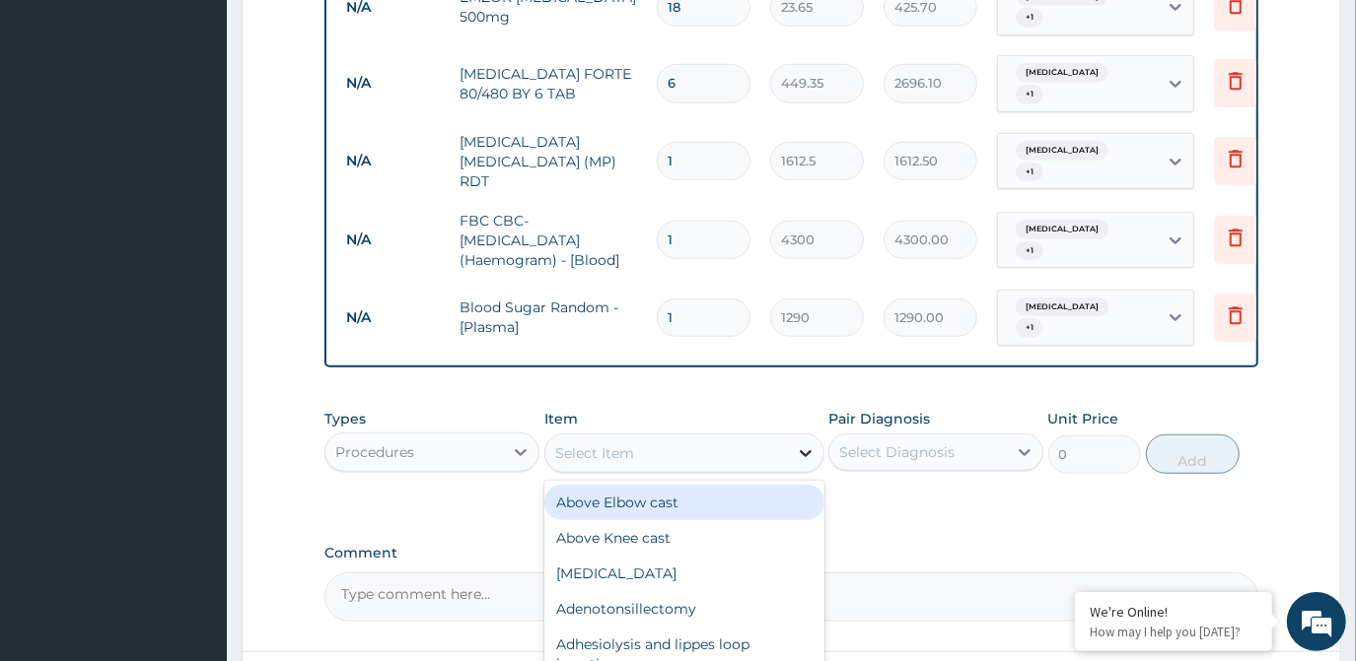
click at [795, 436] on div at bounding box center [805, 453] width 35 height 35
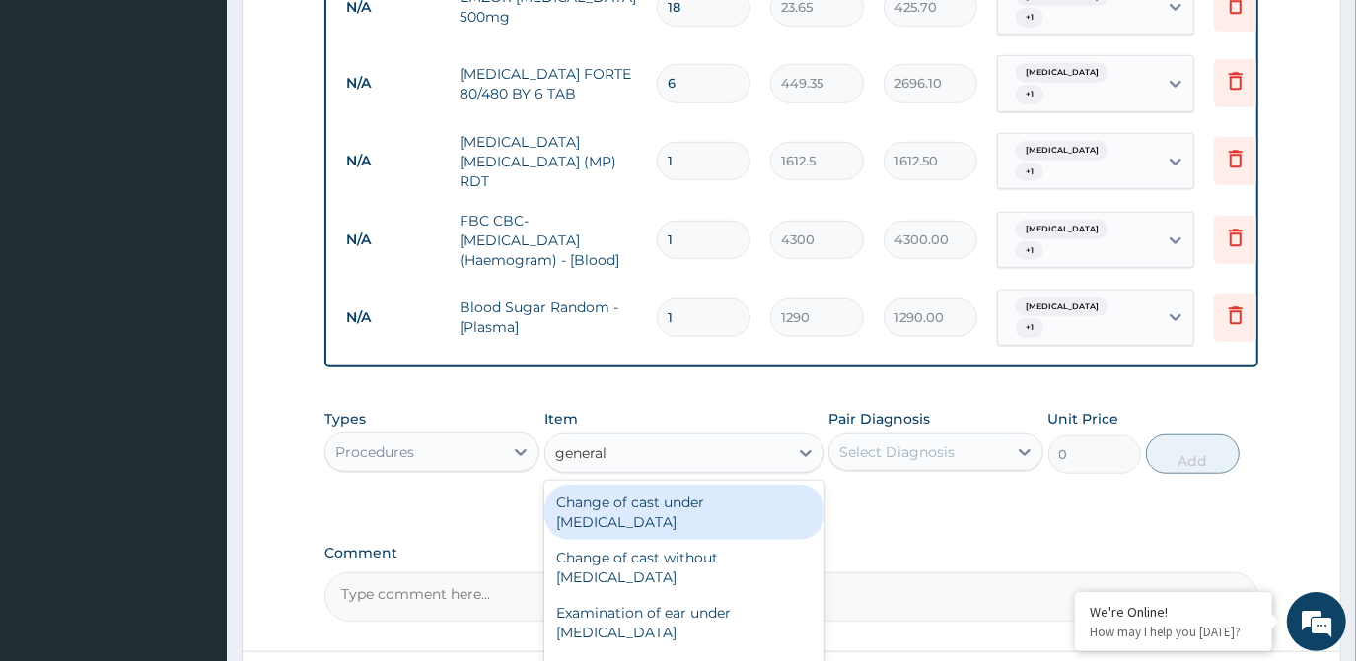
type input "general"
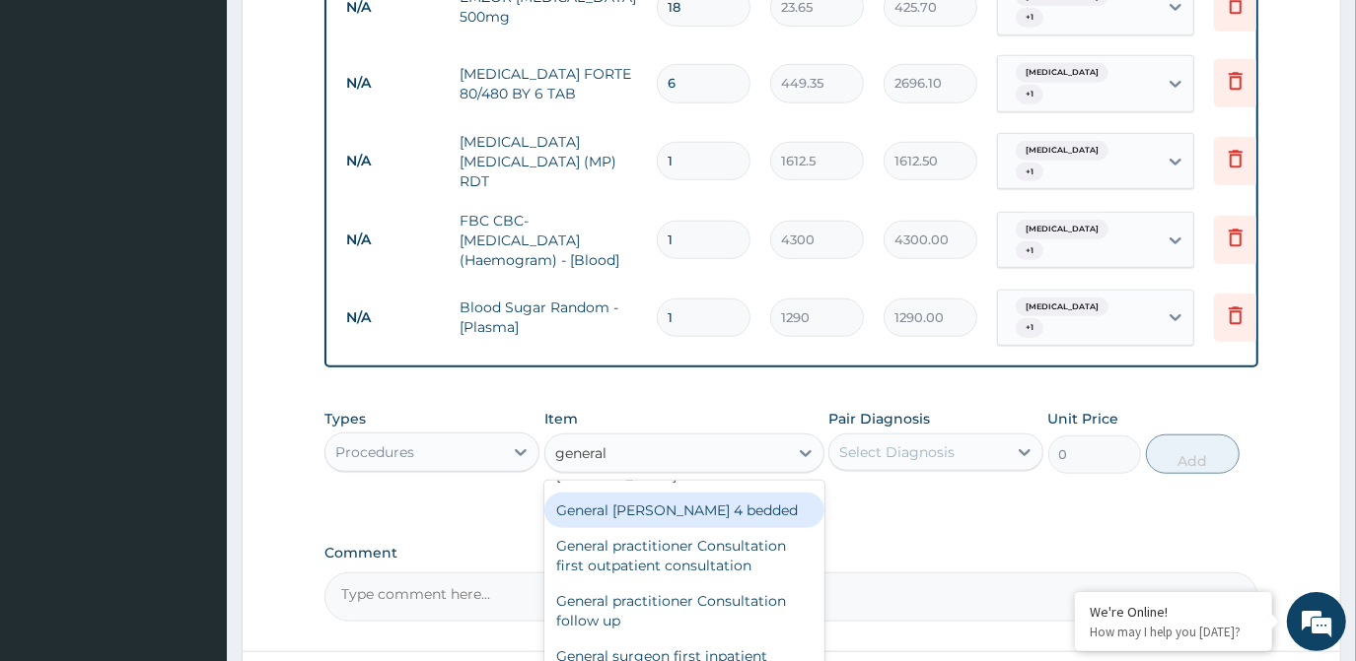
scroll to position [178, 0]
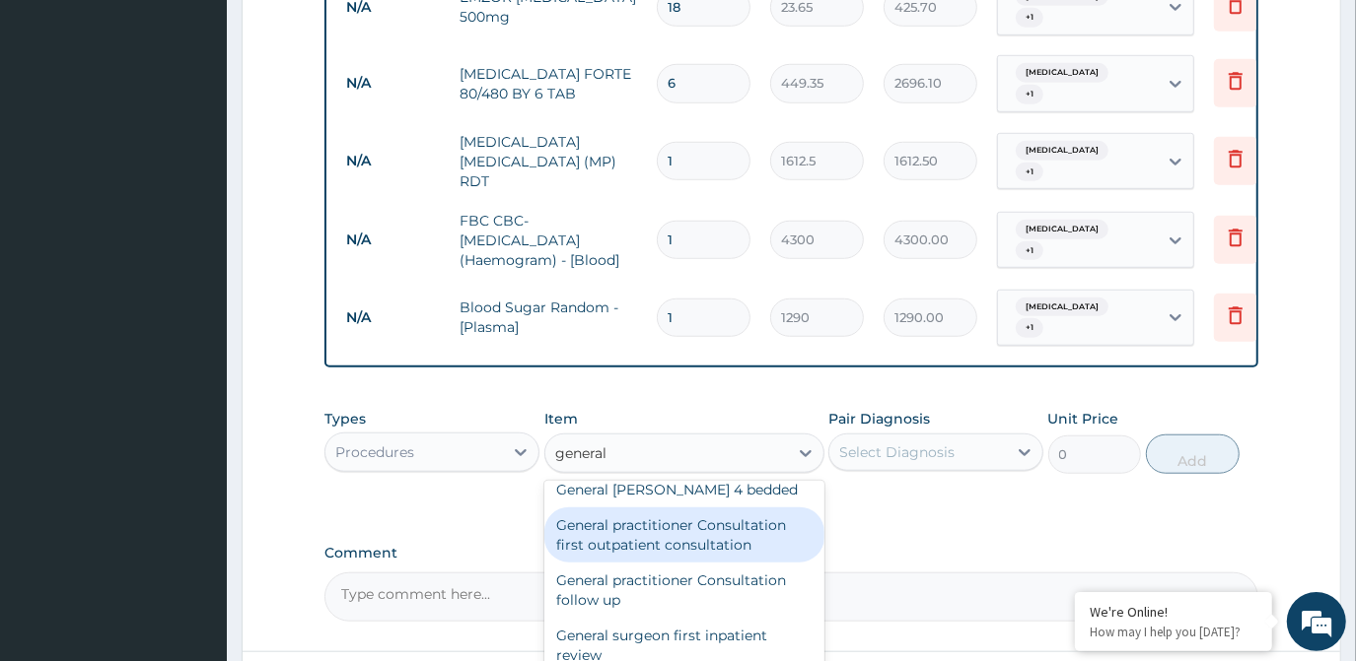
click at [717, 508] on div "General practitioner Consultation first outpatient consultation" at bounding box center [684, 535] width 280 height 55
type input "3547.5"
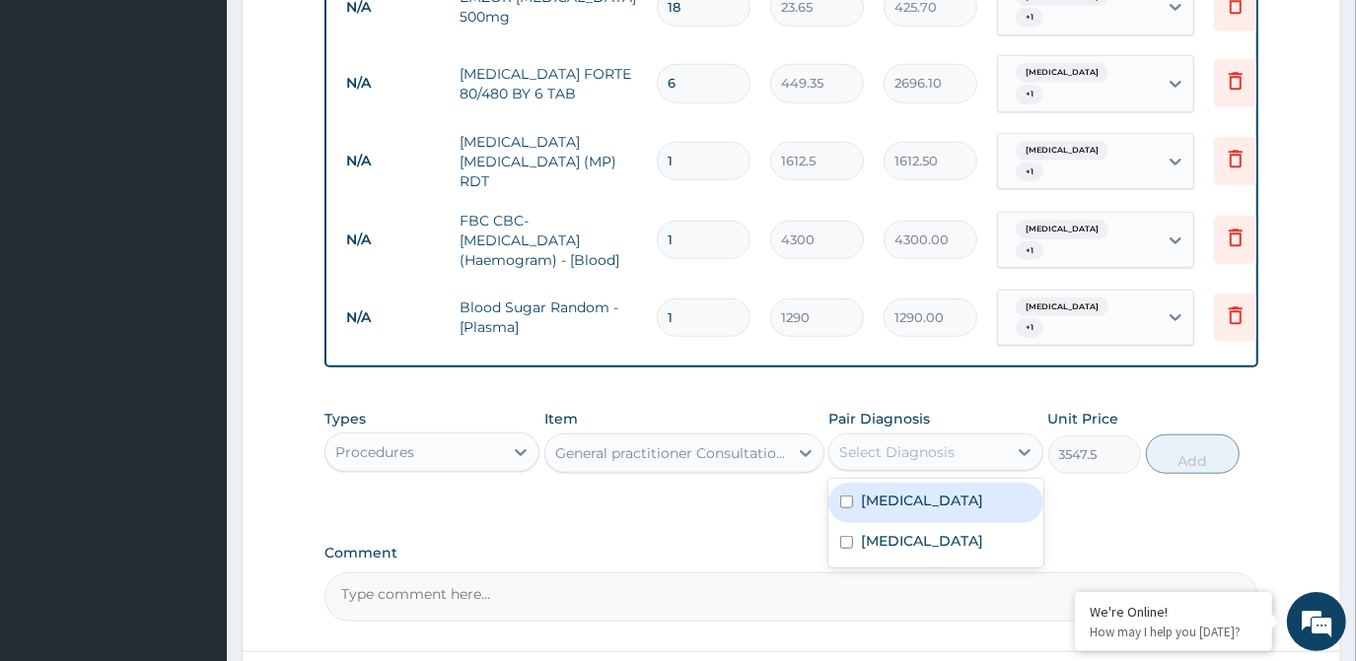
click at [899, 437] on div "Select Diagnosis" at bounding box center [917, 453] width 177 height 32
click at [899, 483] on div "Malaria" at bounding box center [935, 503] width 215 height 40
checkbox input "true"
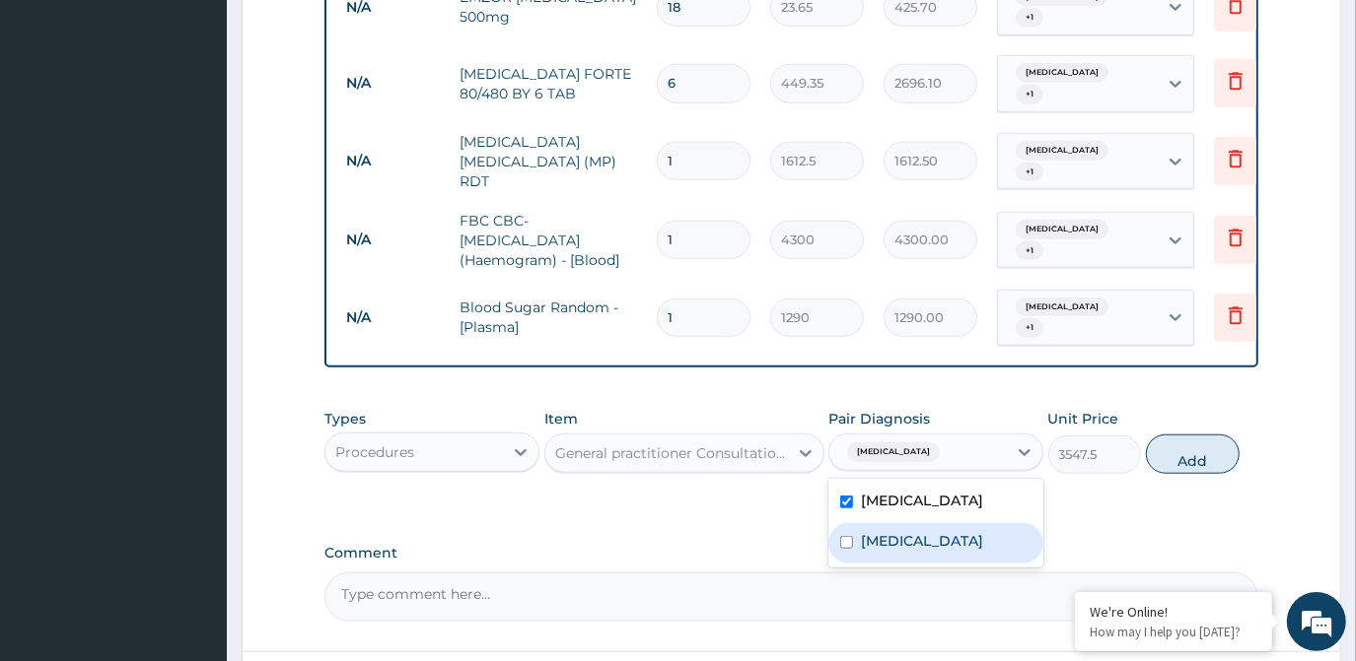
click at [900, 531] on label "Sepsis" at bounding box center [922, 541] width 122 height 20
checkbox input "true"
click at [1222, 435] on button "Add" at bounding box center [1193, 454] width 94 height 39
type input "0"
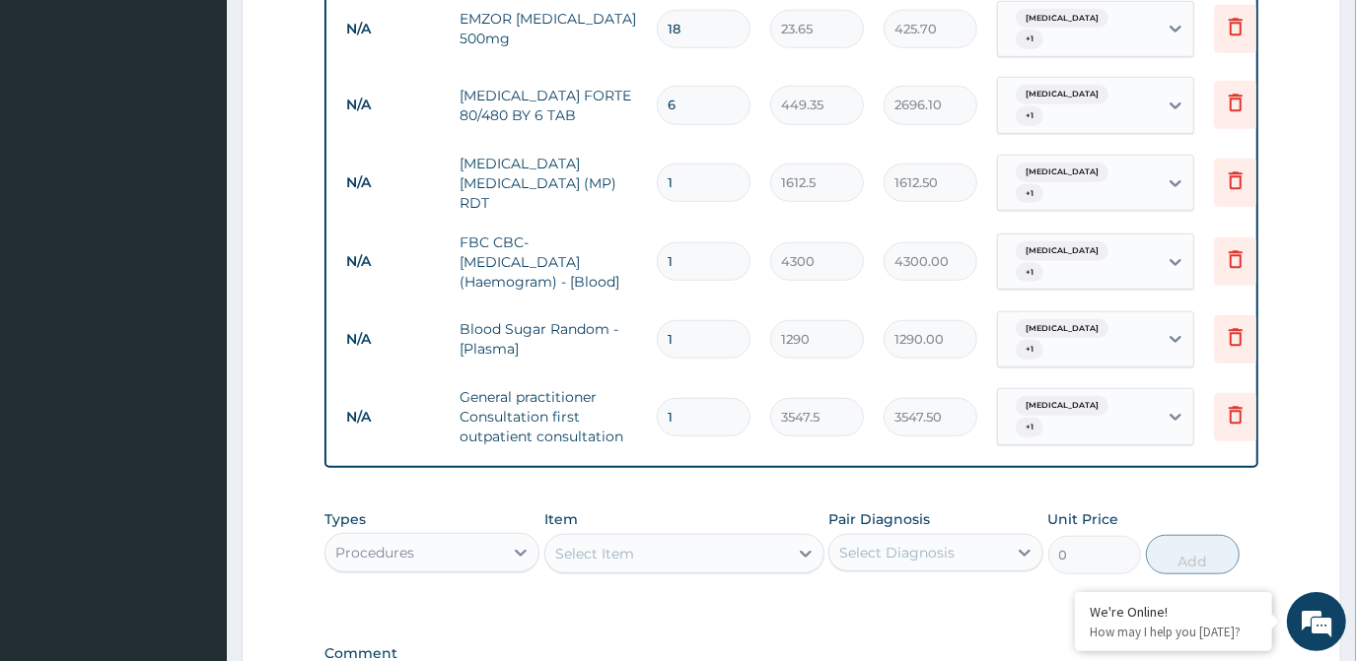
scroll to position [1149, 0]
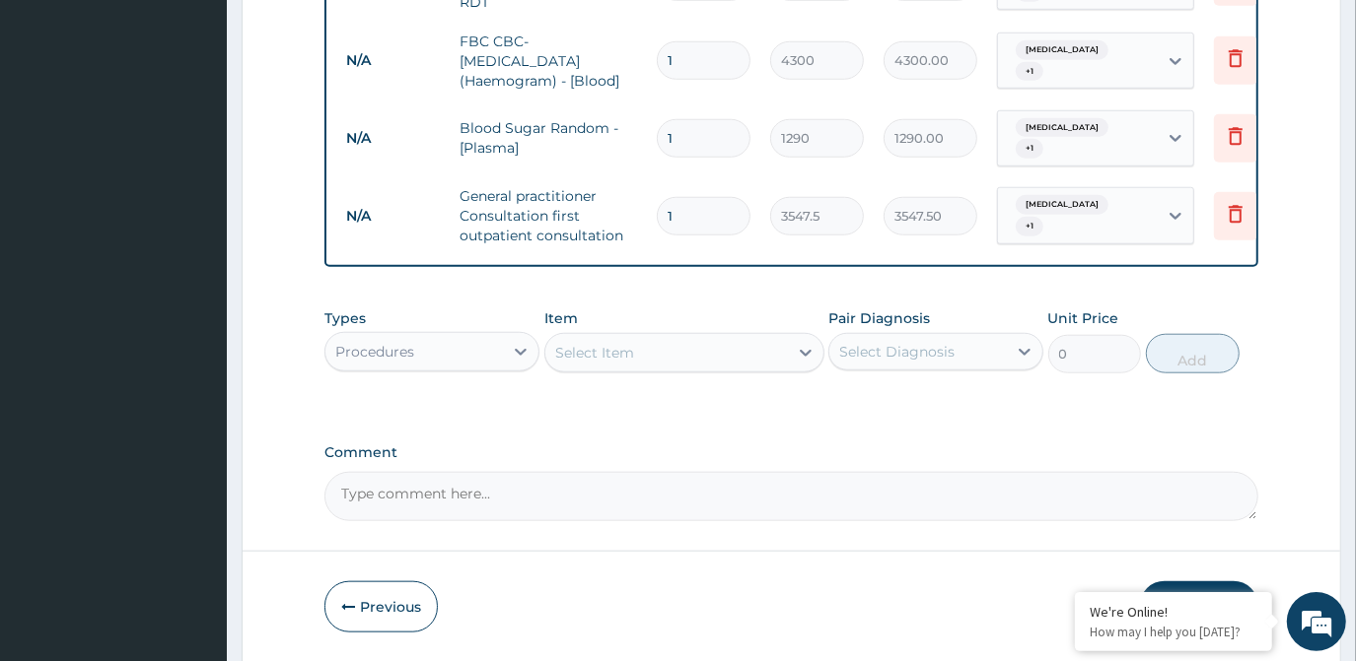
click at [1209, 582] on button "Submit" at bounding box center [1199, 607] width 118 height 51
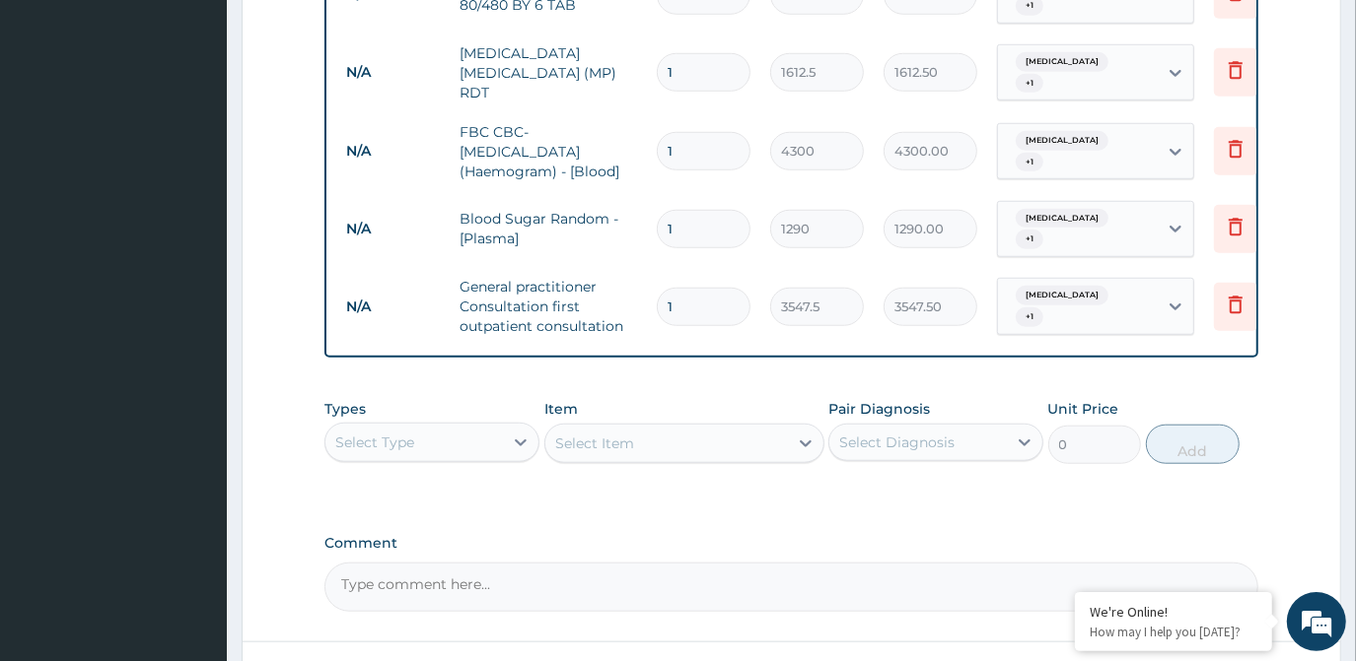
scroll to position [1175, 0]
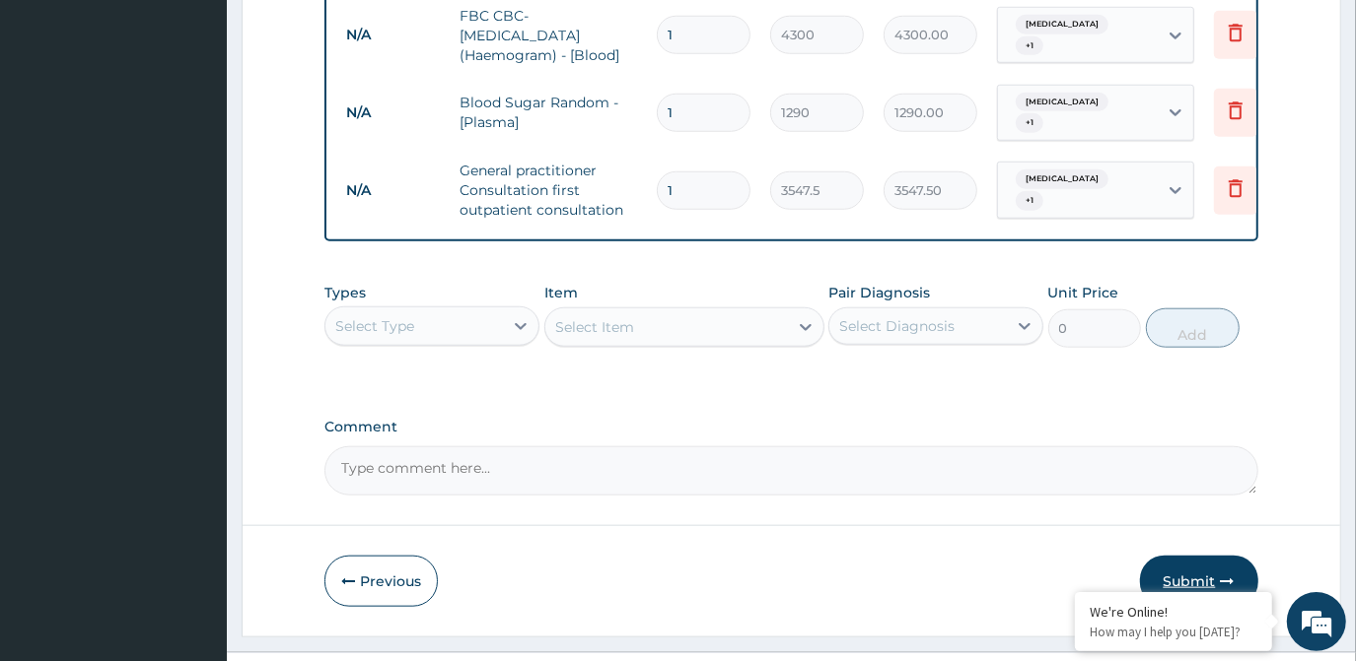
click at [1204, 556] on button "Submit" at bounding box center [1199, 581] width 118 height 51
